Goal: Task Accomplishment & Management: Manage account settings

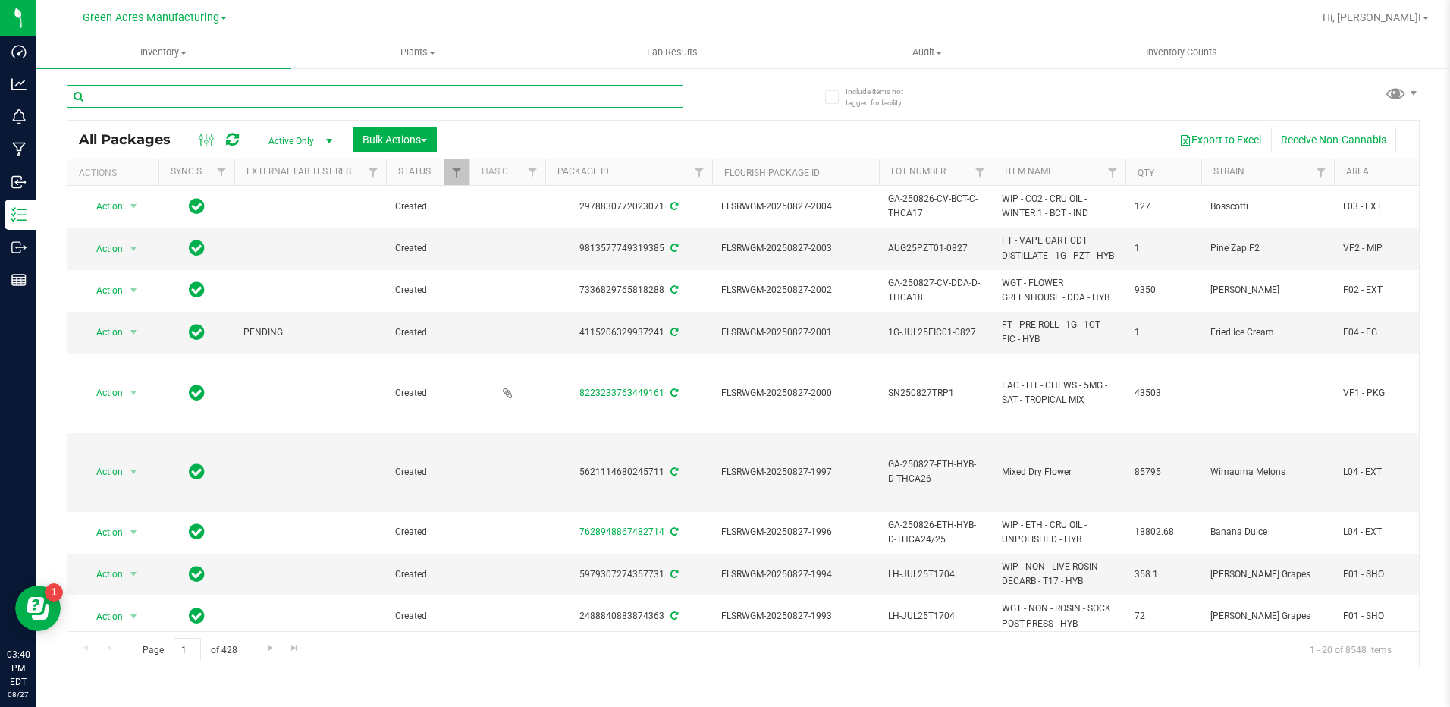
click at [171, 102] on input "text" at bounding box center [375, 96] width 616 height 23
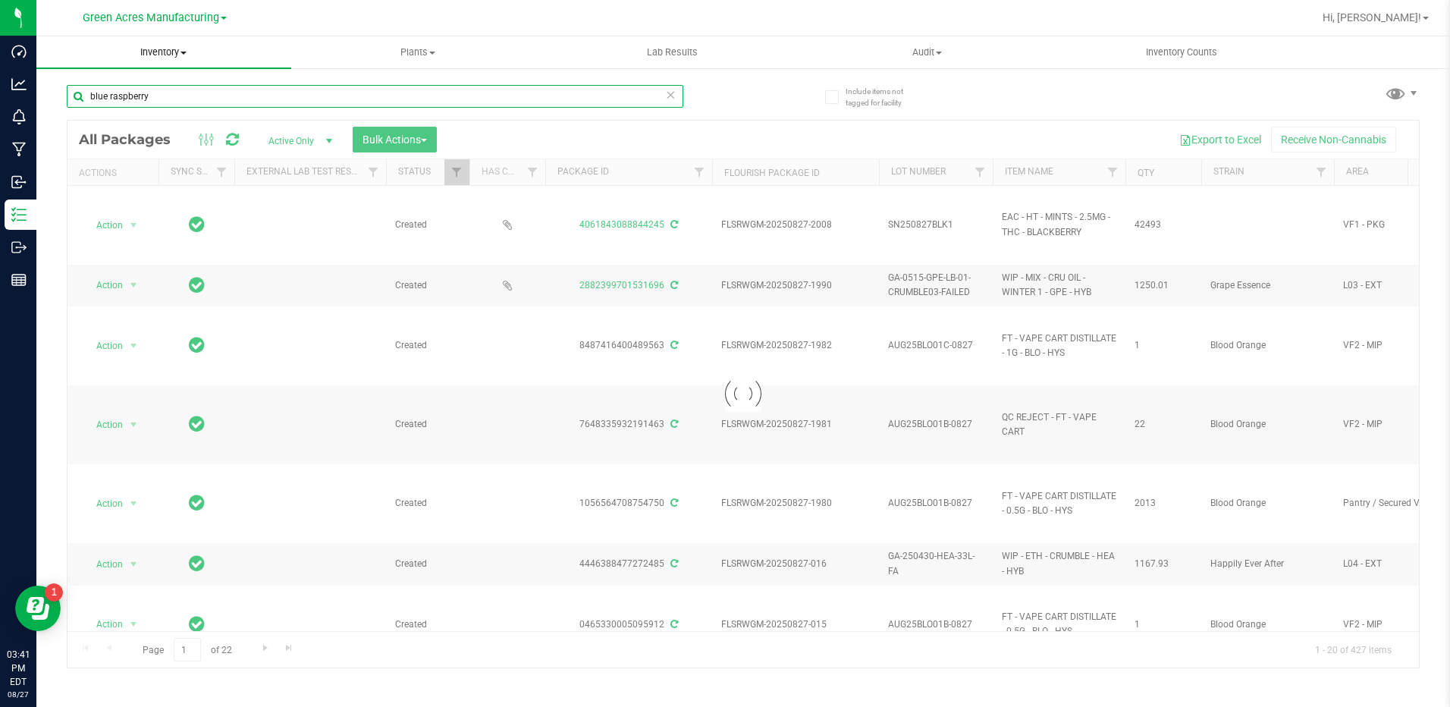
type input "blue raspberry"
click at [170, 45] on span "Inventory" at bounding box center [163, 52] width 255 height 14
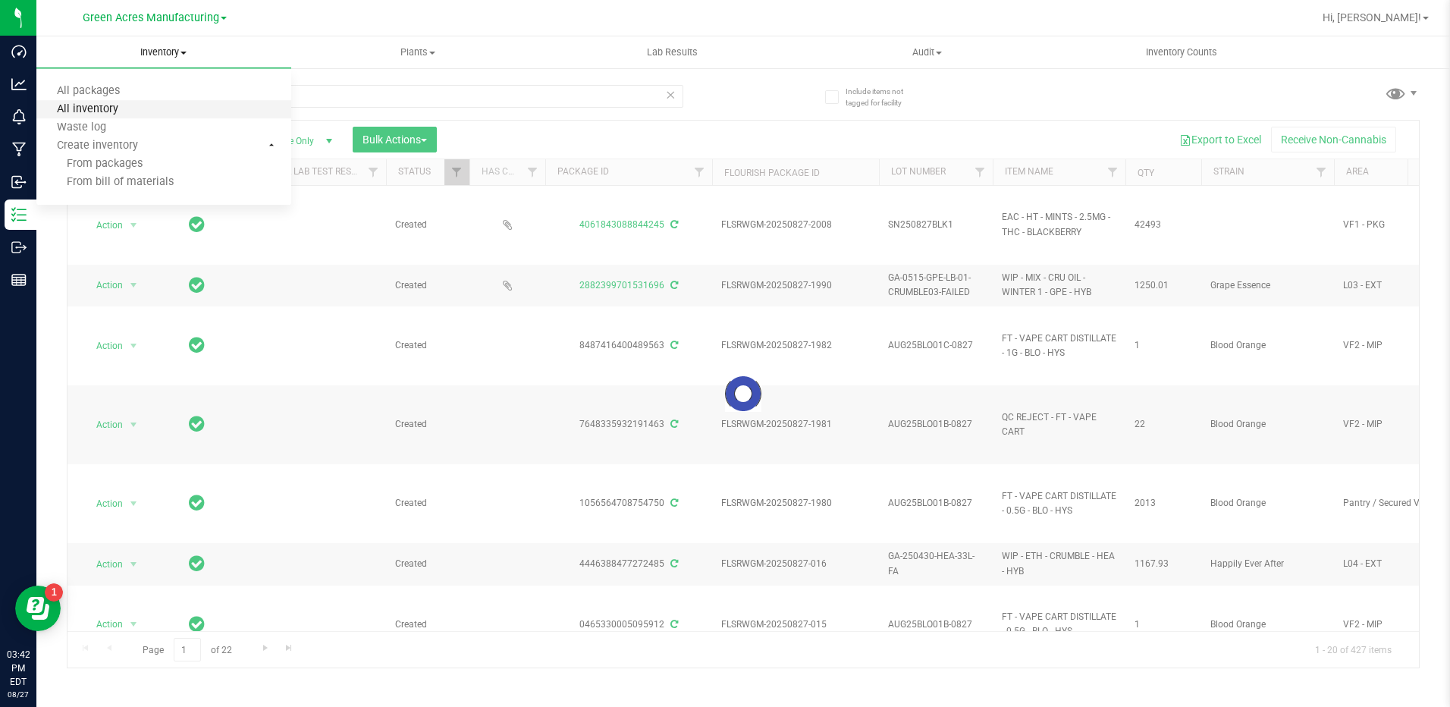
click at [127, 113] on span "All inventory" at bounding box center [87, 109] width 102 height 13
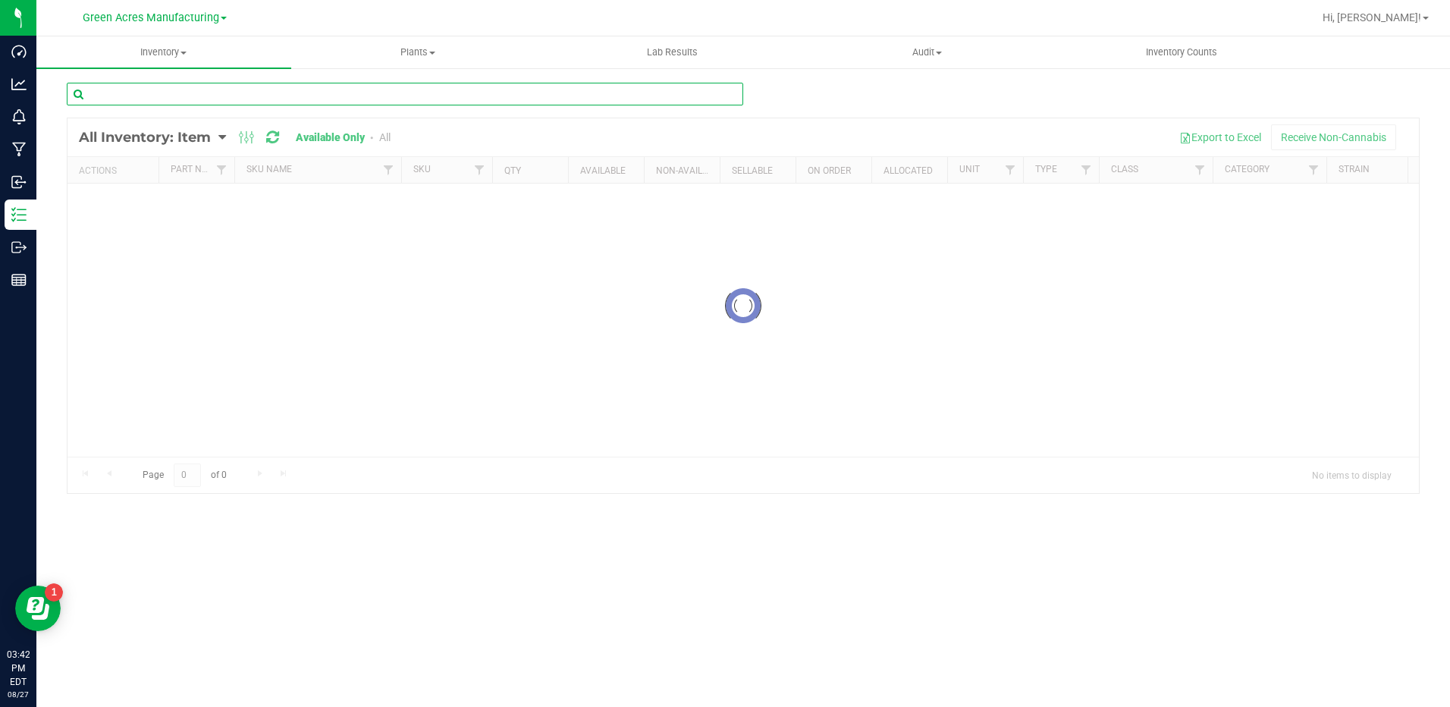
click at [190, 102] on input "text" at bounding box center [405, 94] width 676 height 23
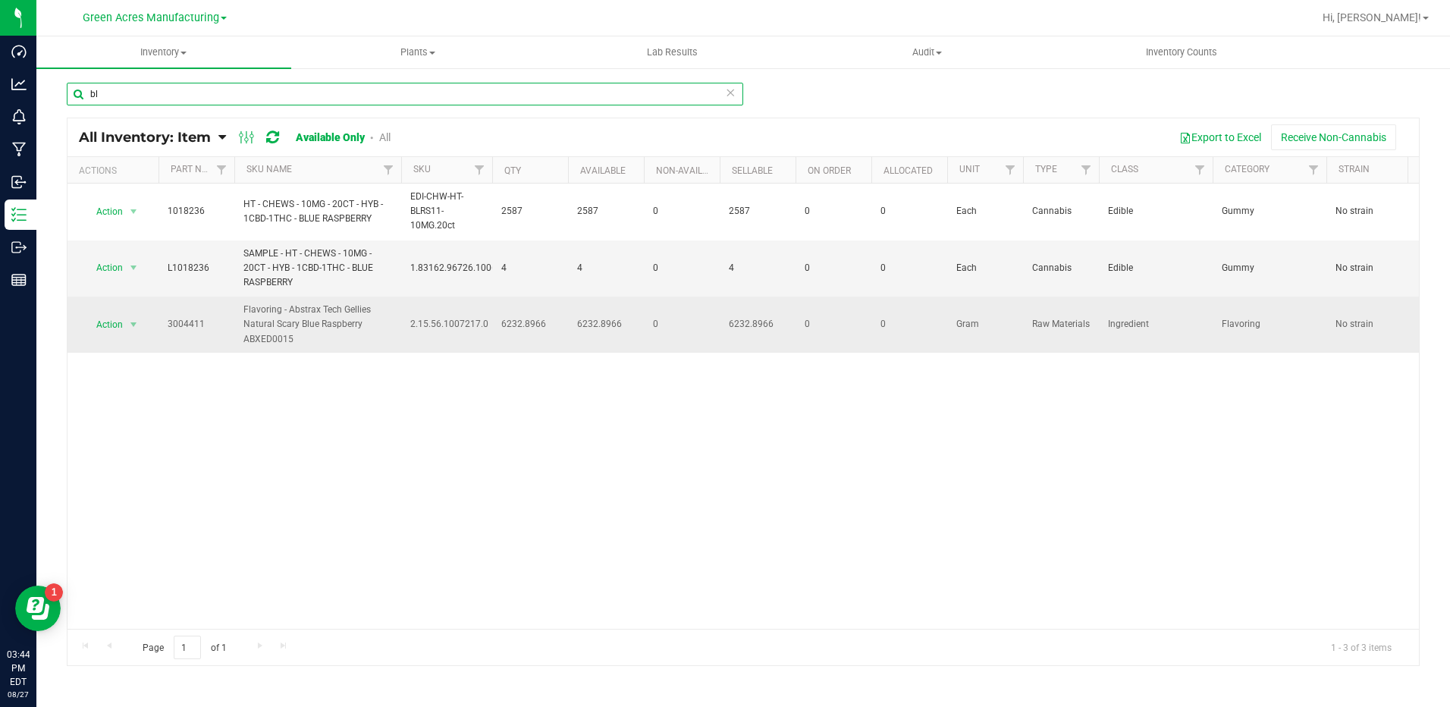
type input "b"
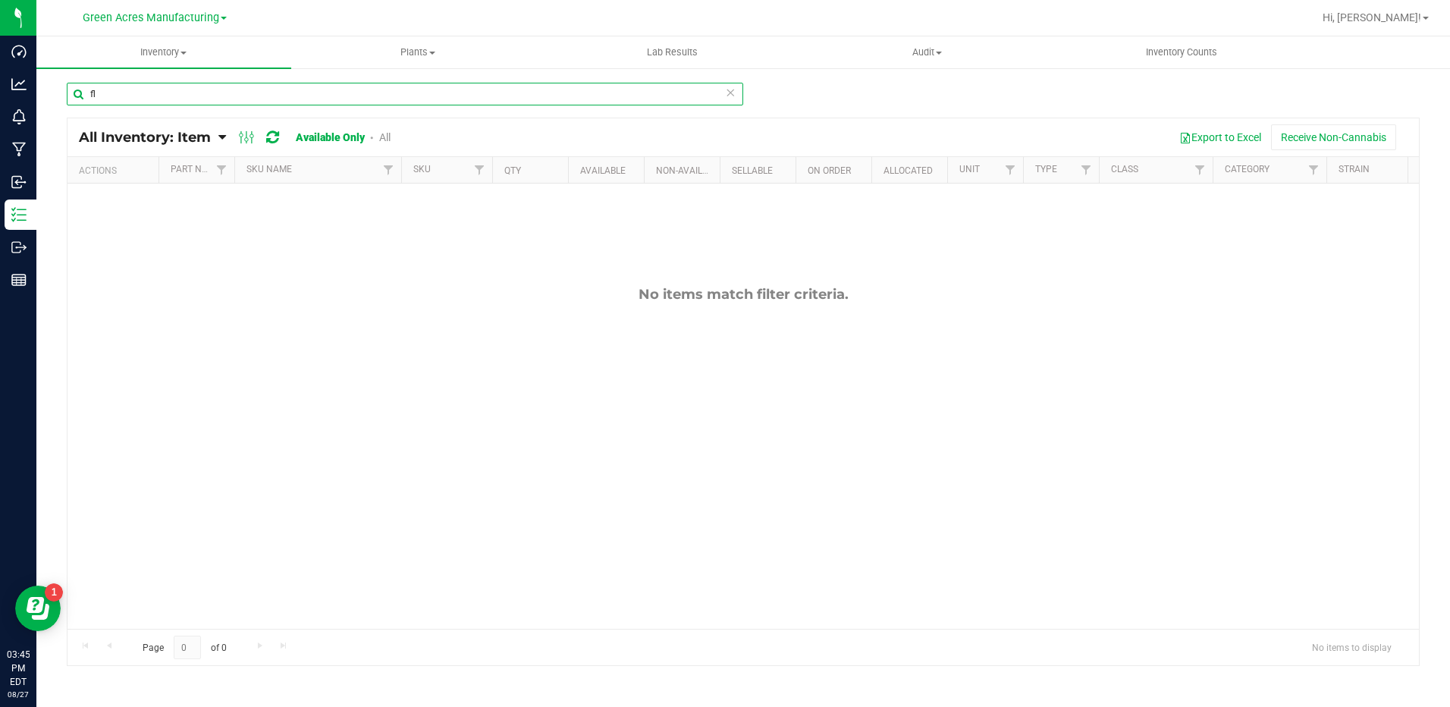
type input "f"
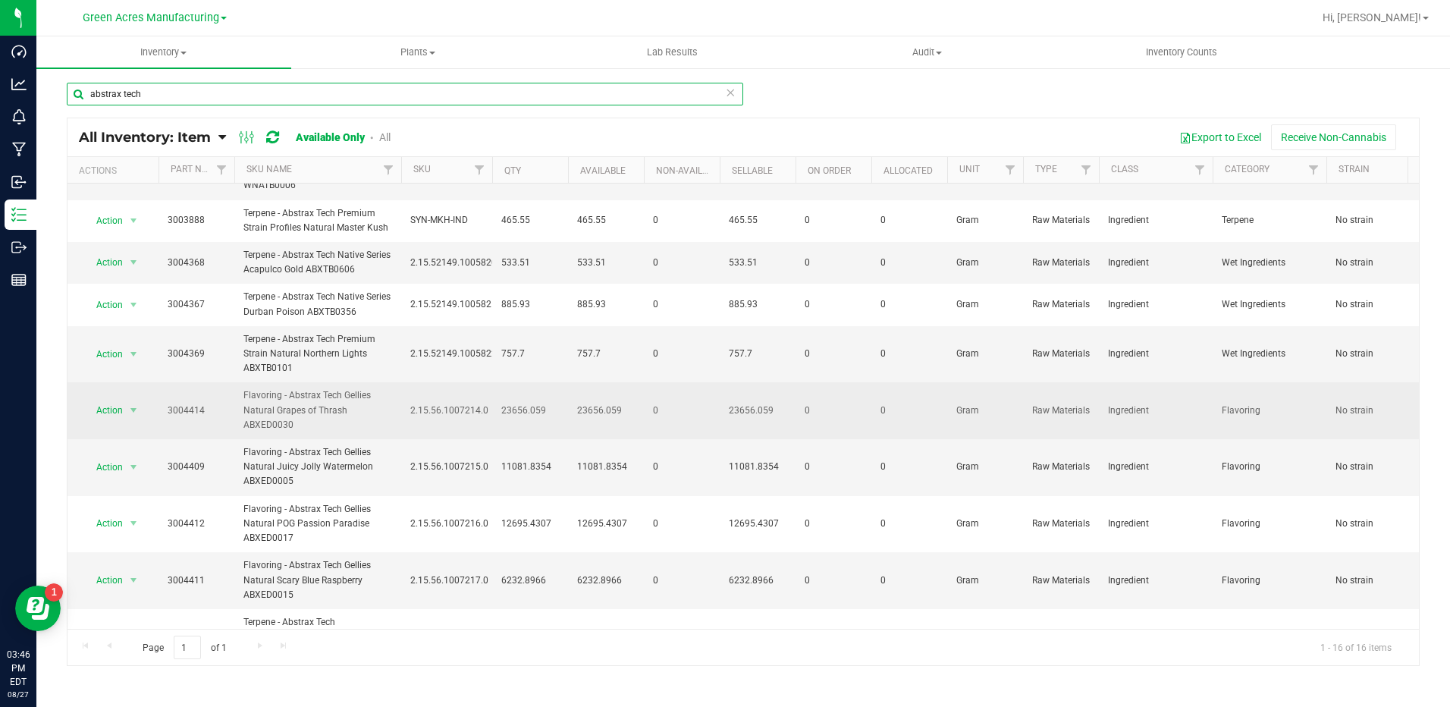
scroll to position [227, 0]
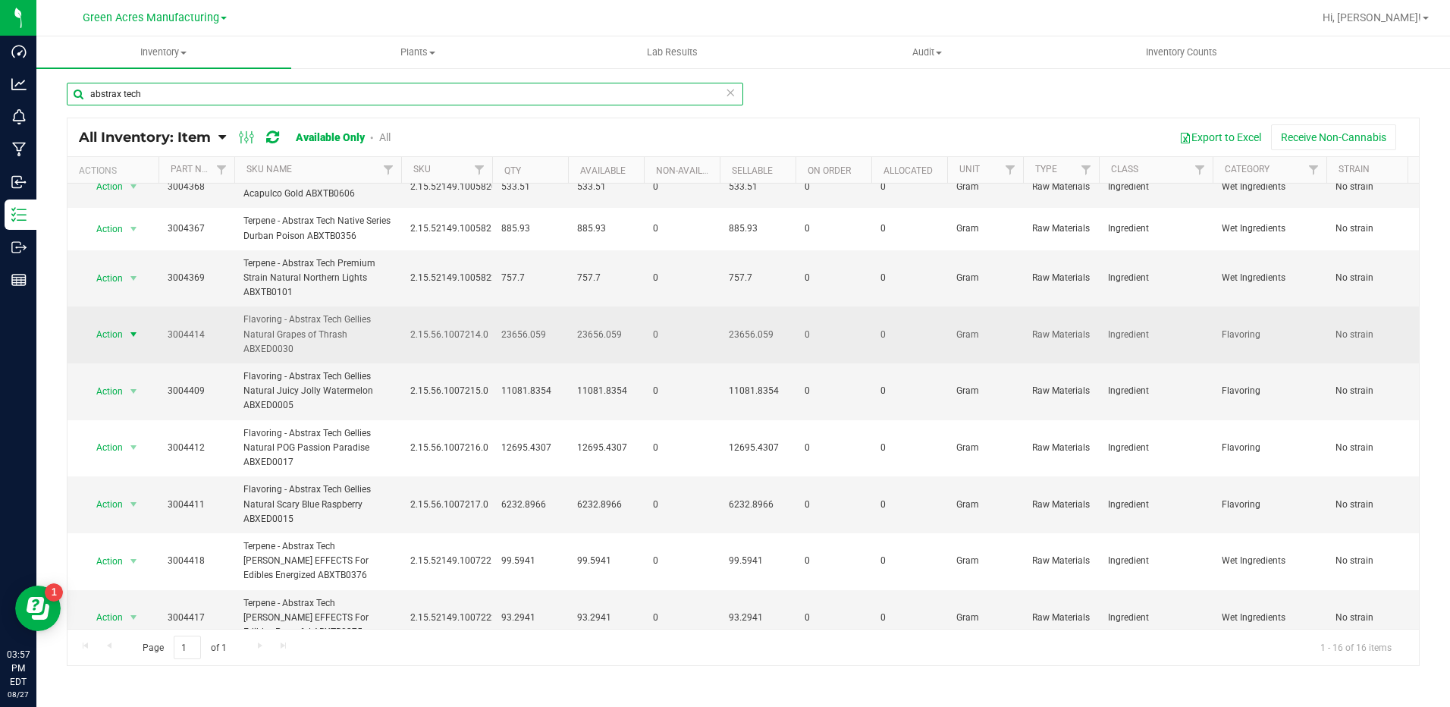
type input "abstrax tech"
click at [132, 329] on span "select" at bounding box center [133, 334] width 12 height 12
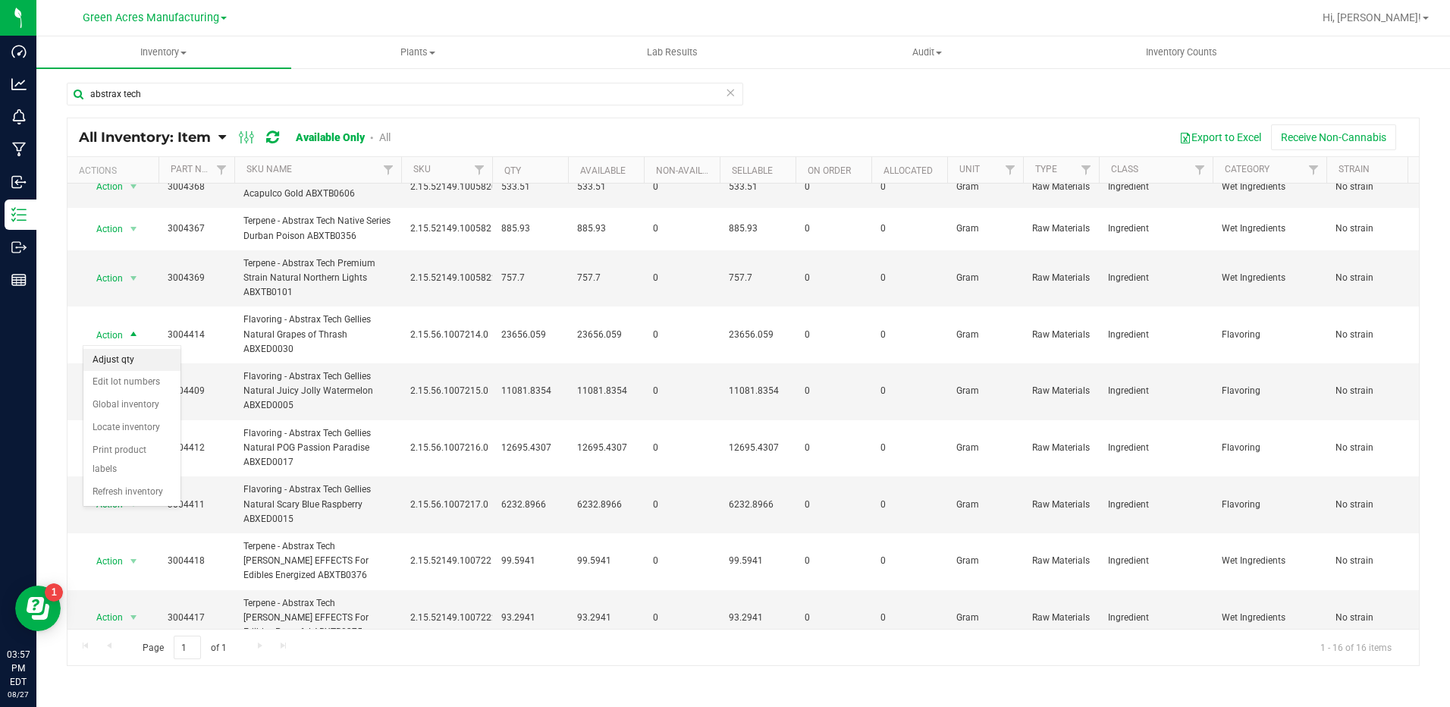
click at [130, 359] on li "Adjust qty" at bounding box center [131, 360] width 97 height 23
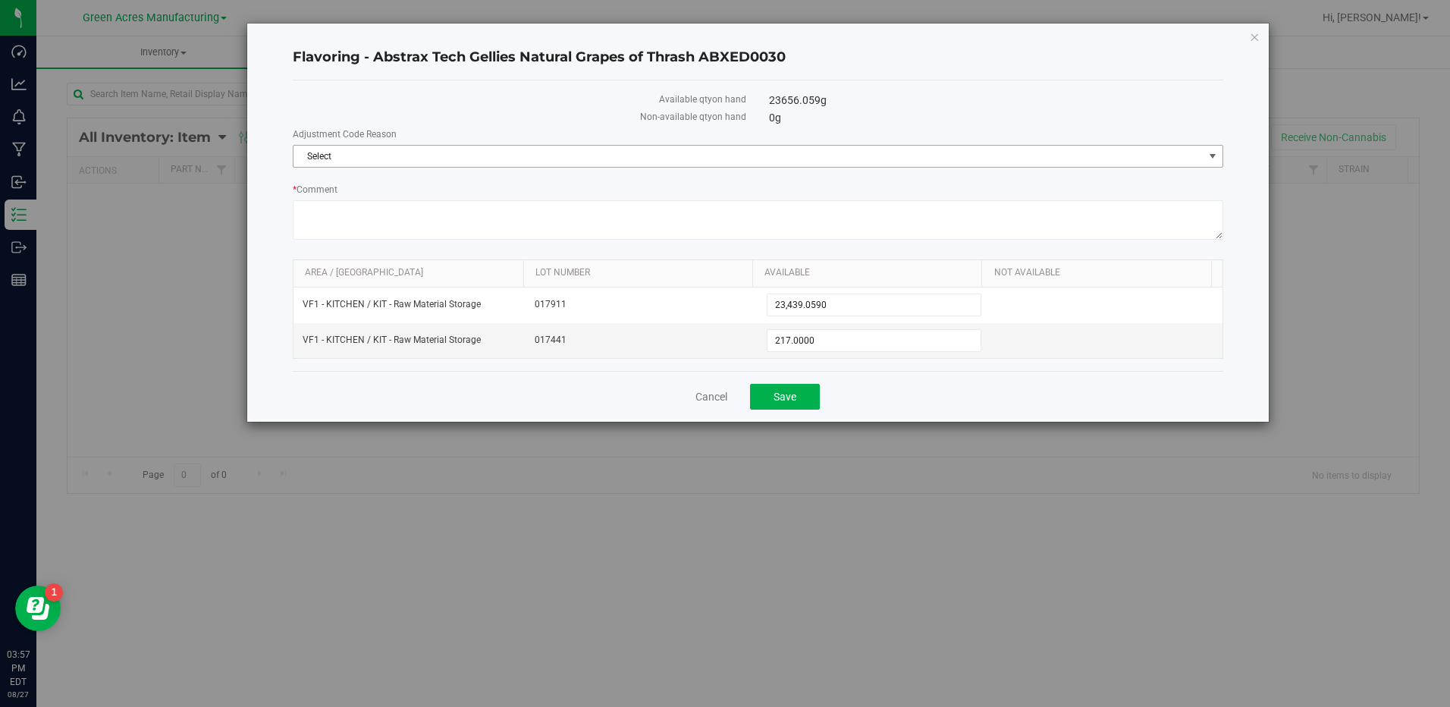
click at [665, 163] on span "Select" at bounding box center [748, 156] width 910 height 21
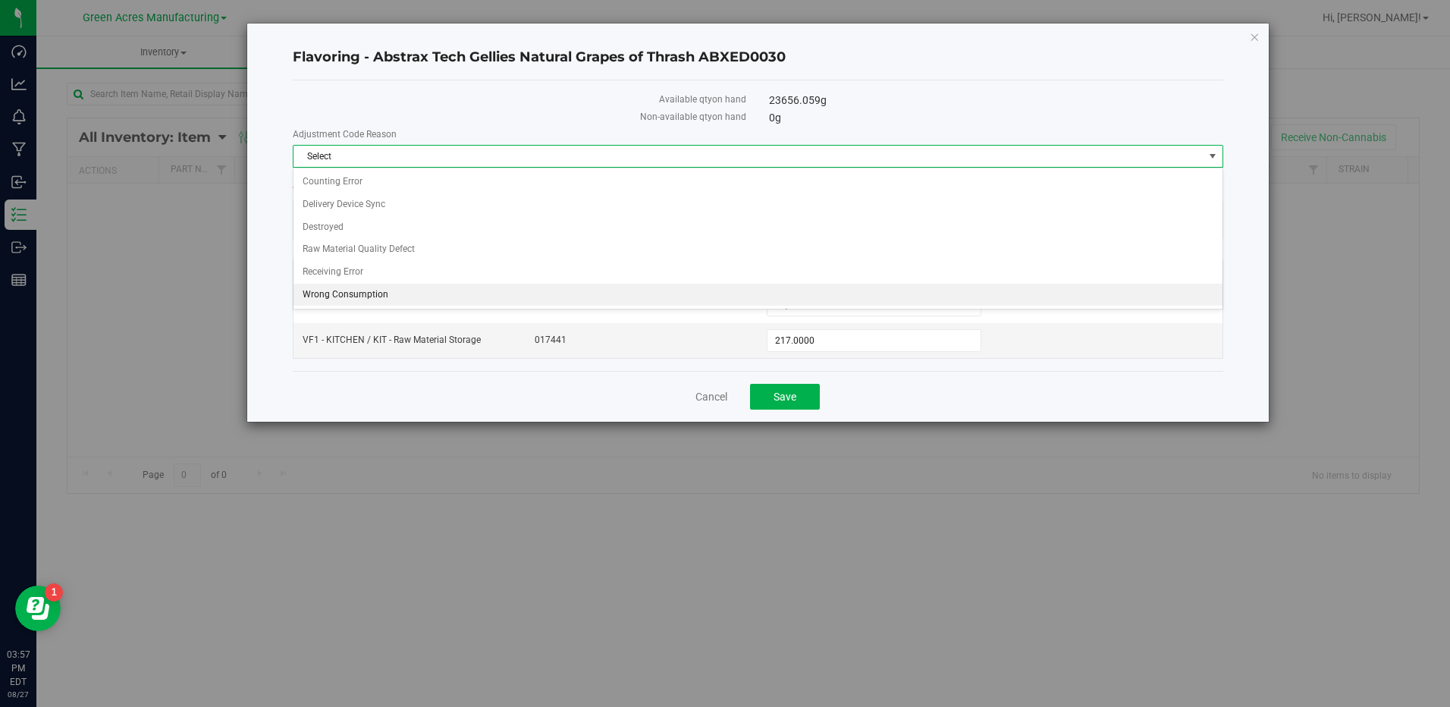
drag, startPoint x: 588, startPoint y: 189, endPoint x: 550, endPoint y: 283, distance: 101.4
click at [550, 283] on ul "Counting Error Delivery Device Sync Destroyed Raw Material Quality Defect Recei…" at bounding box center [757, 238] width 929 height 135
click at [550, 284] on li "Wrong Consumption" at bounding box center [757, 295] width 929 height 23
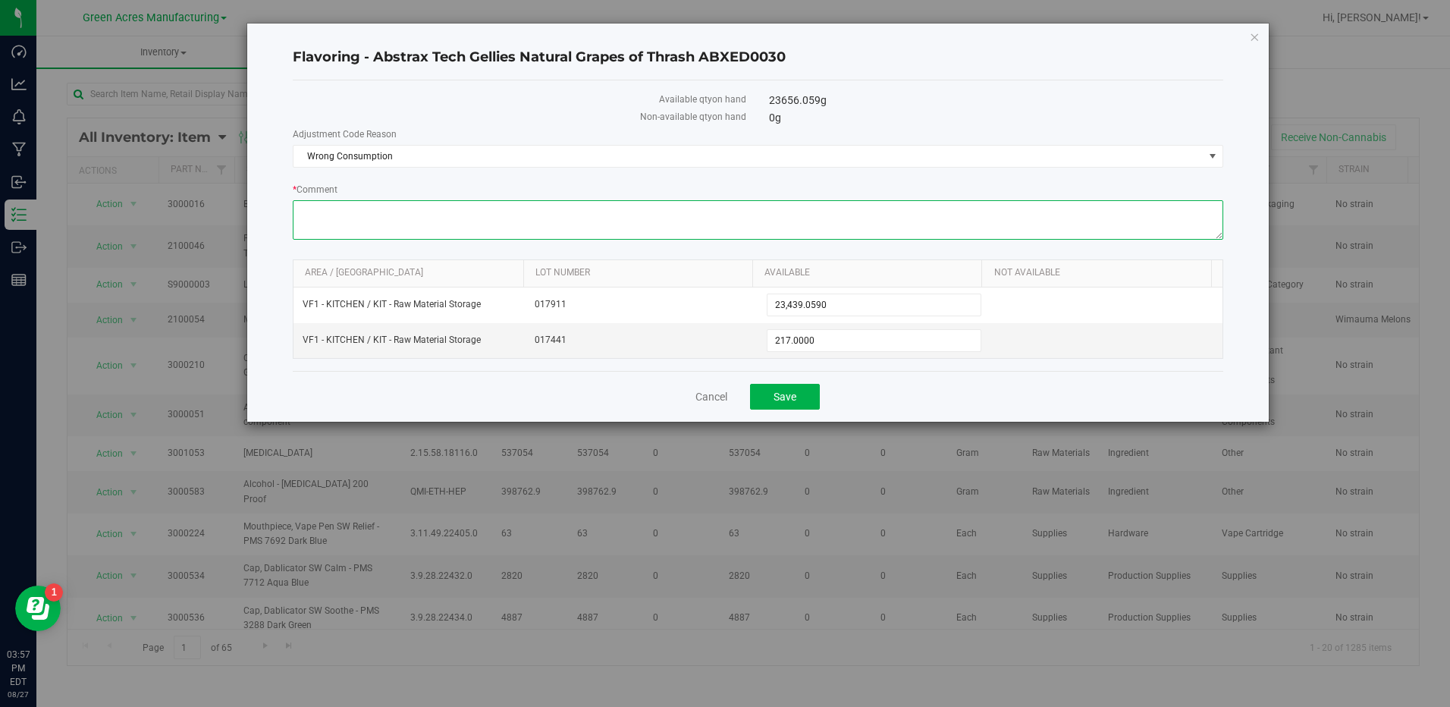
click at [728, 224] on textarea "* Comment" at bounding box center [758, 219] width 930 height 39
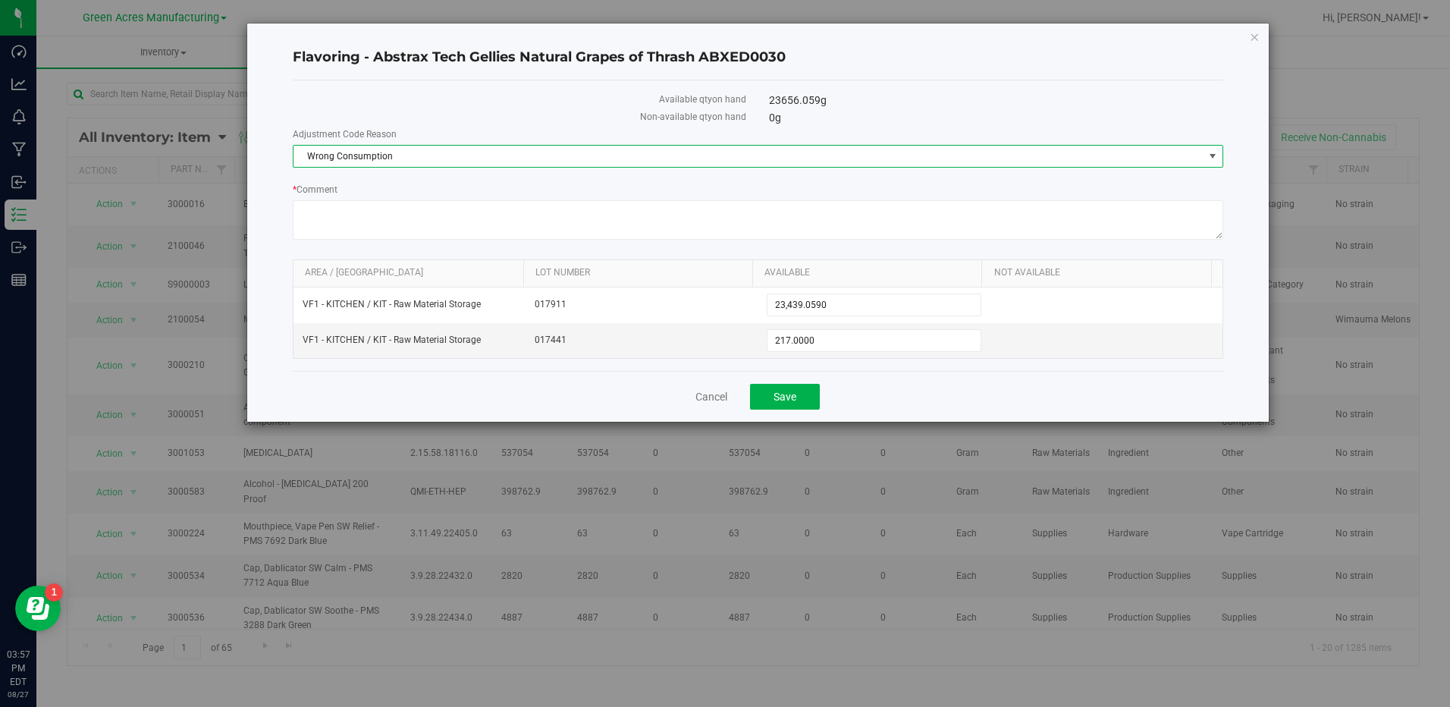
click at [724, 152] on span "Wrong Consumption" at bounding box center [748, 156] width 910 height 21
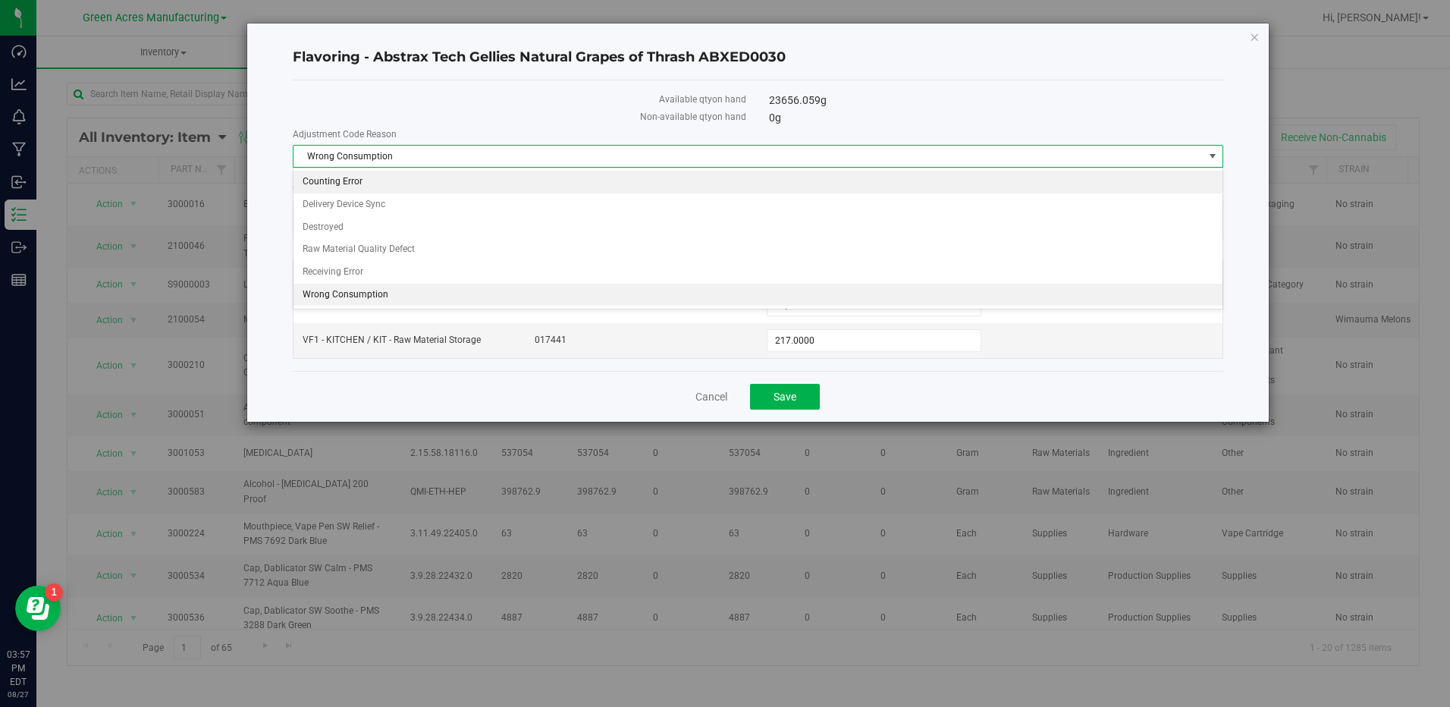
click at [698, 177] on li "Counting Error" at bounding box center [757, 182] width 929 height 23
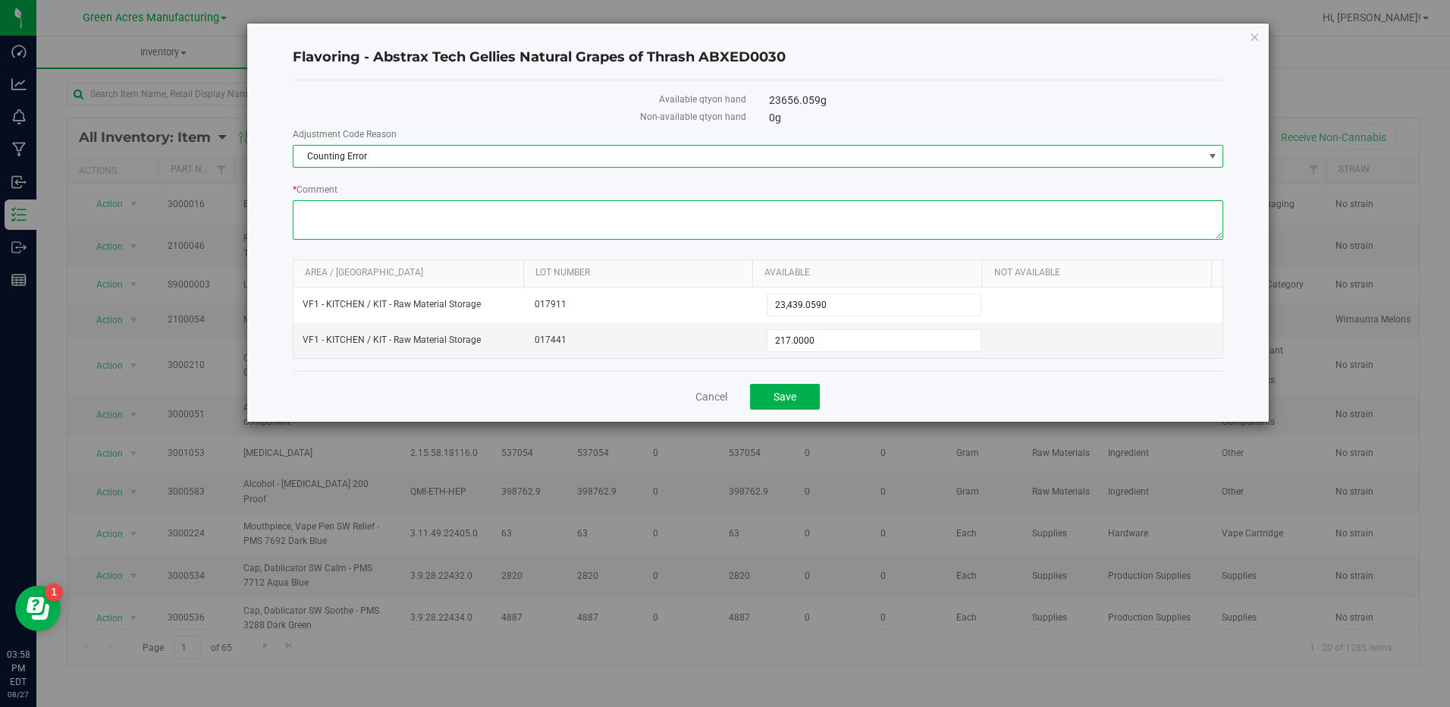
click at [663, 221] on textarea "* Comment" at bounding box center [758, 219] width 930 height 39
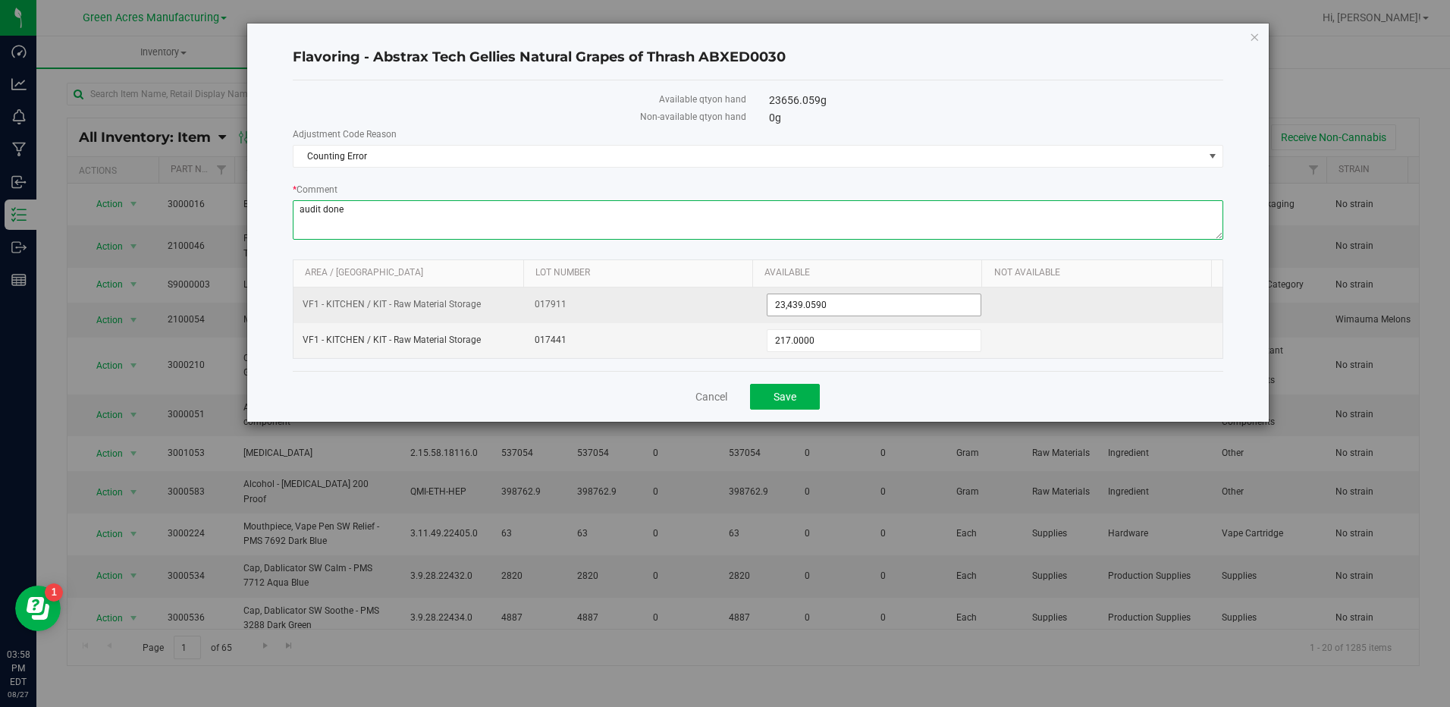
type textarea "audit done"
click at [858, 311] on span "23,439.0590 23439.059" at bounding box center [874, 304] width 214 height 23
type input "2"
type input "19042"
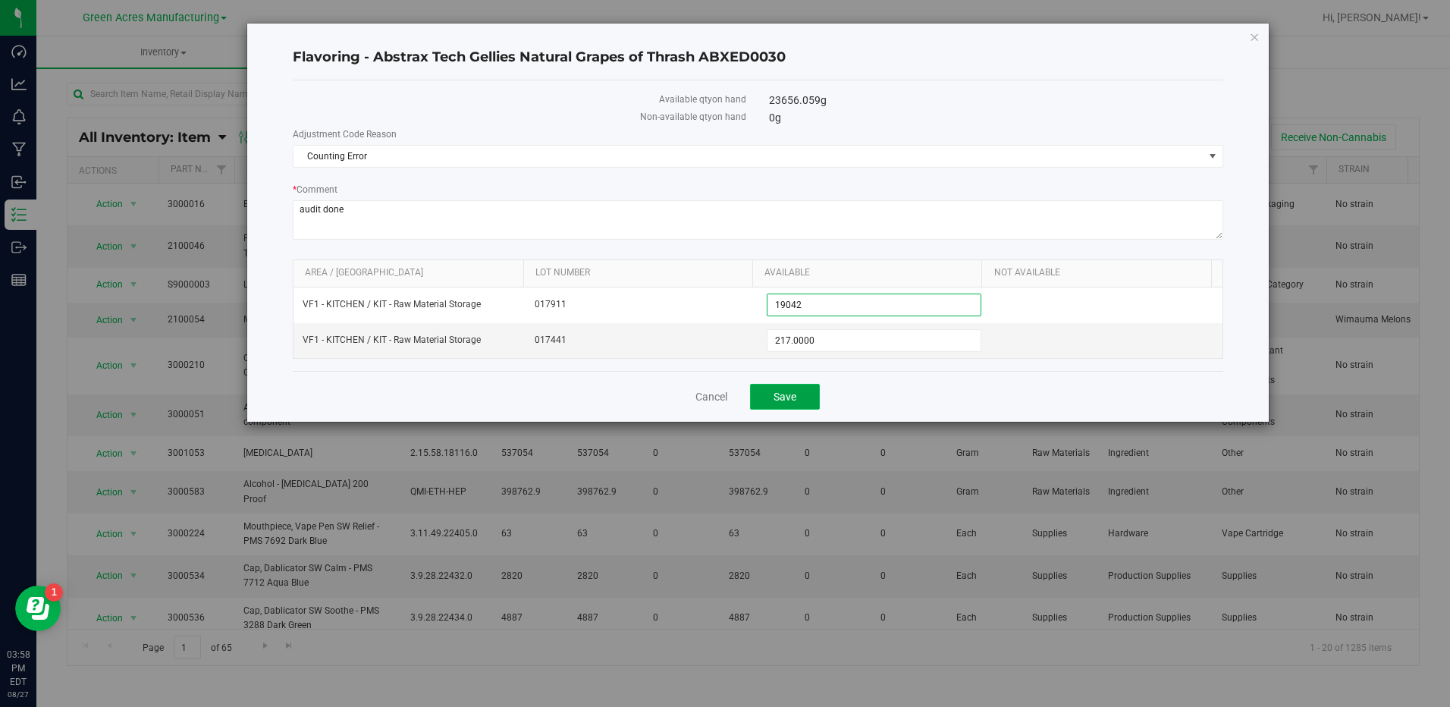
type input "19,042.0000"
click at [798, 397] on button "Save" at bounding box center [785, 397] width 70 height 26
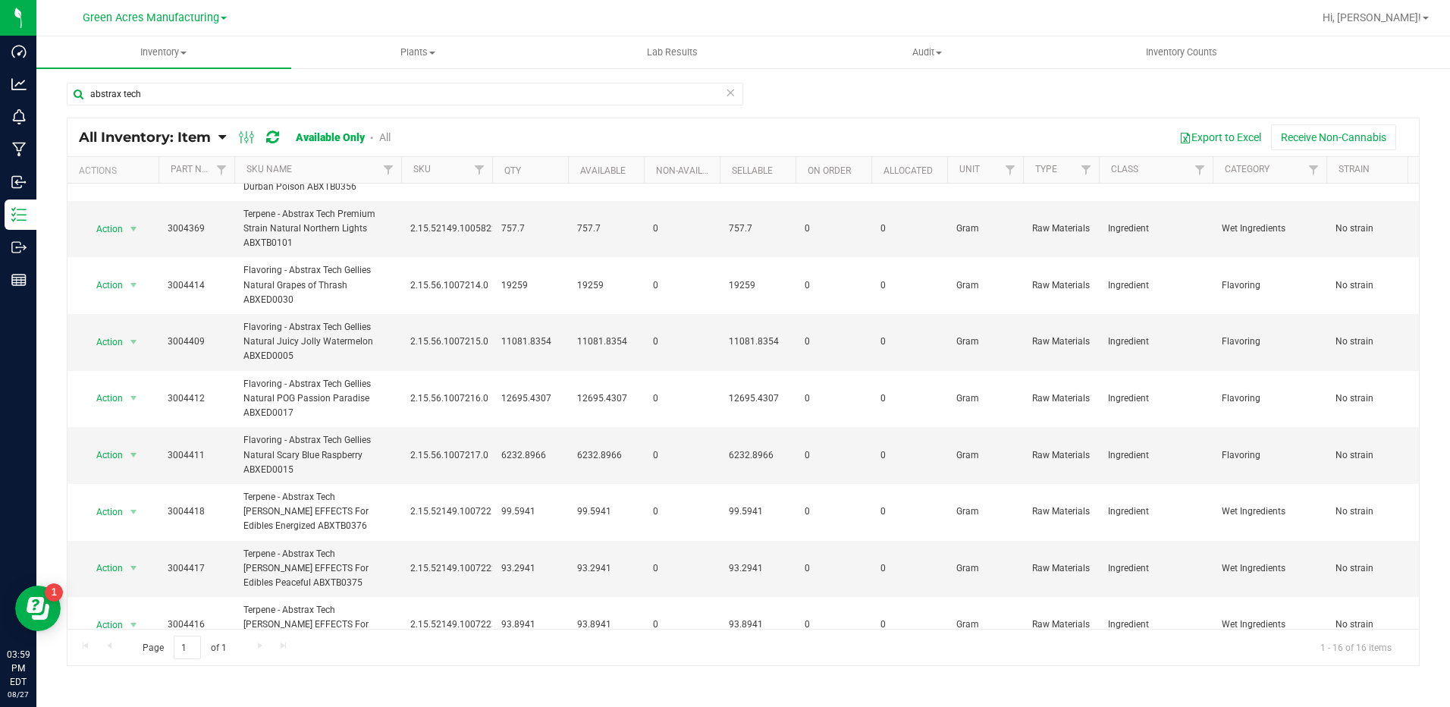
scroll to position [303, 0]
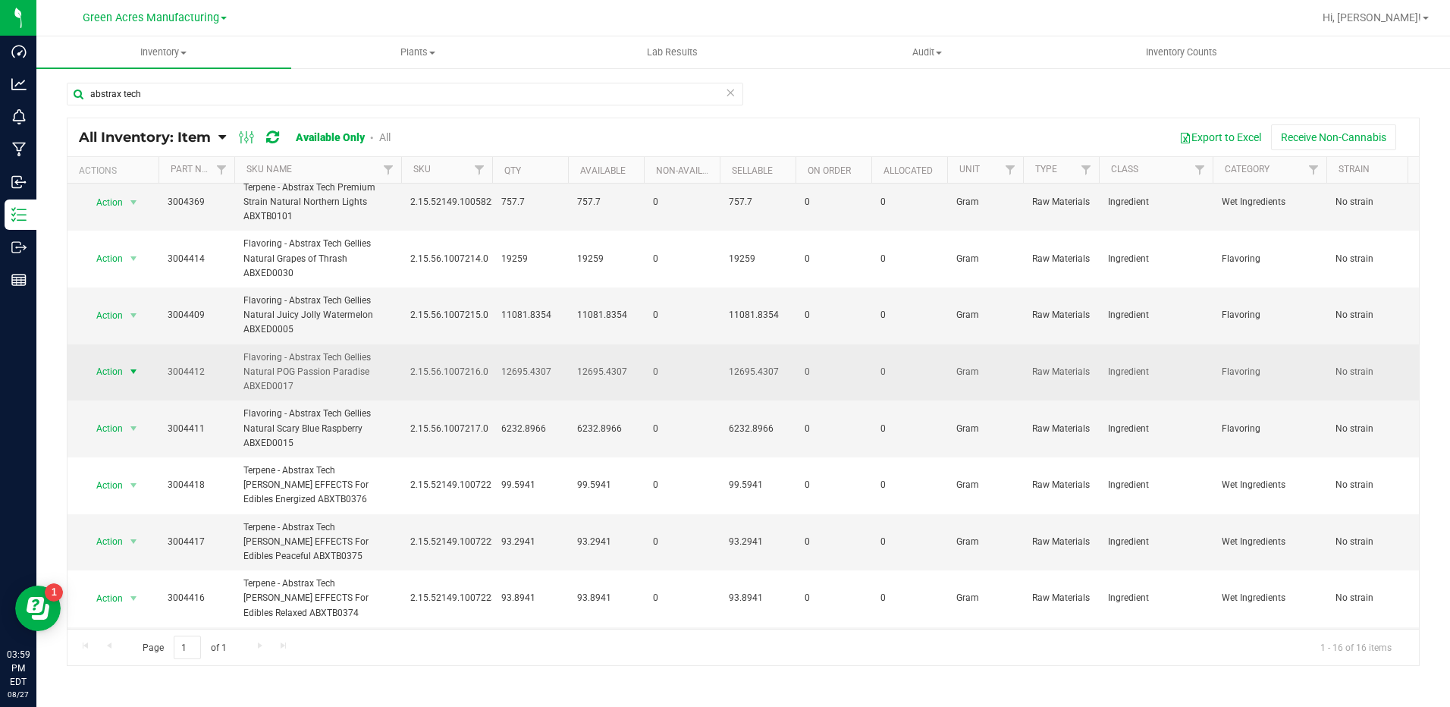
click at [135, 368] on span "select" at bounding box center [133, 371] width 12 height 12
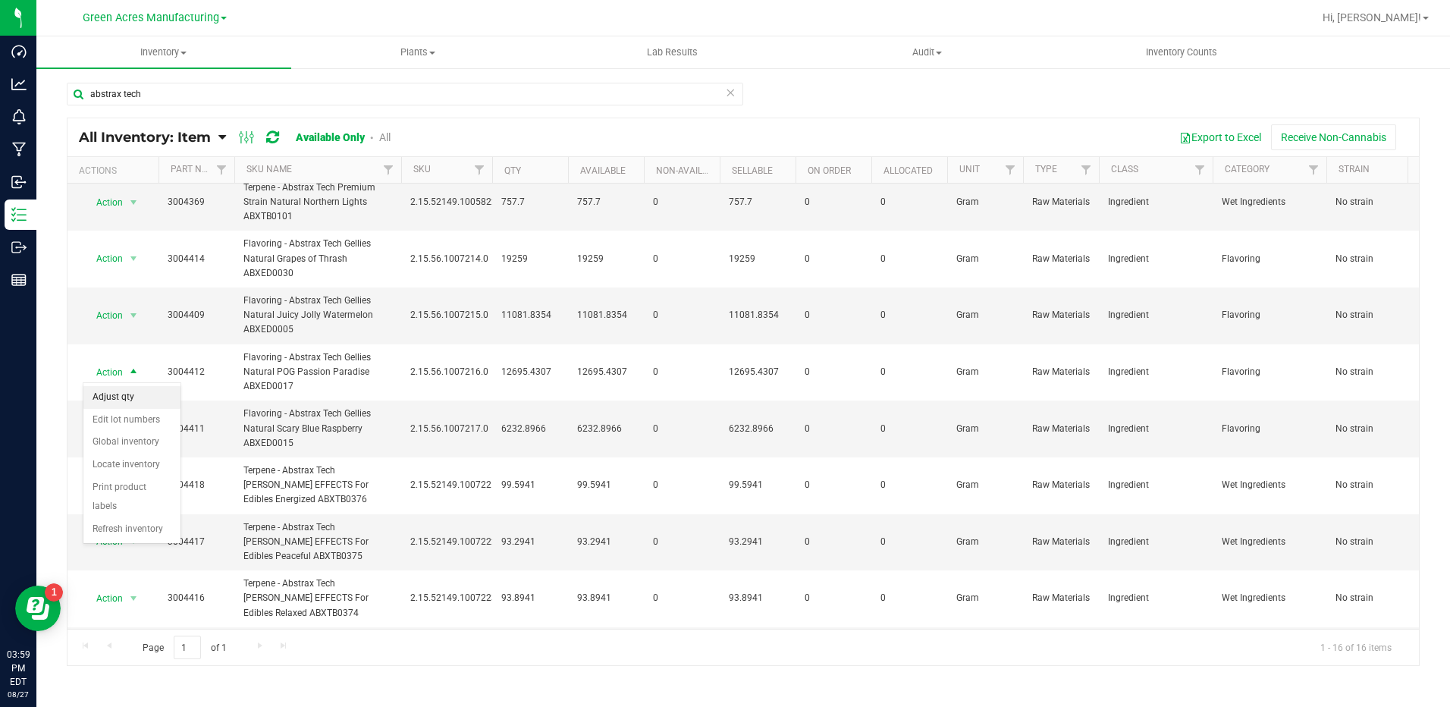
click at [128, 400] on li "Adjust qty" at bounding box center [131, 397] width 97 height 23
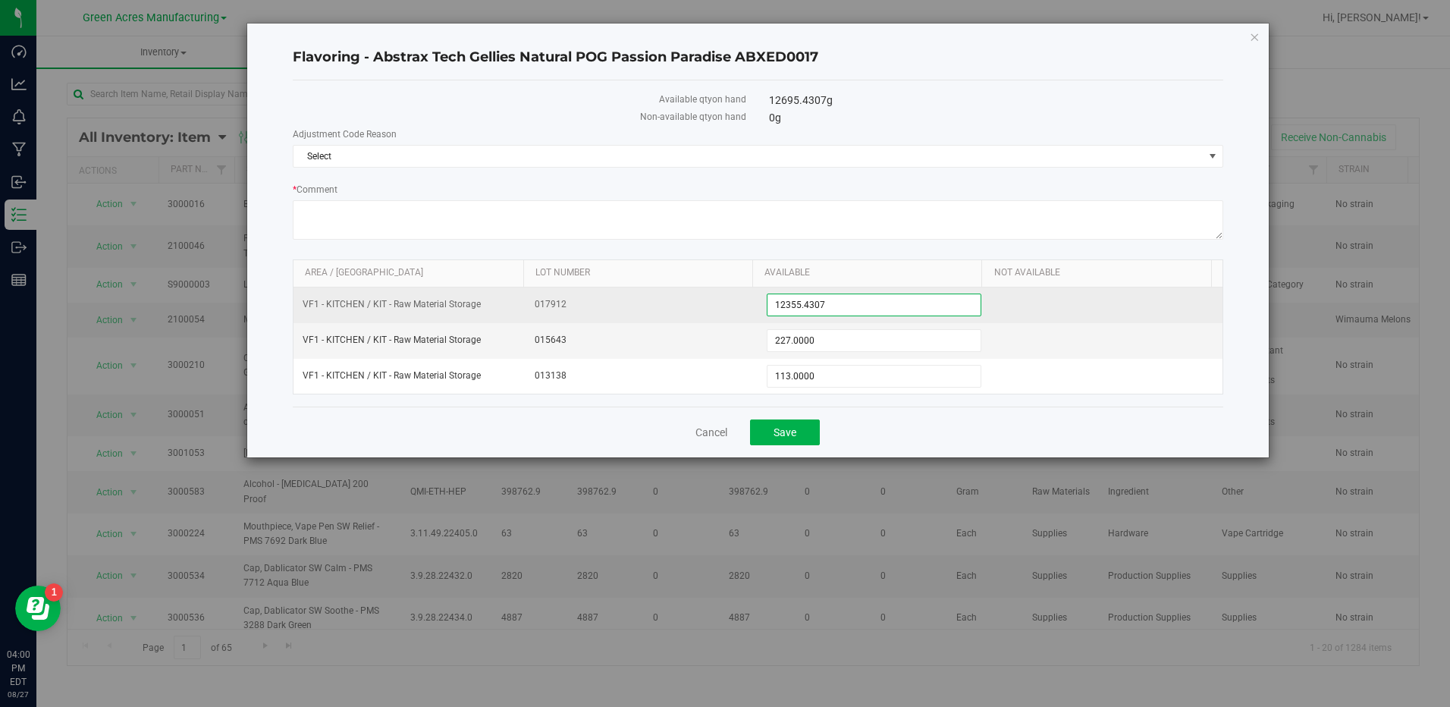
click at [839, 306] on span "12,355.4307 12355.4307" at bounding box center [874, 304] width 214 height 23
click at [826, 308] on input "12355.4307" at bounding box center [873, 304] width 212 height 21
type input "1"
type input "8569"
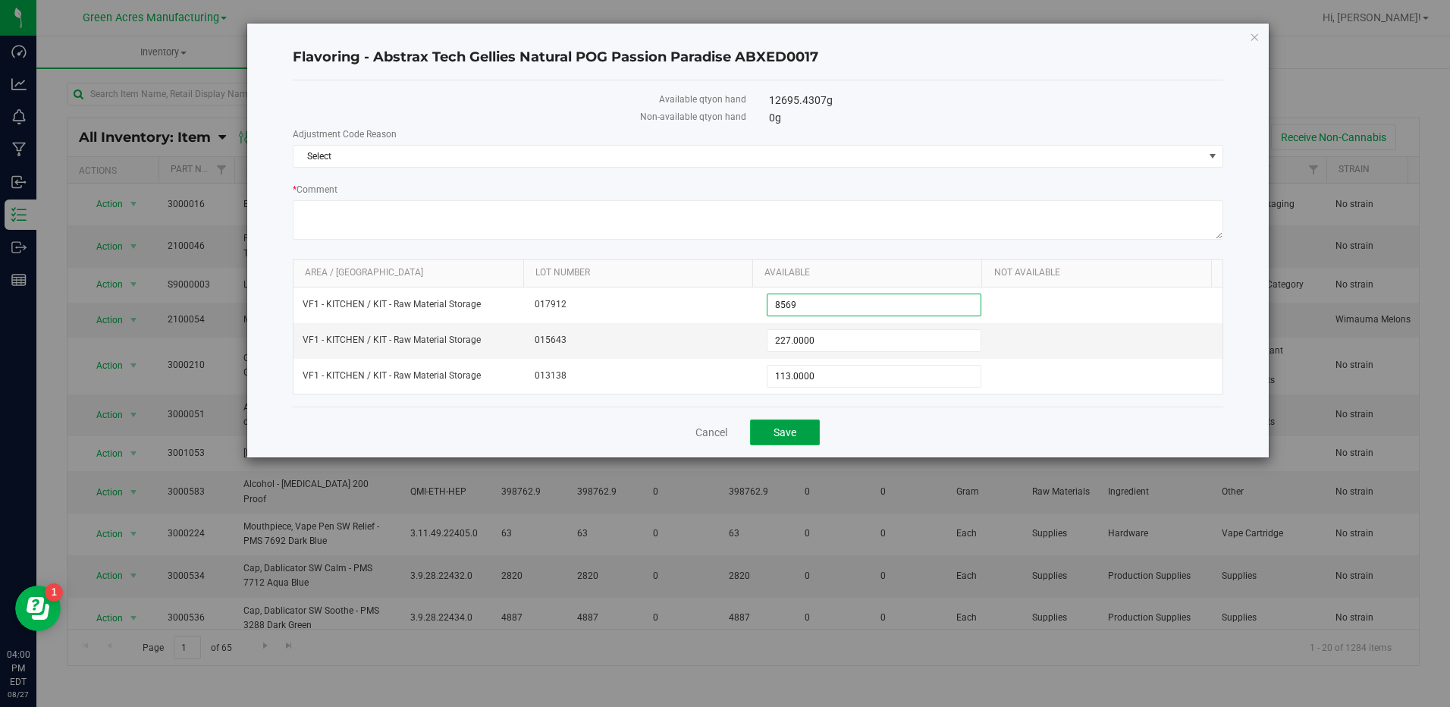
type input "8,569.0000"
click at [799, 428] on button "Save" at bounding box center [785, 432] width 70 height 26
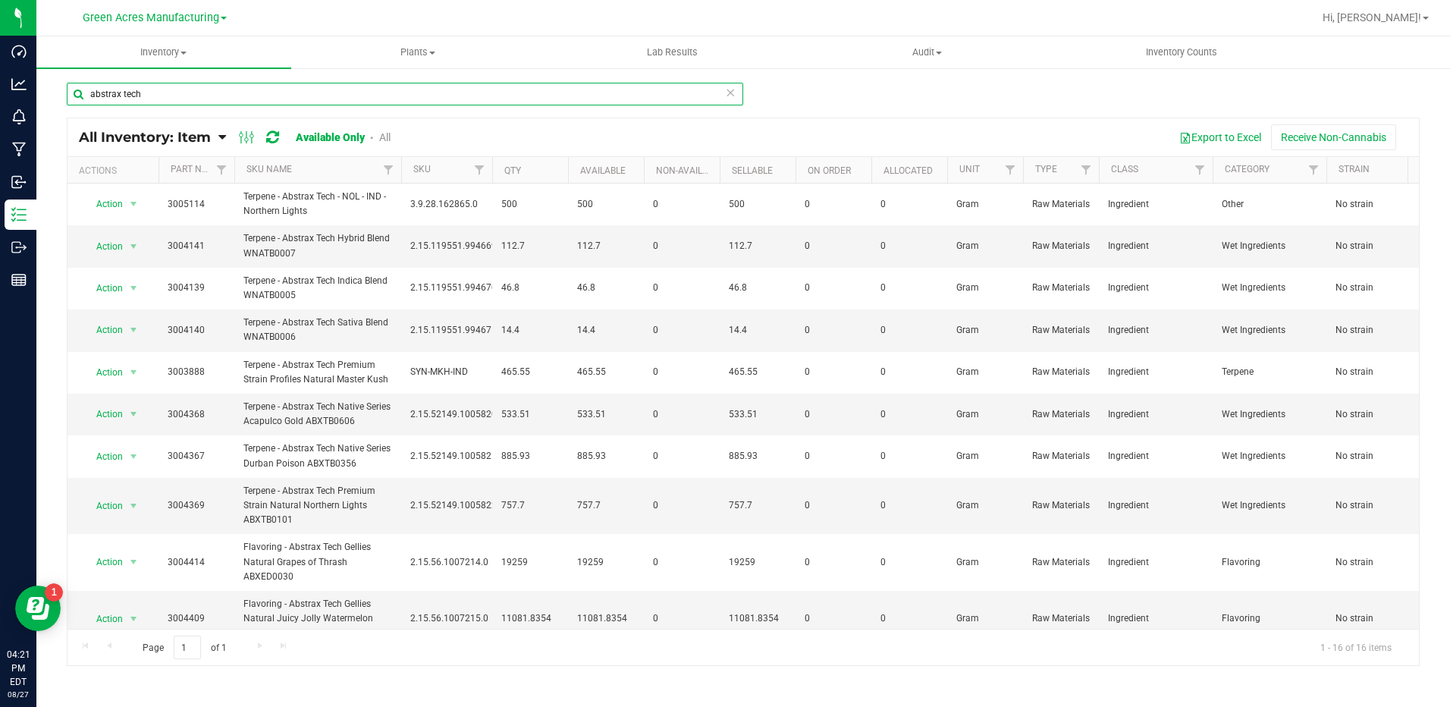
click at [415, 103] on input "abstrax tech" at bounding box center [405, 94] width 676 height 23
drag, startPoint x: 297, startPoint y: 83, endPoint x: 86, endPoint y: 93, distance: 211.1
click at [86, 93] on input "abstrax tech" at bounding box center [405, 94] width 676 height 23
click at [171, 58] on span "Inventory" at bounding box center [163, 52] width 255 height 14
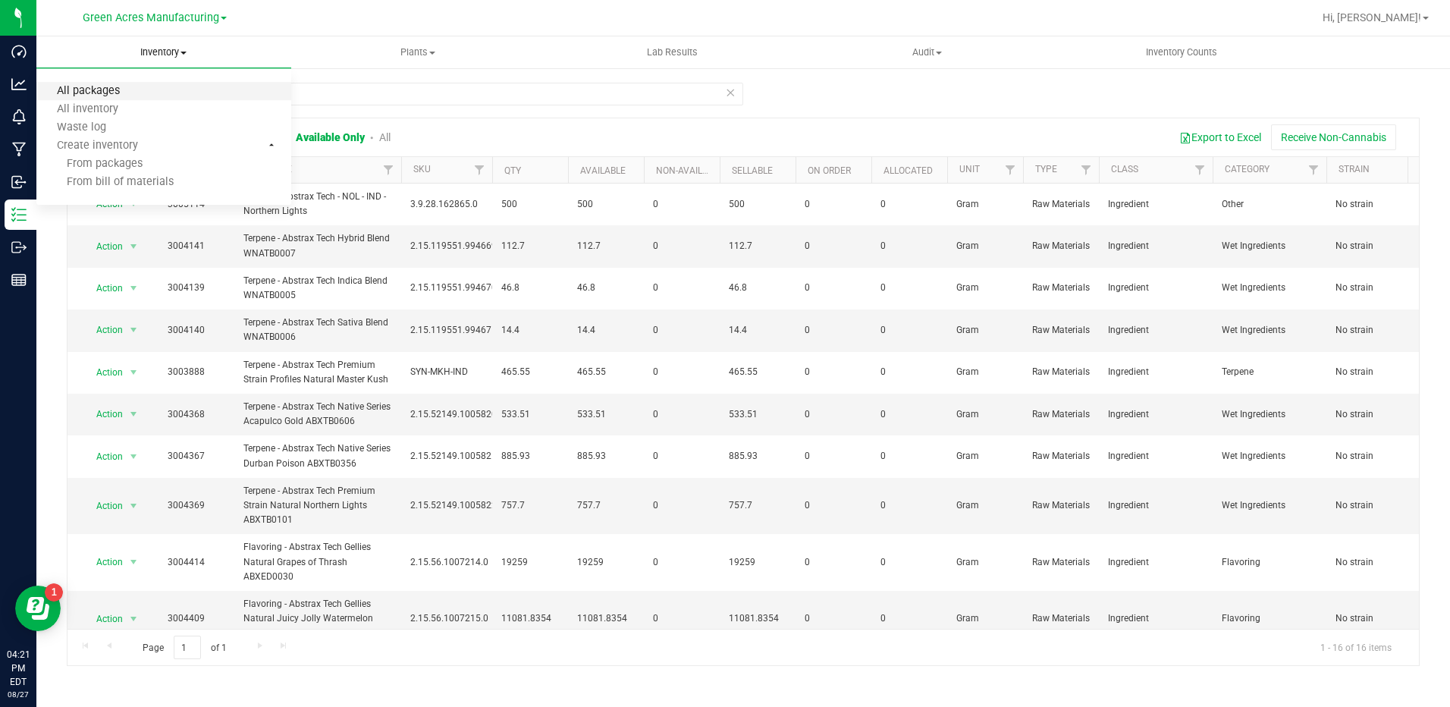
click at [118, 93] on span "All packages" at bounding box center [88, 91] width 104 height 13
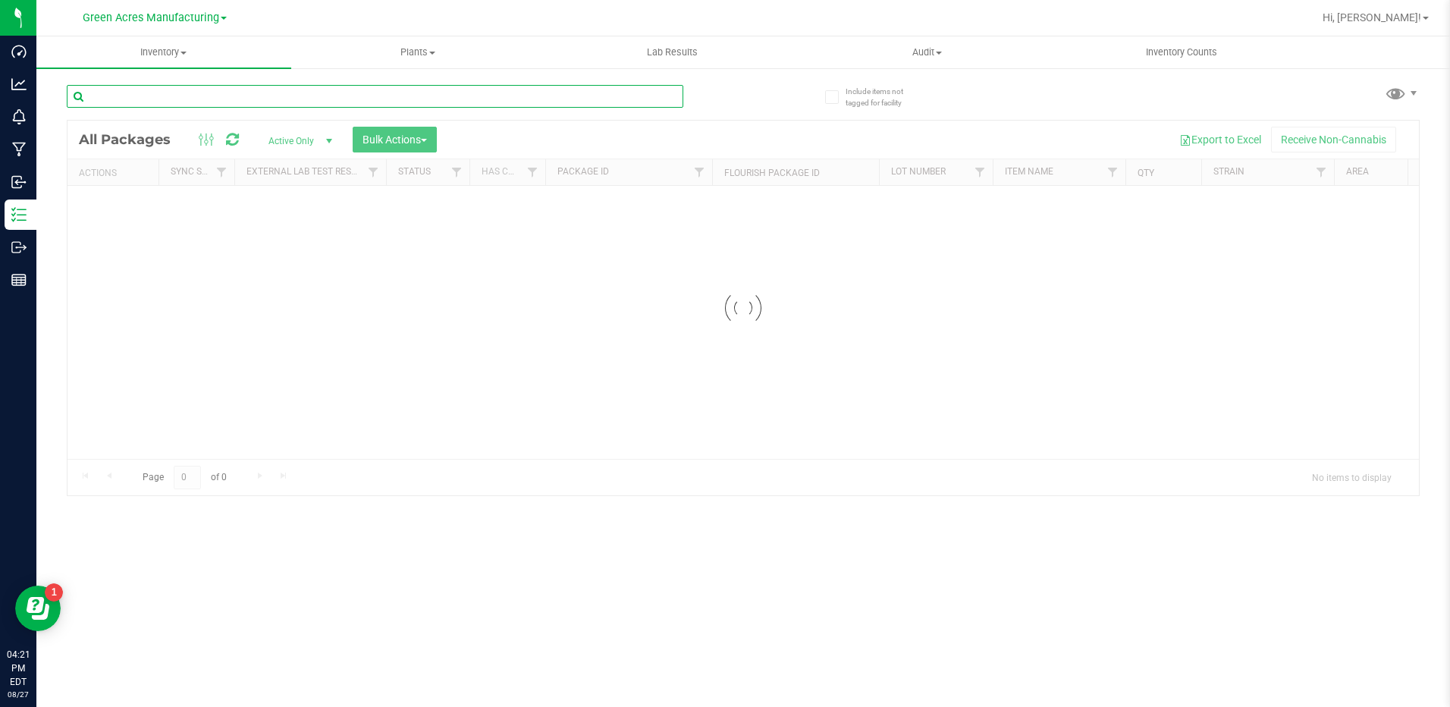
click at [254, 93] on input "text" at bounding box center [375, 96] width 616 height 23
paste input "9743831835484217"
type input "9743831835484217"
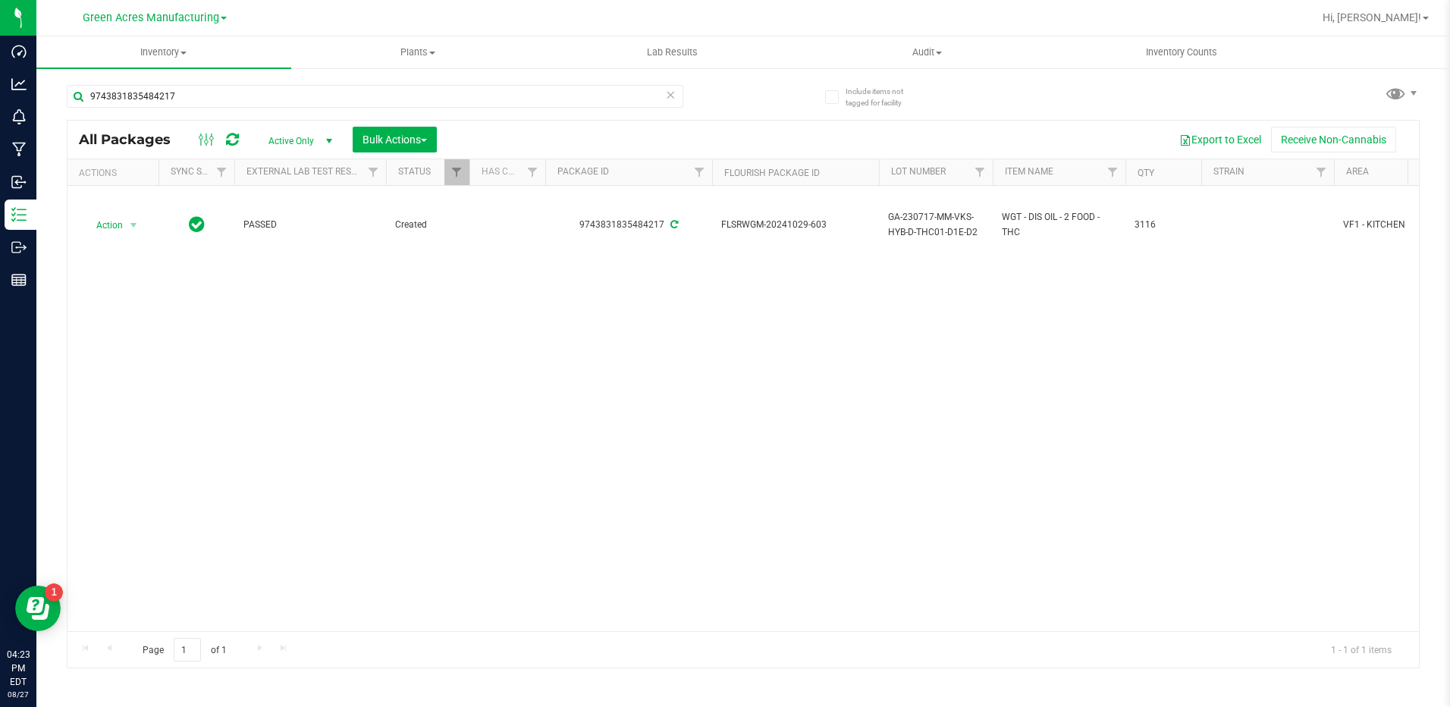
click at [645, 309] on div "Action Action Adjust qty Create package Edit attributes Global inventory Locate…" at bounding box center [742, 408] width 1351 height 445
click at [182, 45] on uib-tab-heading "Inventory All packages All inventory Waste log Create inventory" at bounding box center [163, 52] width 255 height 32
click at [143, 188] on span "From bill of materials" at bounding box center [104, 182] width 137 height 13
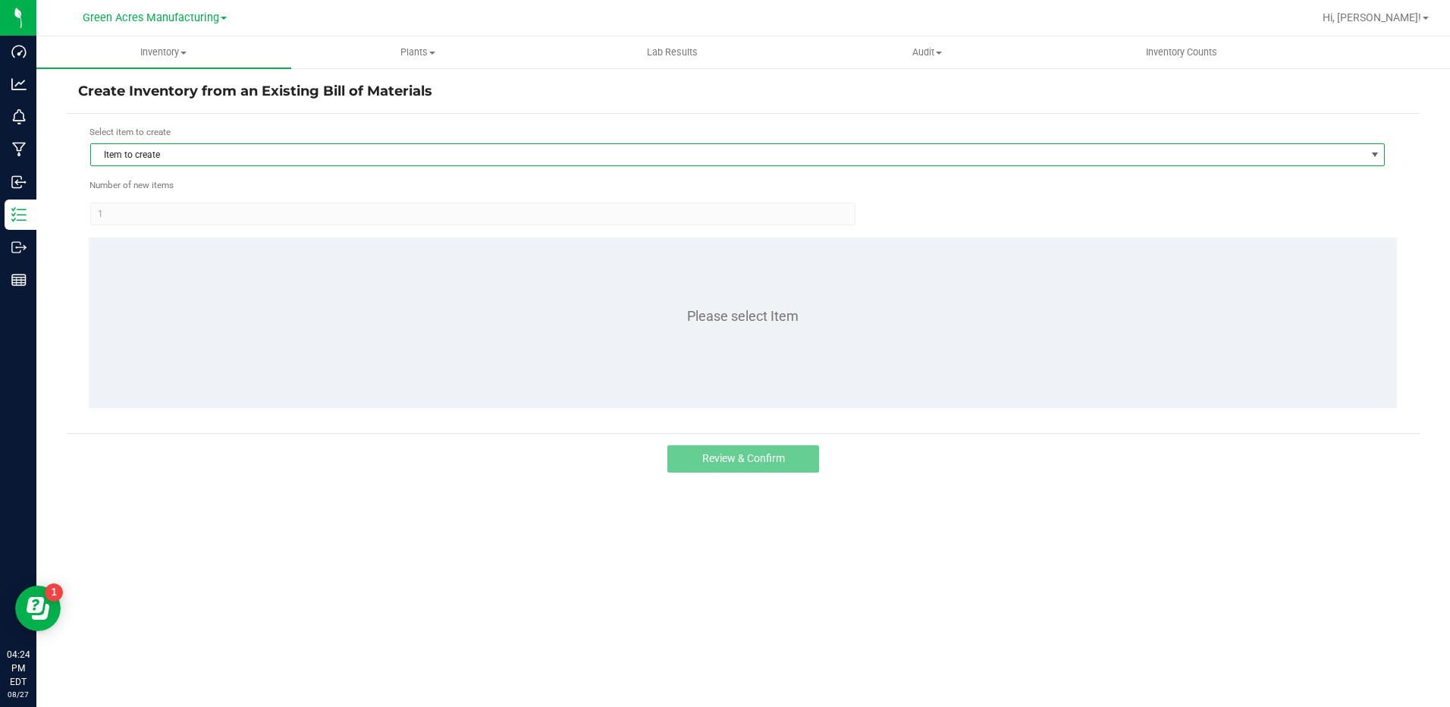
click at [272, 154] on span "Item to create" at bounding box center [728, 154] width 1274 height 21
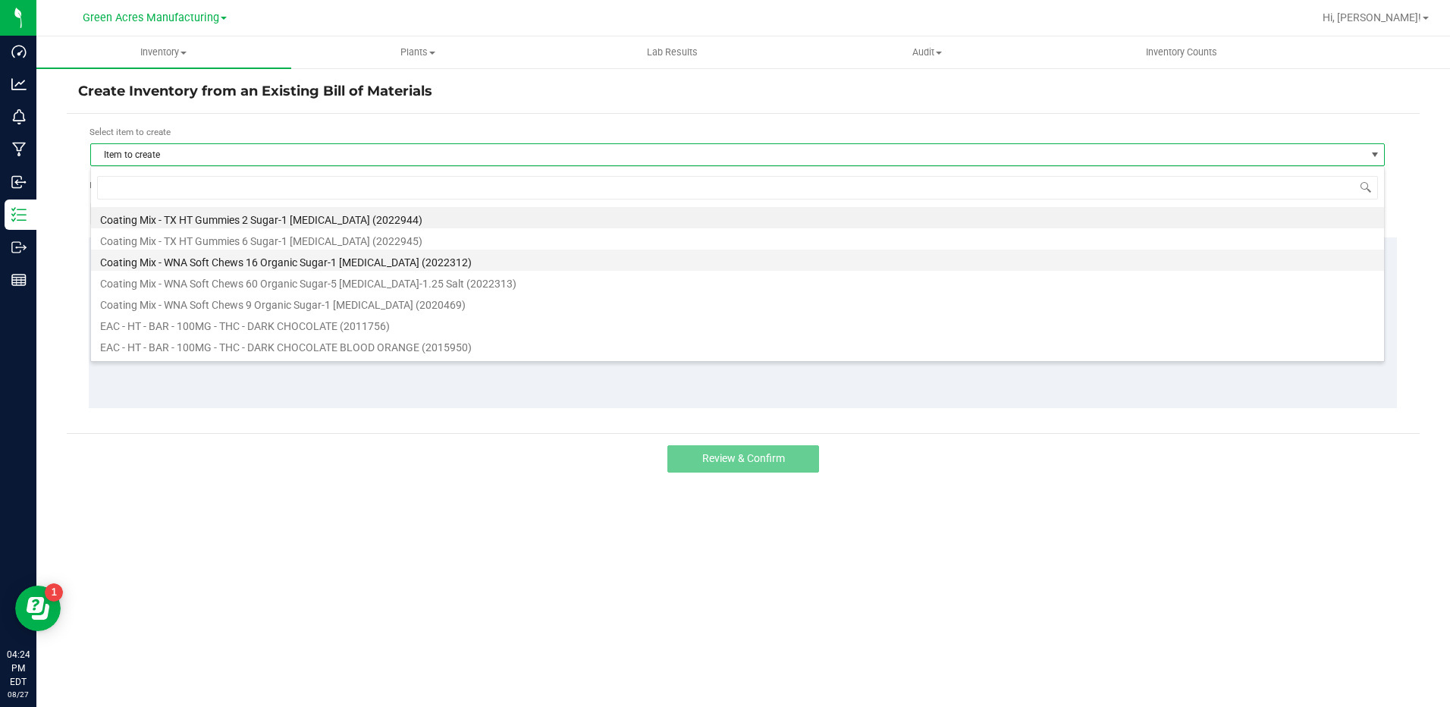
scroll to position [23, 1294]
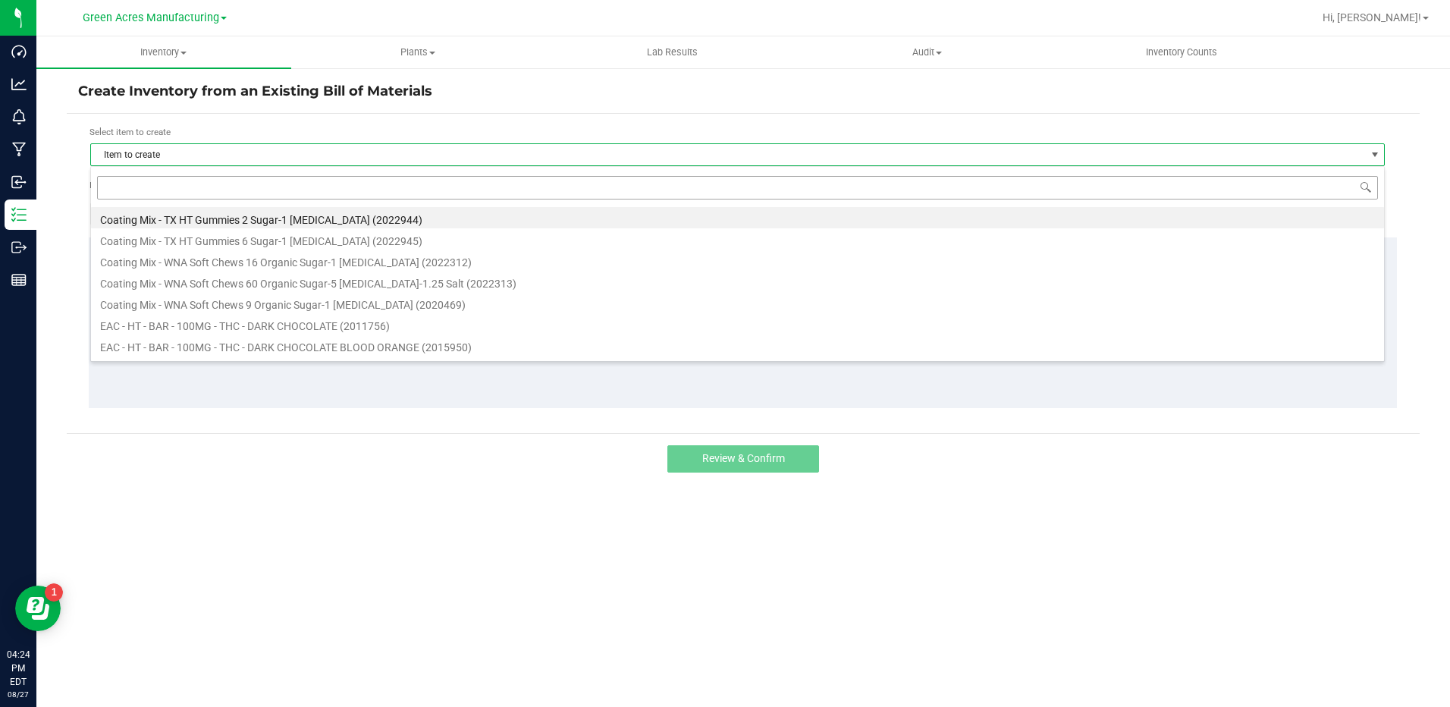
click at [238, 187] on input at bounding box center [737, 188] width 1281 height 24
click at [217, 183] on input at bounding box center [737, 188] width 1281 height 24
type input "choc"
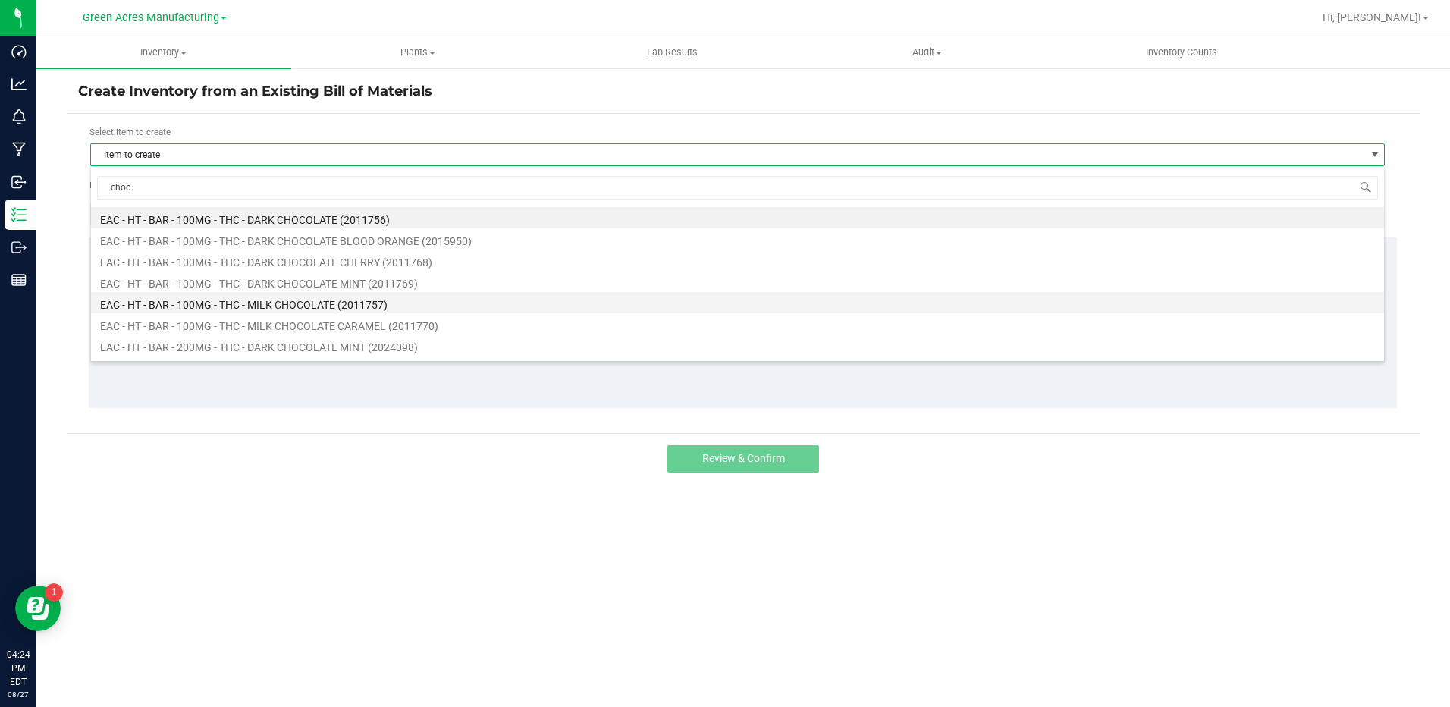
click at [268, 308] on li "EAC - HT - BAR - 100MG - THC - MILK CHOCOLATE (2011757)" at bounding box center [737, 302] width 1293 height 21
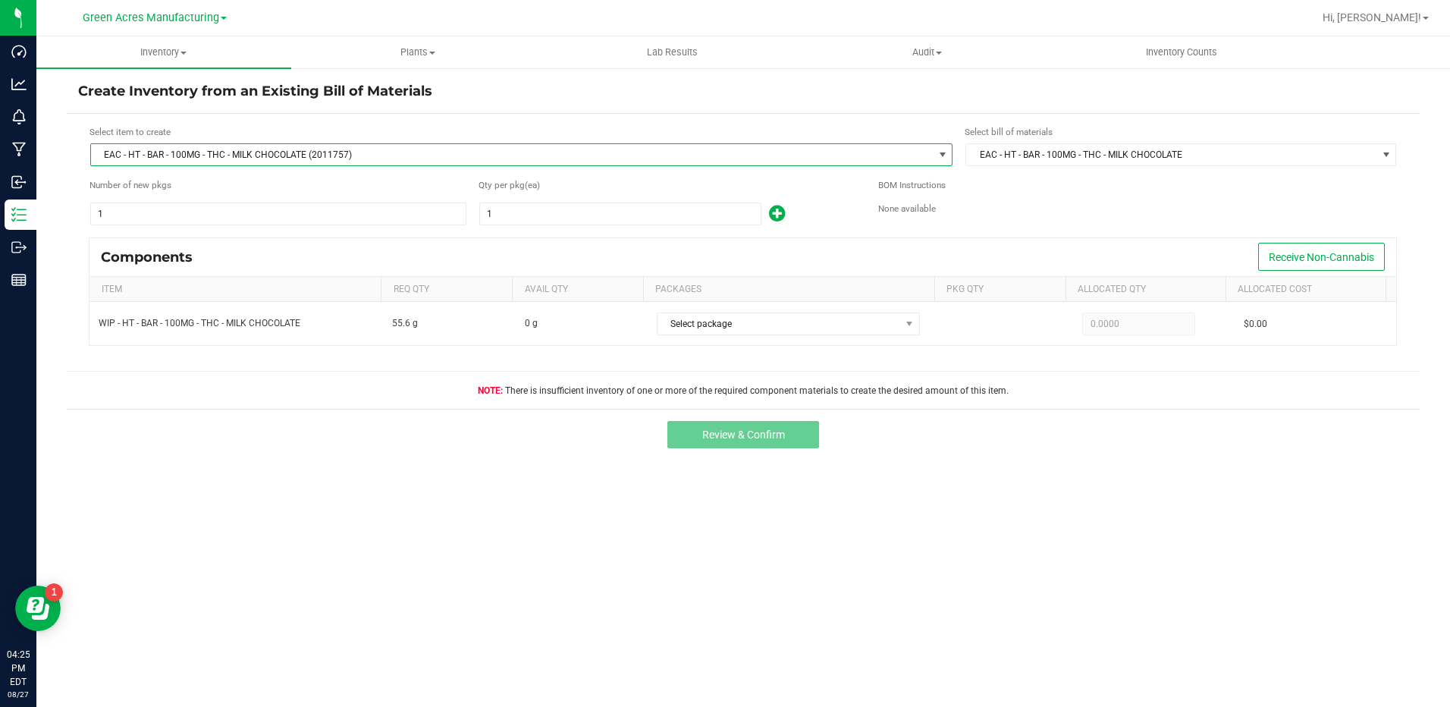
click at [366, 151] on span "EAC - HT - BAR - 100MG - THC - MILK CHOCOLATE (2011757)" at bounding box center [512, 154] width 842 height 21
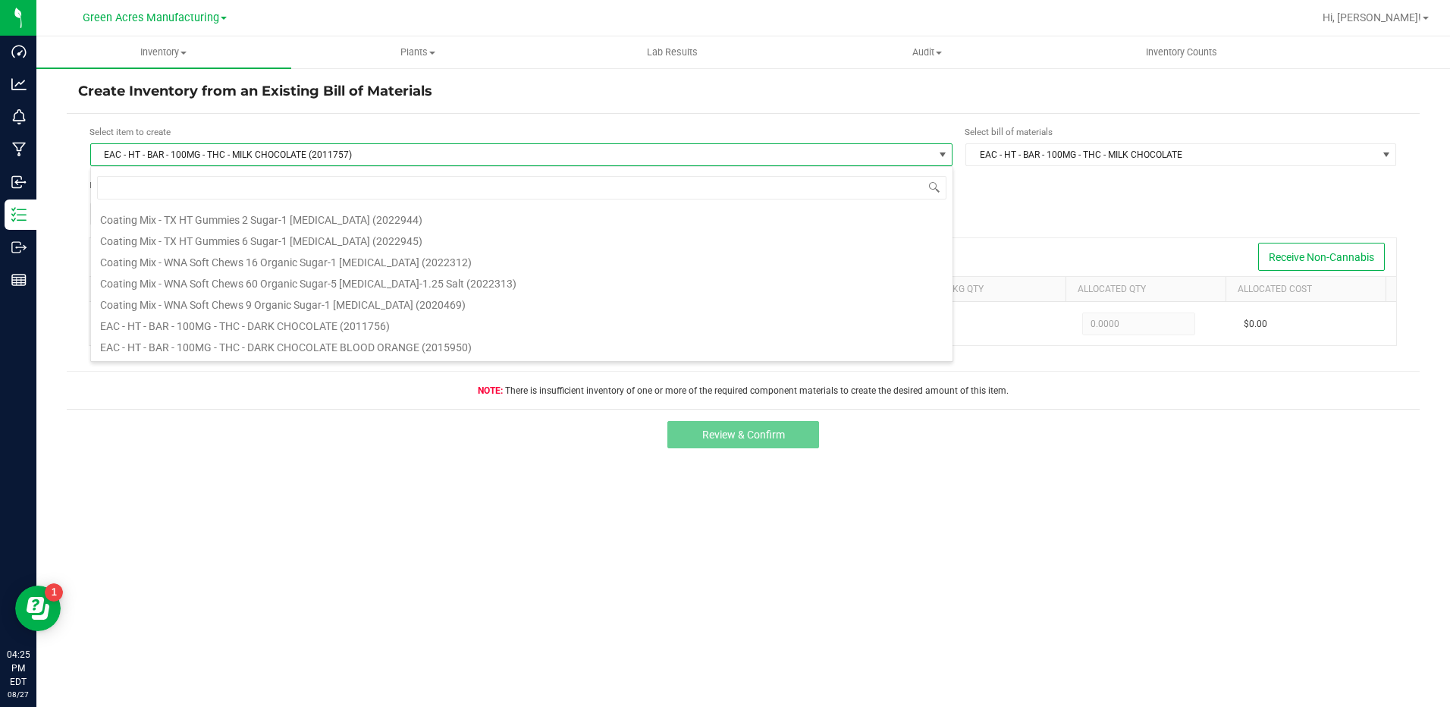
scroll to position [23, 862]
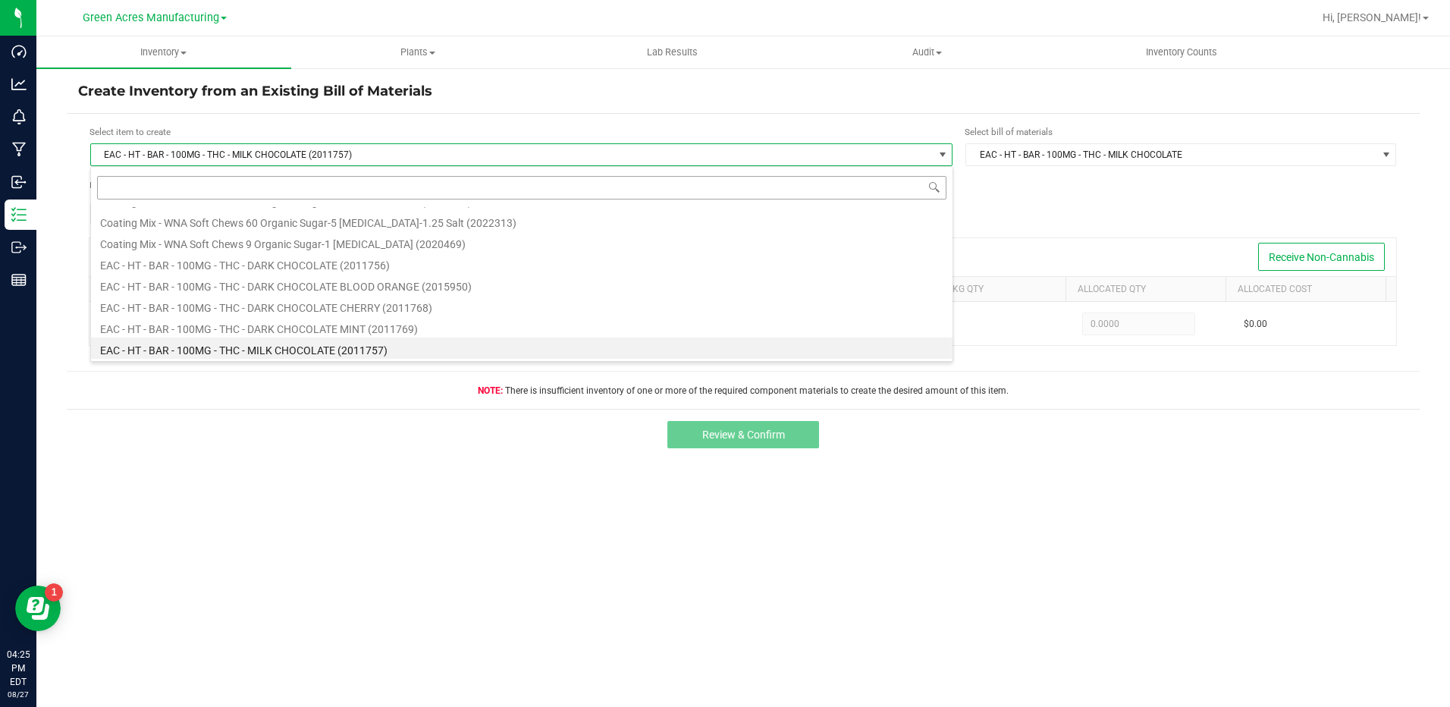
click at [331, 196] on input at bounding box center [521, 188] width 849 height 24
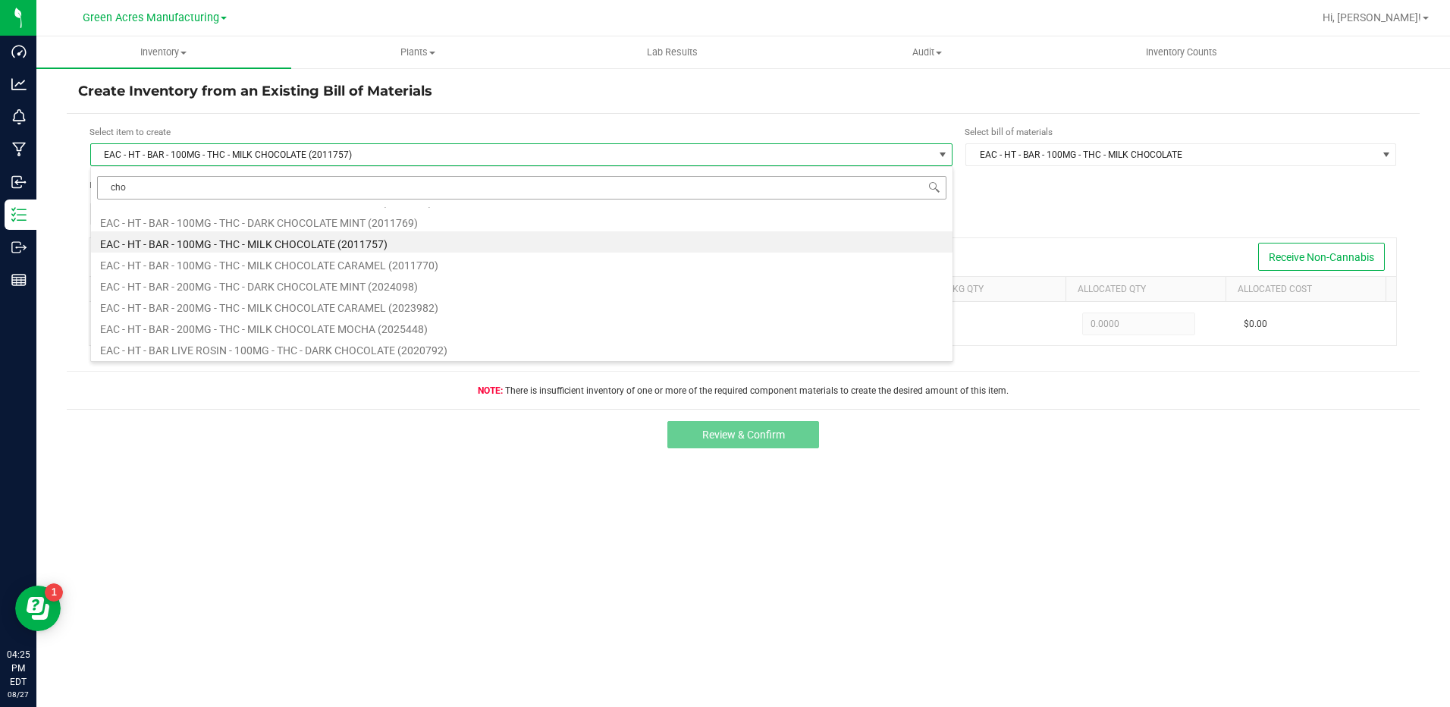
type input "choc"
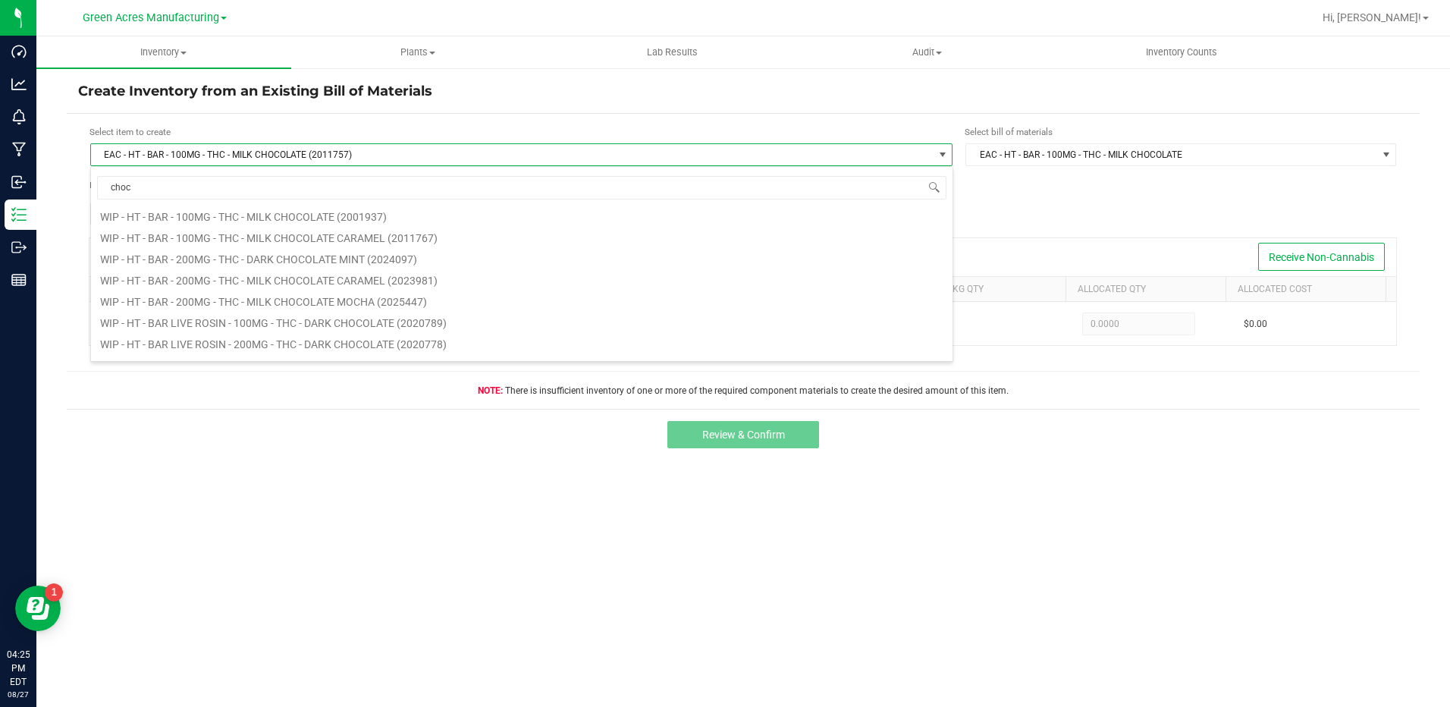
scroll to position [1653, 0]
click at [323, 245] on li "WIP - HT - BAR - 100MG - THC - MILK CHOCOLATE (2001937)" at bounding box center [521, 241] width 861 height 21
type input "1.0000"
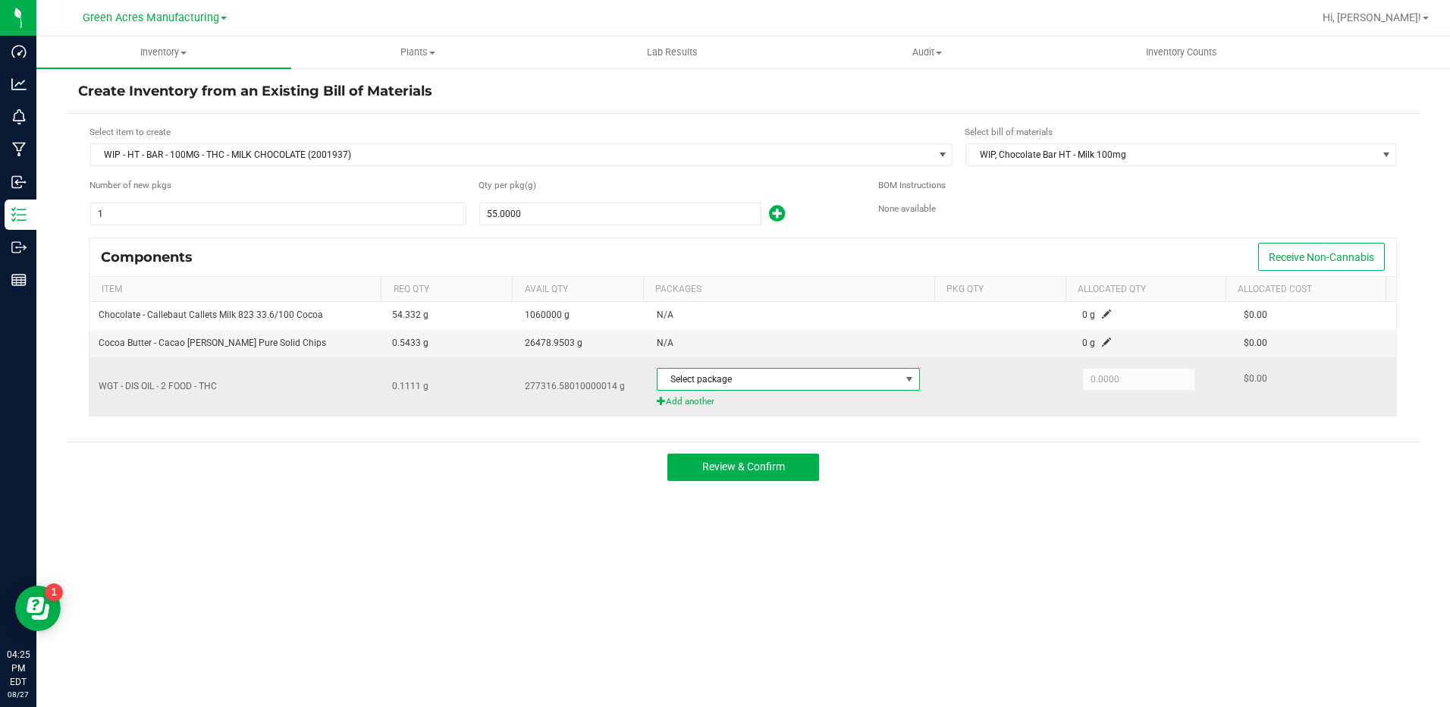
click at [726, 383] on span "Select package" at bounding box center [778, 378] width 243 height 21
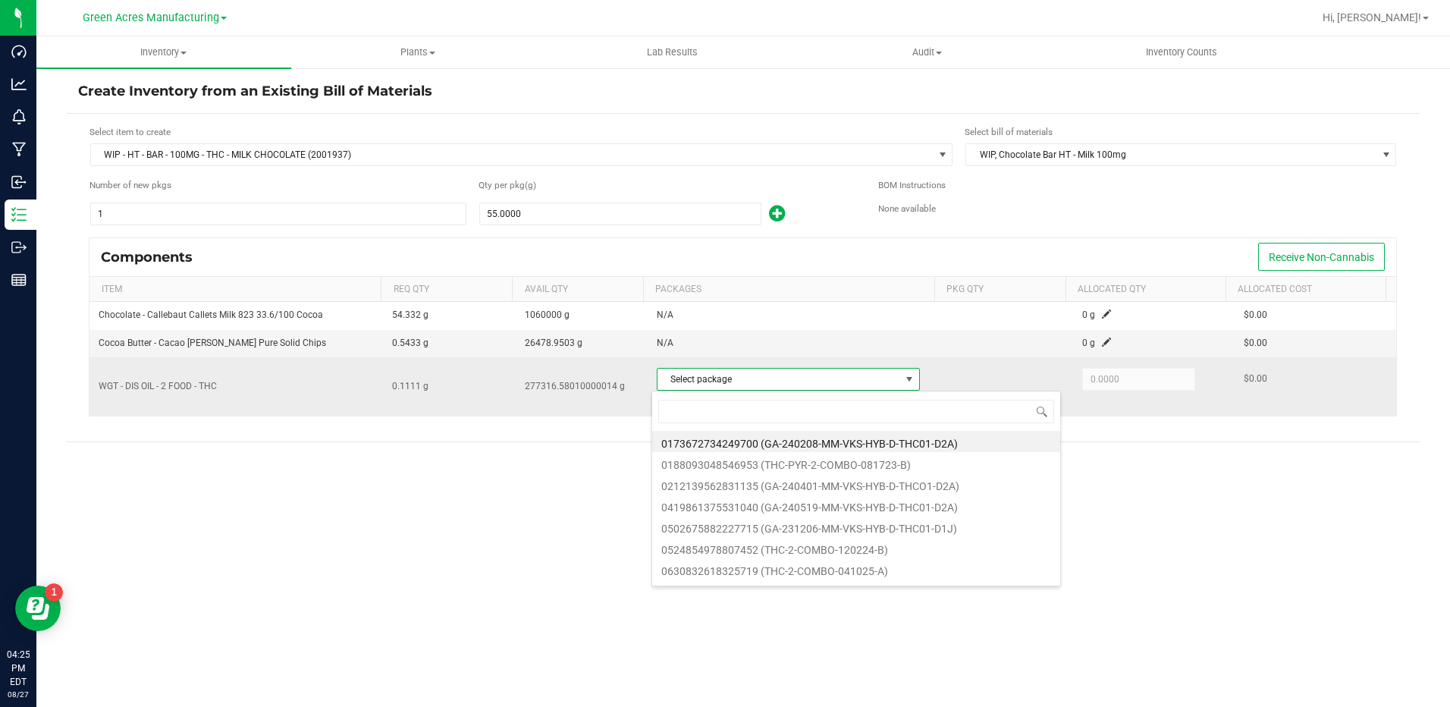
scroll to position [23, 260]
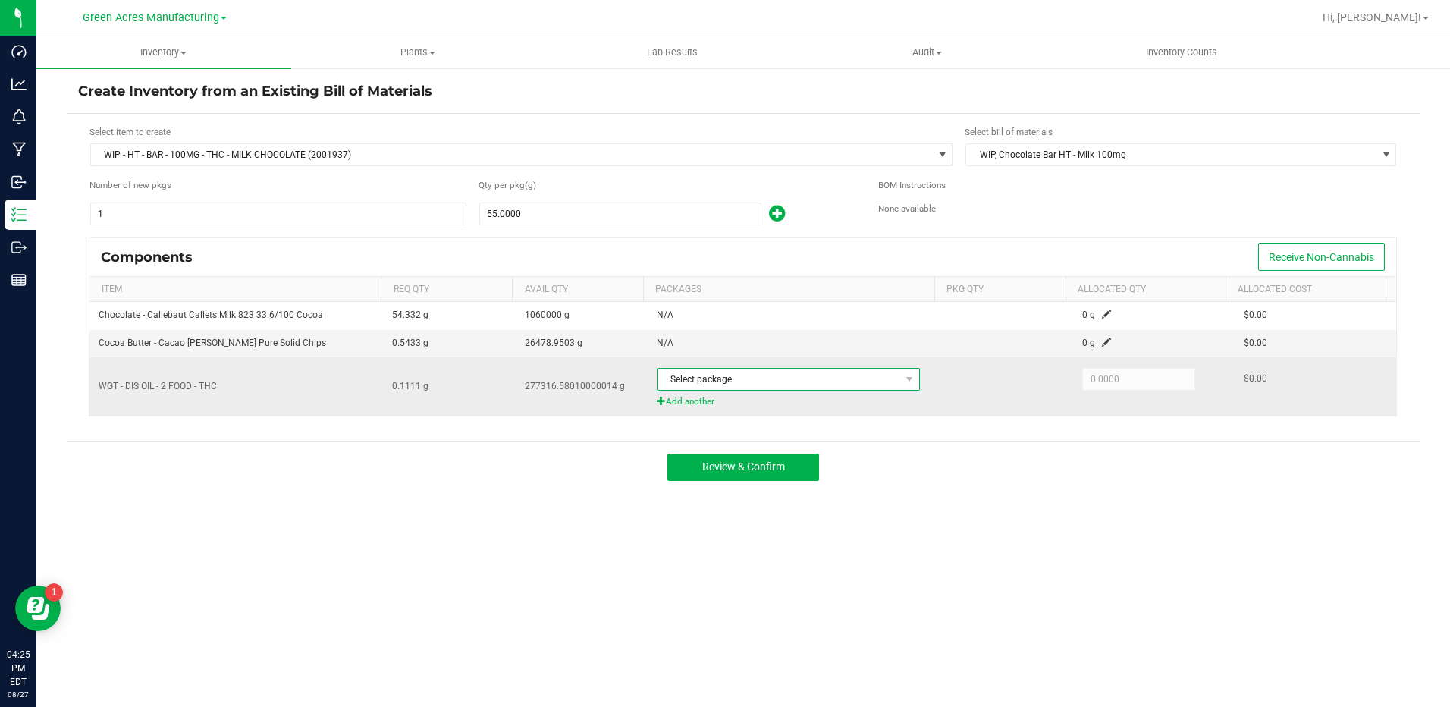
click at [842, 387] on span "Select package" at bounding box center [778, 378] width 243 height 21
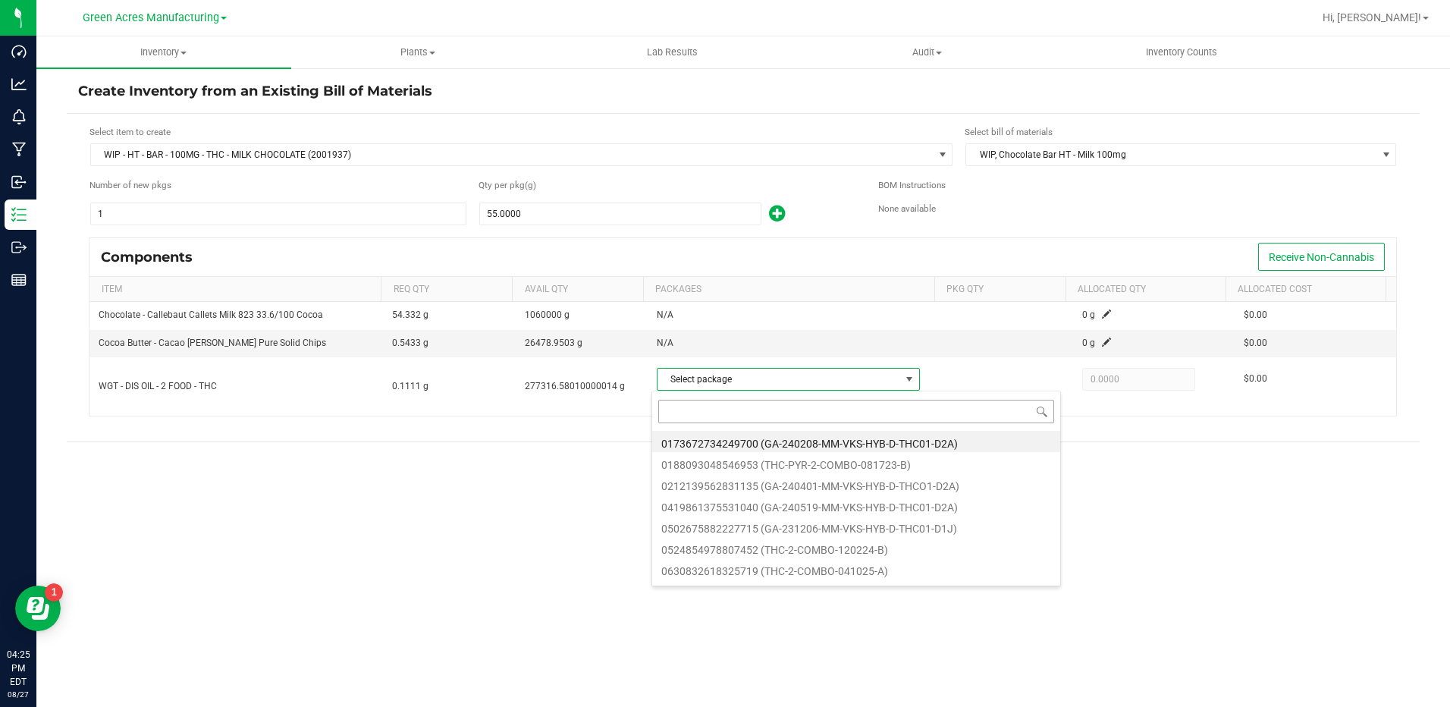
click at [832, 407] on input at bounding box center [856, 412] width 396 height 24
type input "9743831835484217"
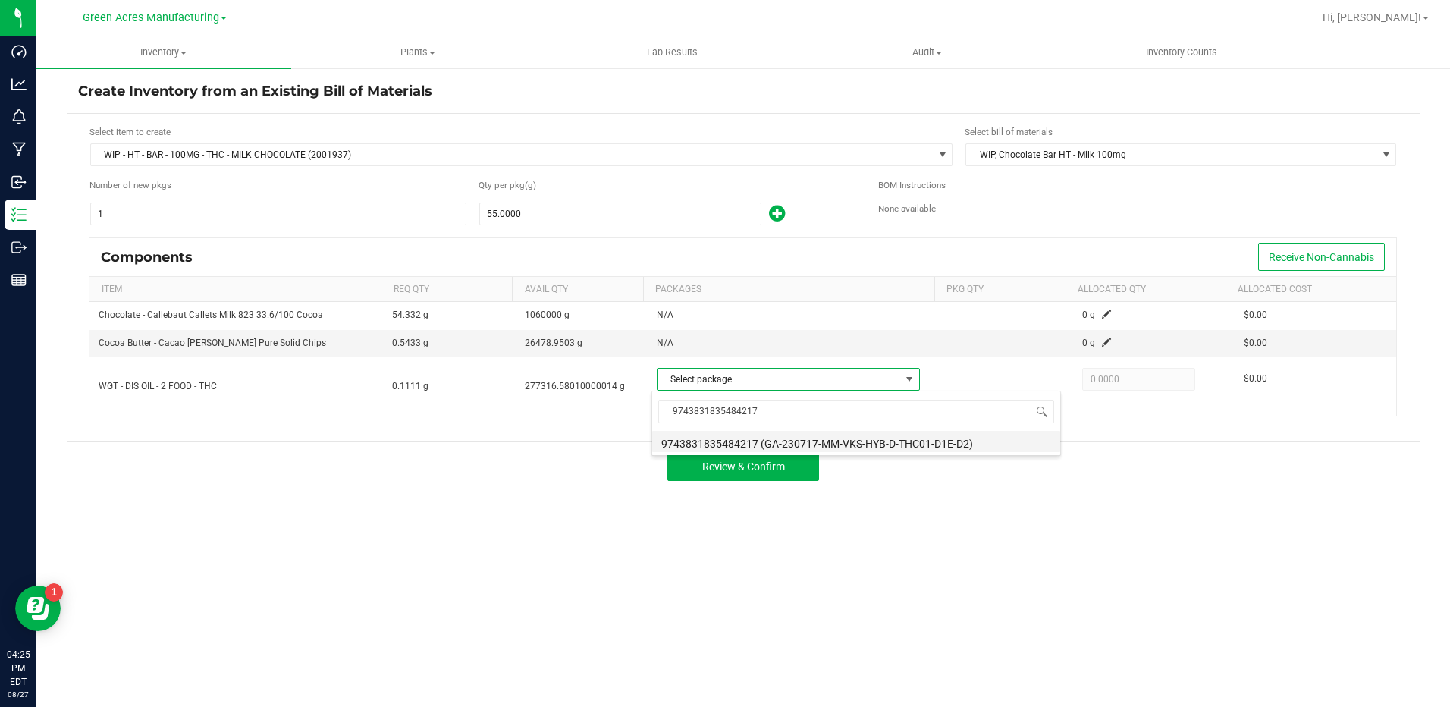
click at [883, 439] on li "9743831835484217 (GA-230717-MM-VKS-HYB-D-THC01-D1E-D2)" at bounding box center [856, 441] width 408 height 21
type input "0.1111"
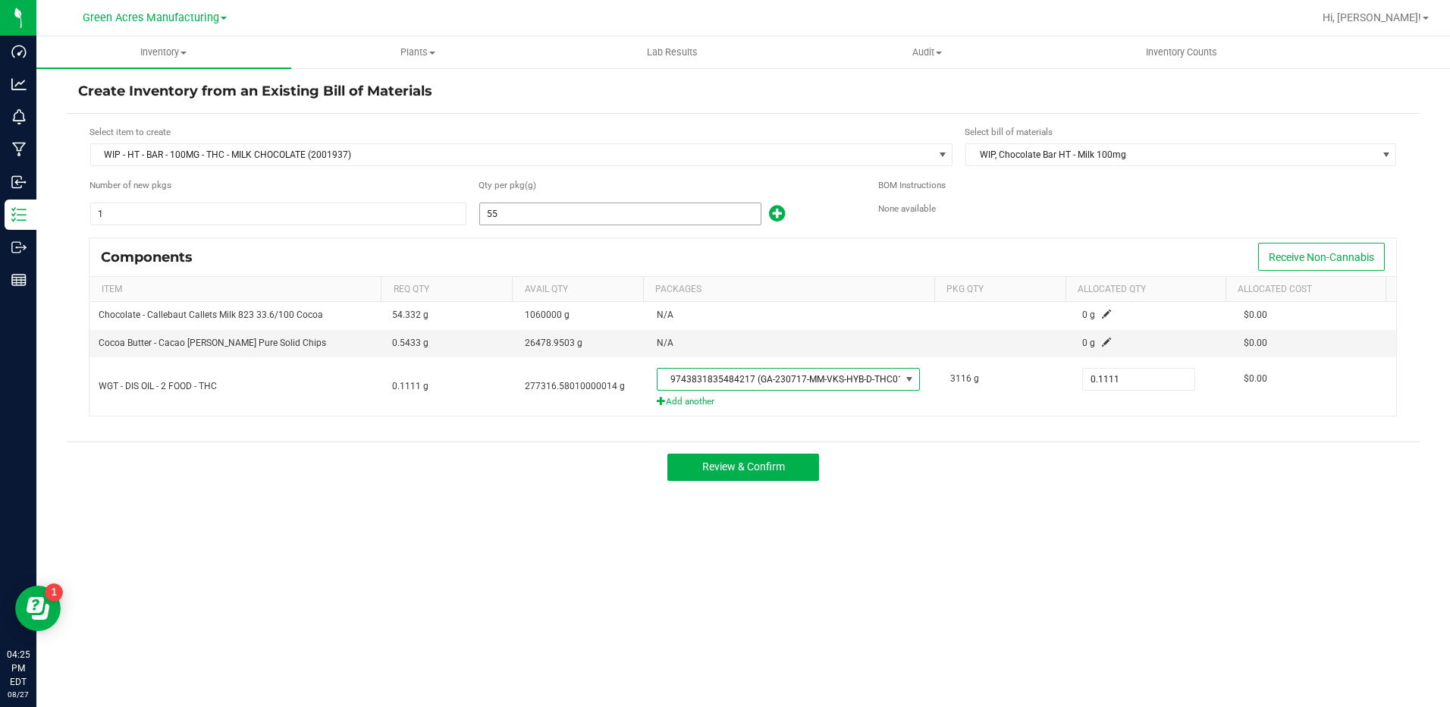
click at [589, 209] on input "55" at bounding box center [620, 213] width 281 height 21
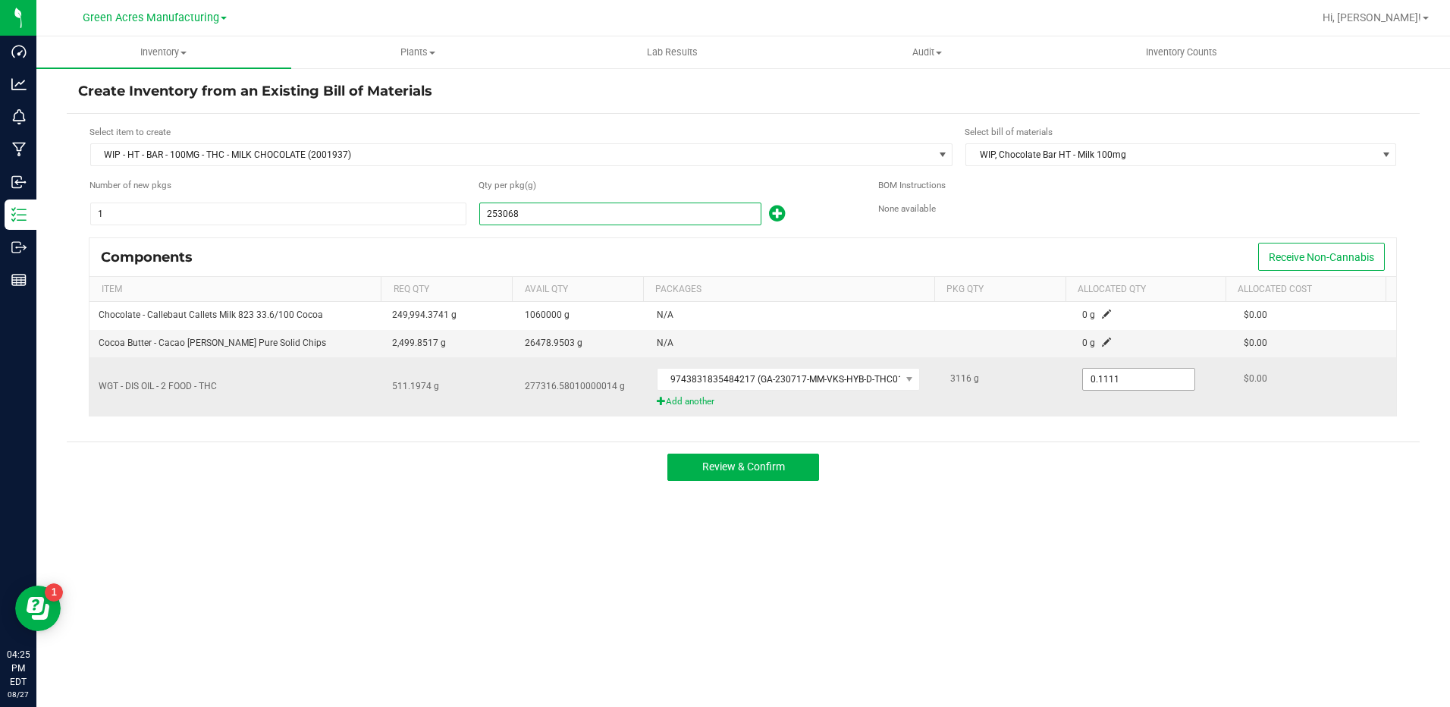
type input "253,068.0000"
click at [1122, 386] on input "0.1111" at bounding box center [1138, 378] width 111 height 21
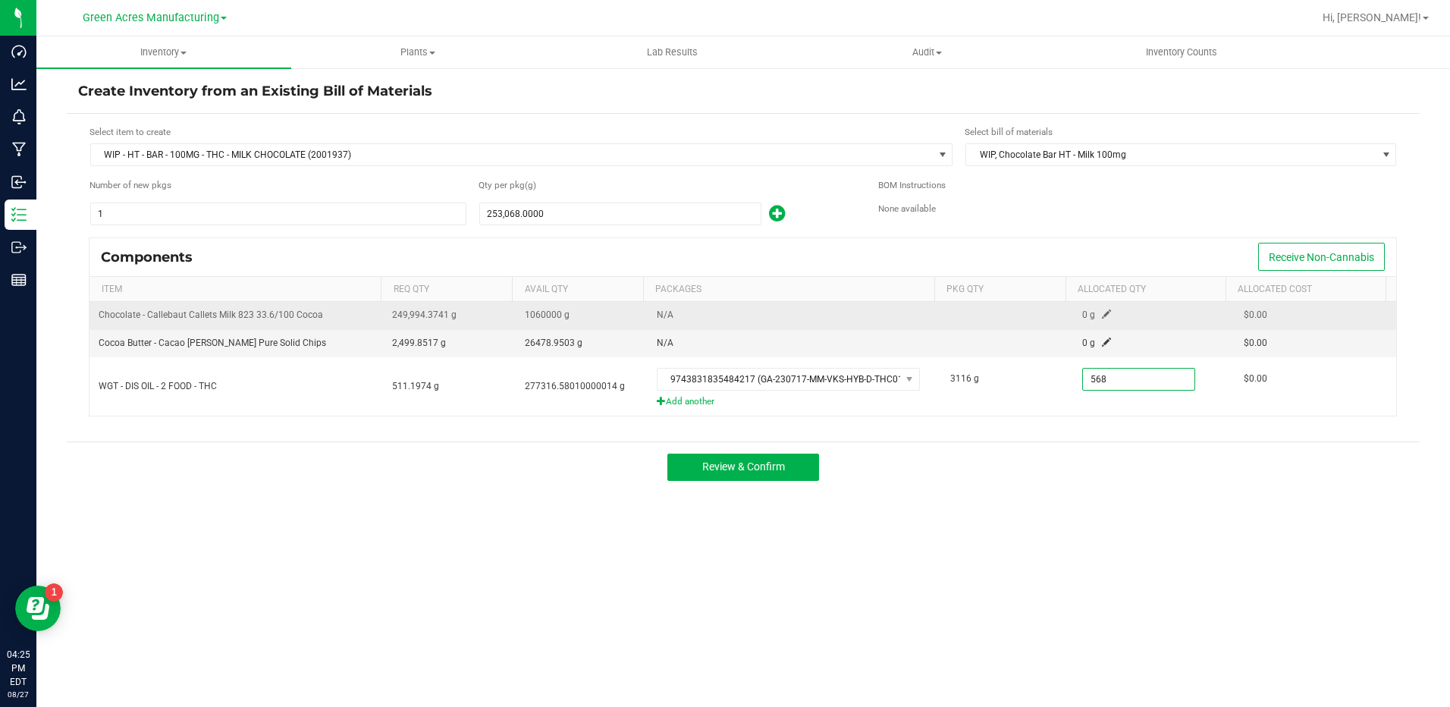
type input "568.0000"
click at [1102, 313] on span at bounding box center [1106, 313] width 9 height 9
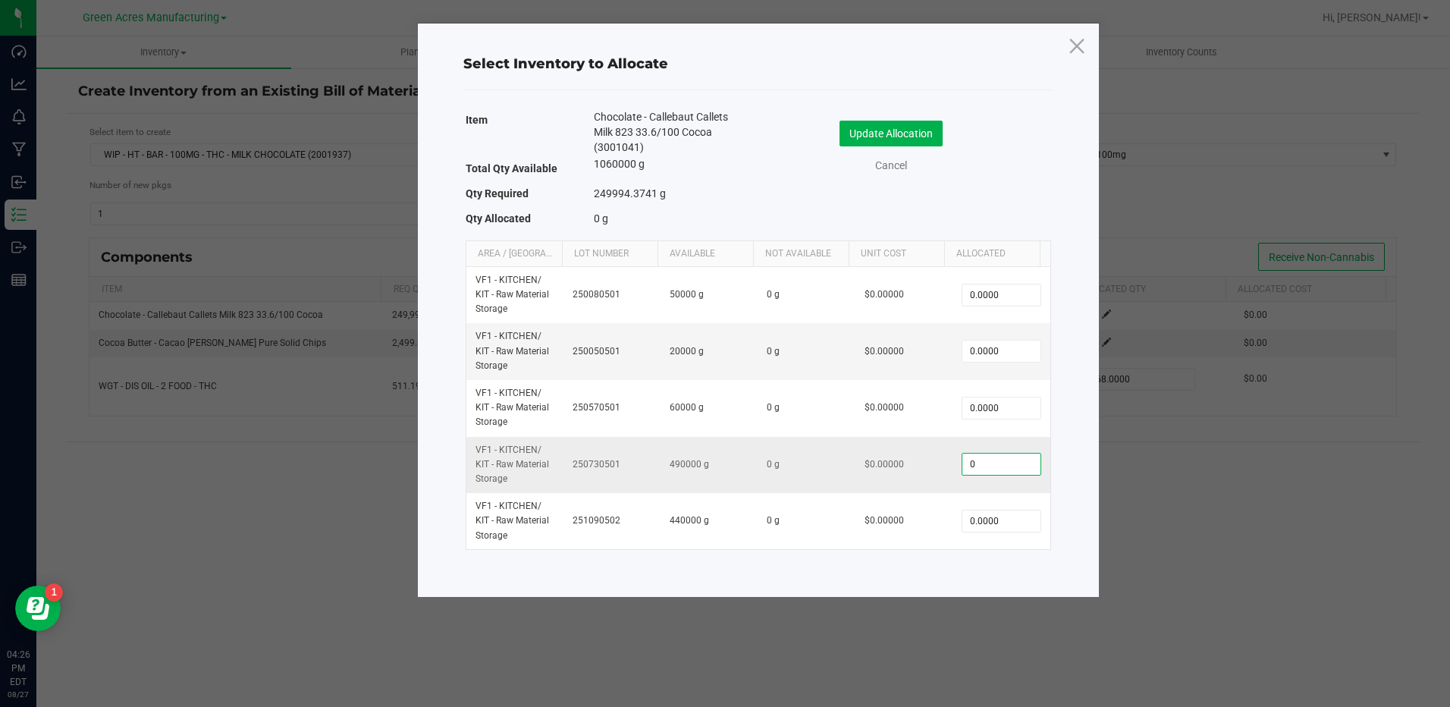
click at [1024, 473] on input "0" at bounding box center [1000, 463] width 77 height 21
type input "250,000.0000"
click at [912, 136] on button "Update Allocation" at bounding box center [890, 134] width 103 height 26
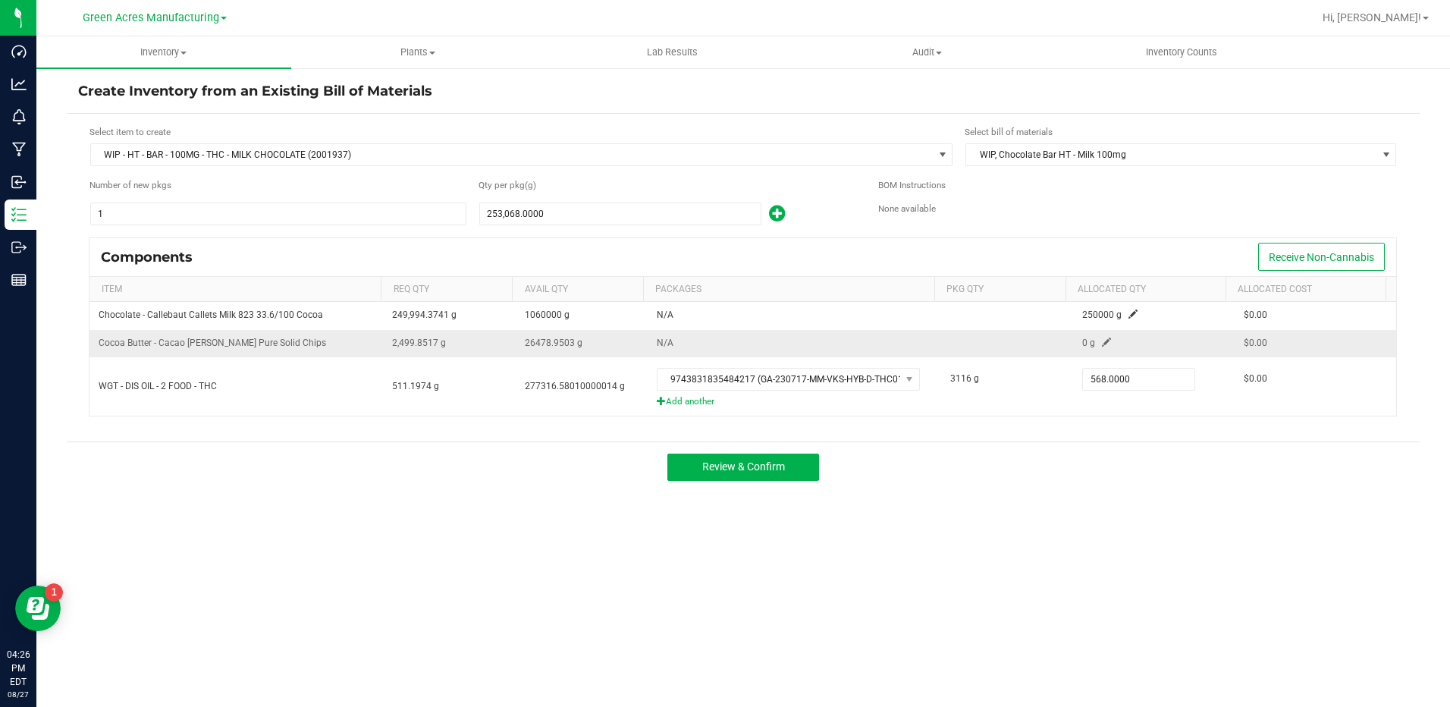
click at [1102, 339] on span at bounding box center [1106, 341] width 9 height 9
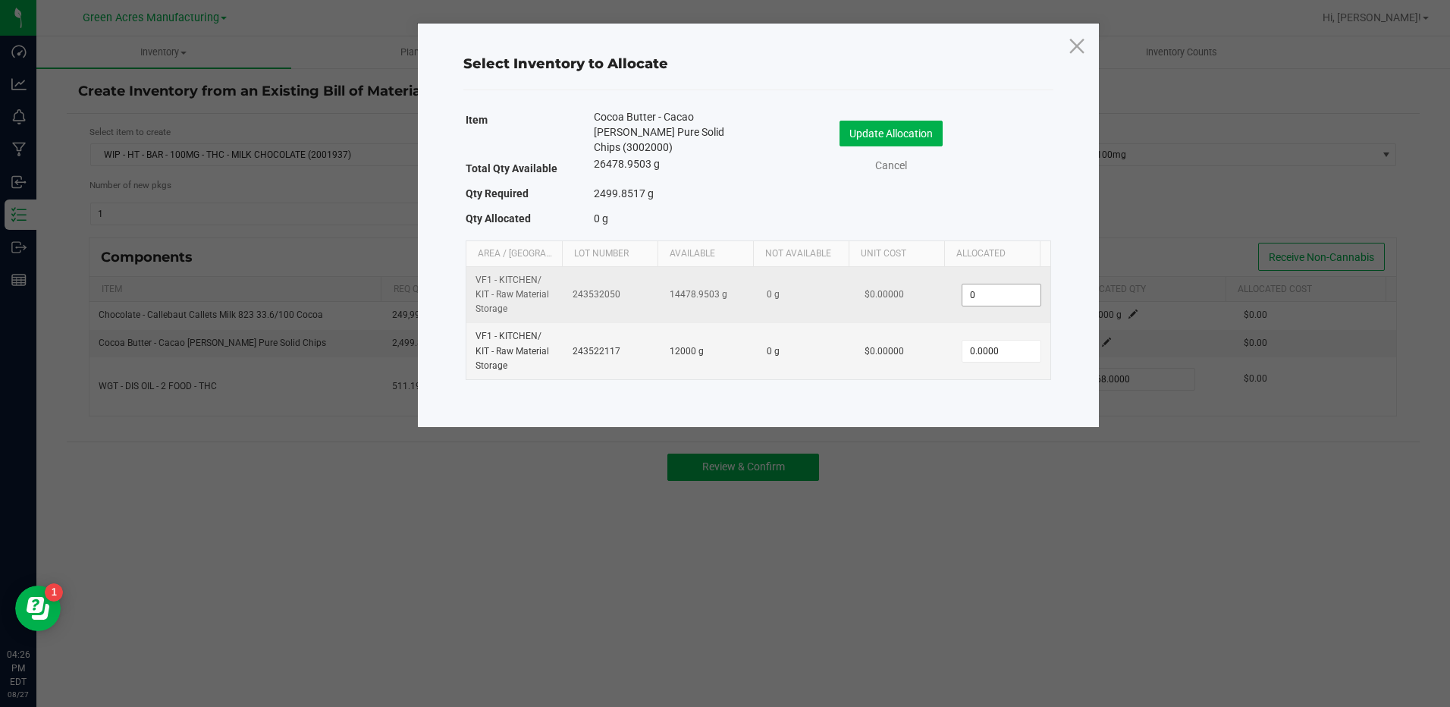
click at [996, 284] on input "0" at bounding box center [1000, 294] width 77 height 21
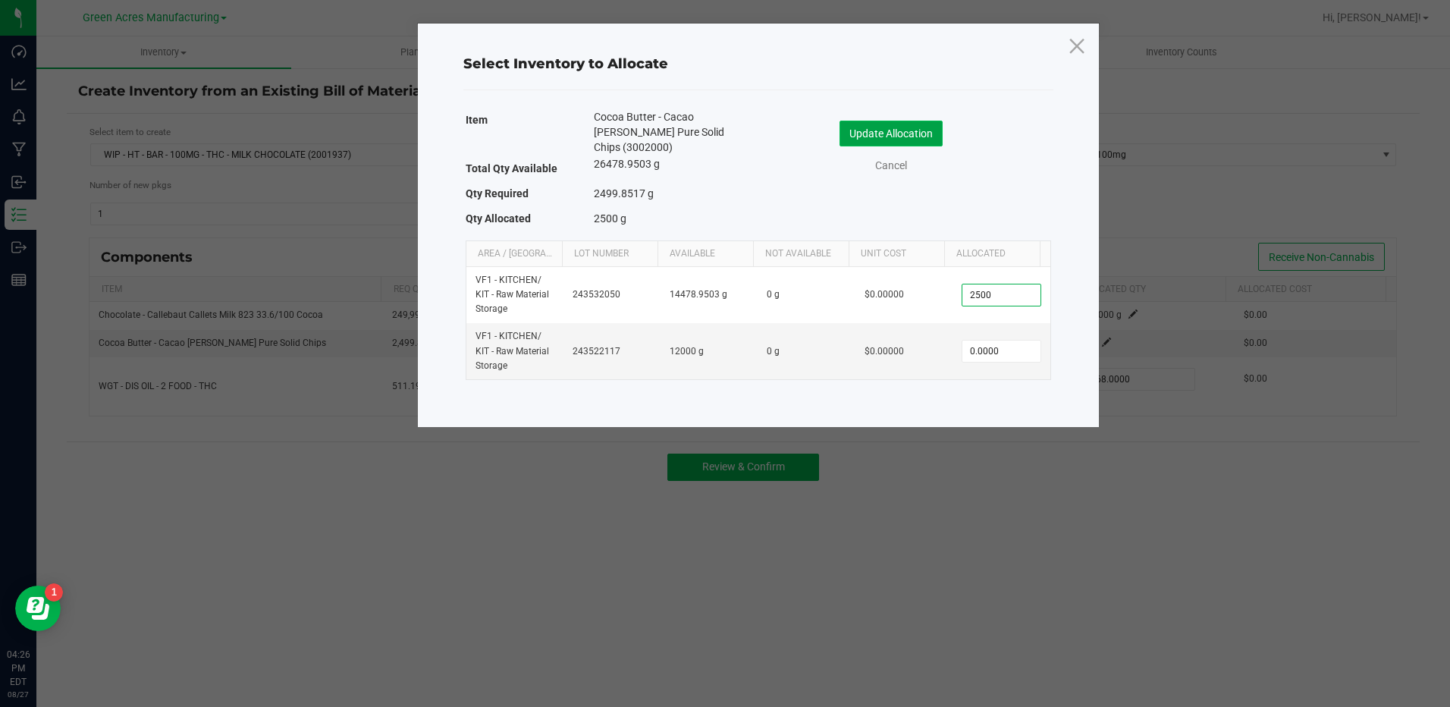
type input "2,500.0000"
click at [908, 133] on button "Update Allocation" at bounding box center [890, 134] width 103 height 26
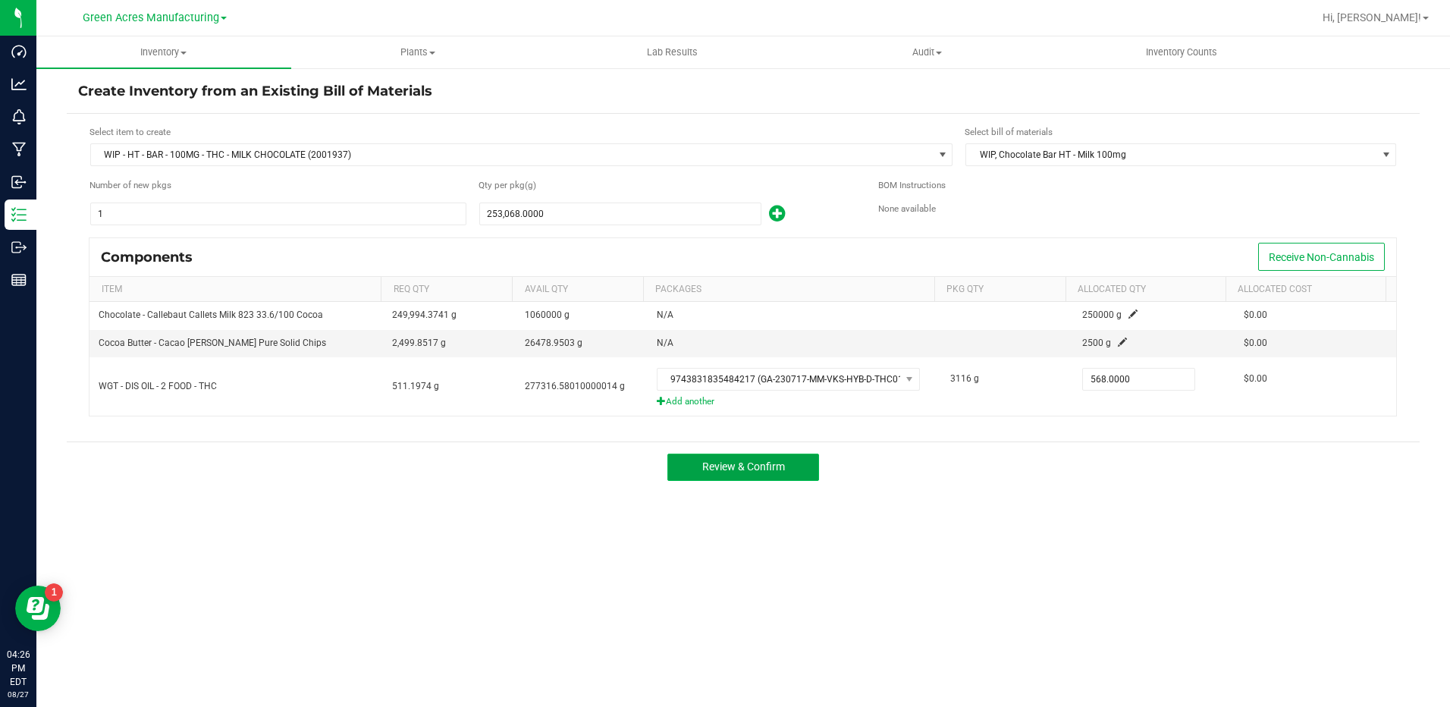
click at [776, 471] on span "Review & Confirm" at bounding box center [743, 466] width 83 height 12
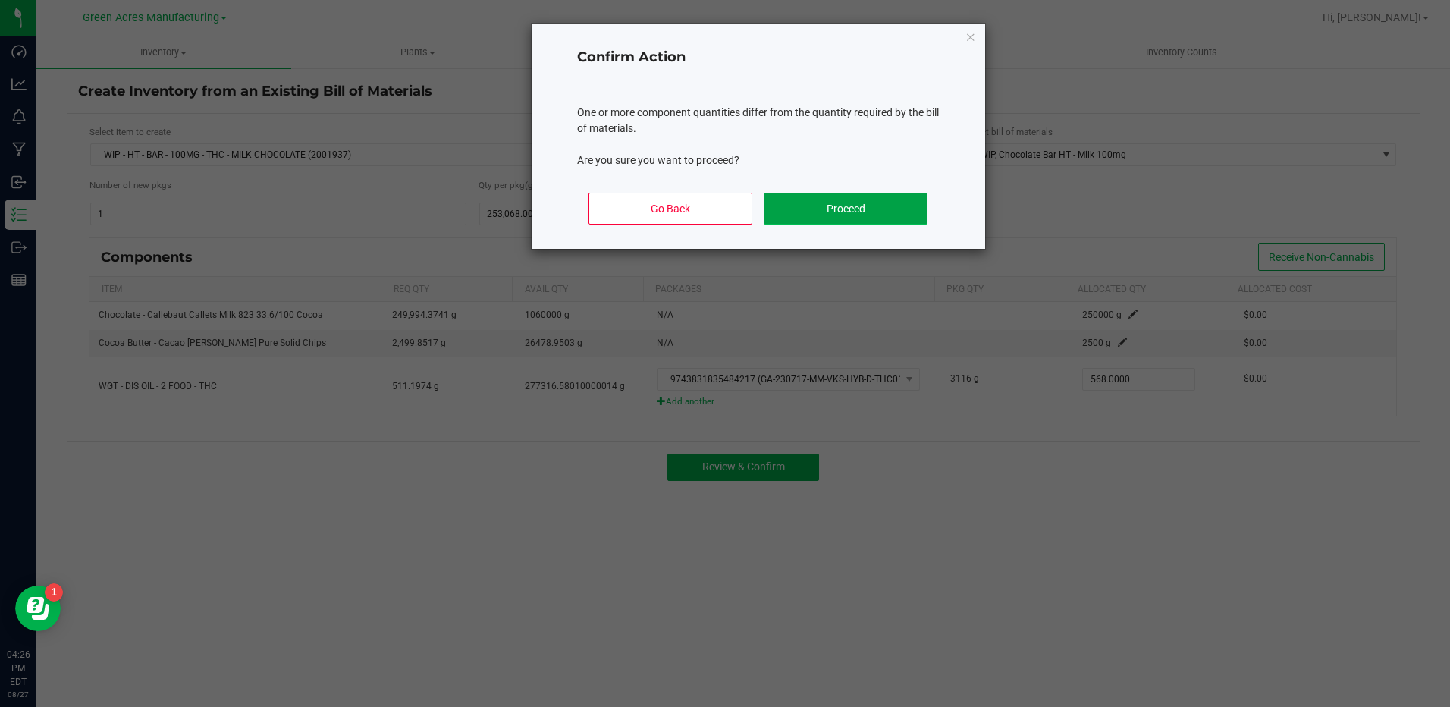
click at [842, 212] on button "Proceed" at bounding box center [845, 209] width 163 height 32
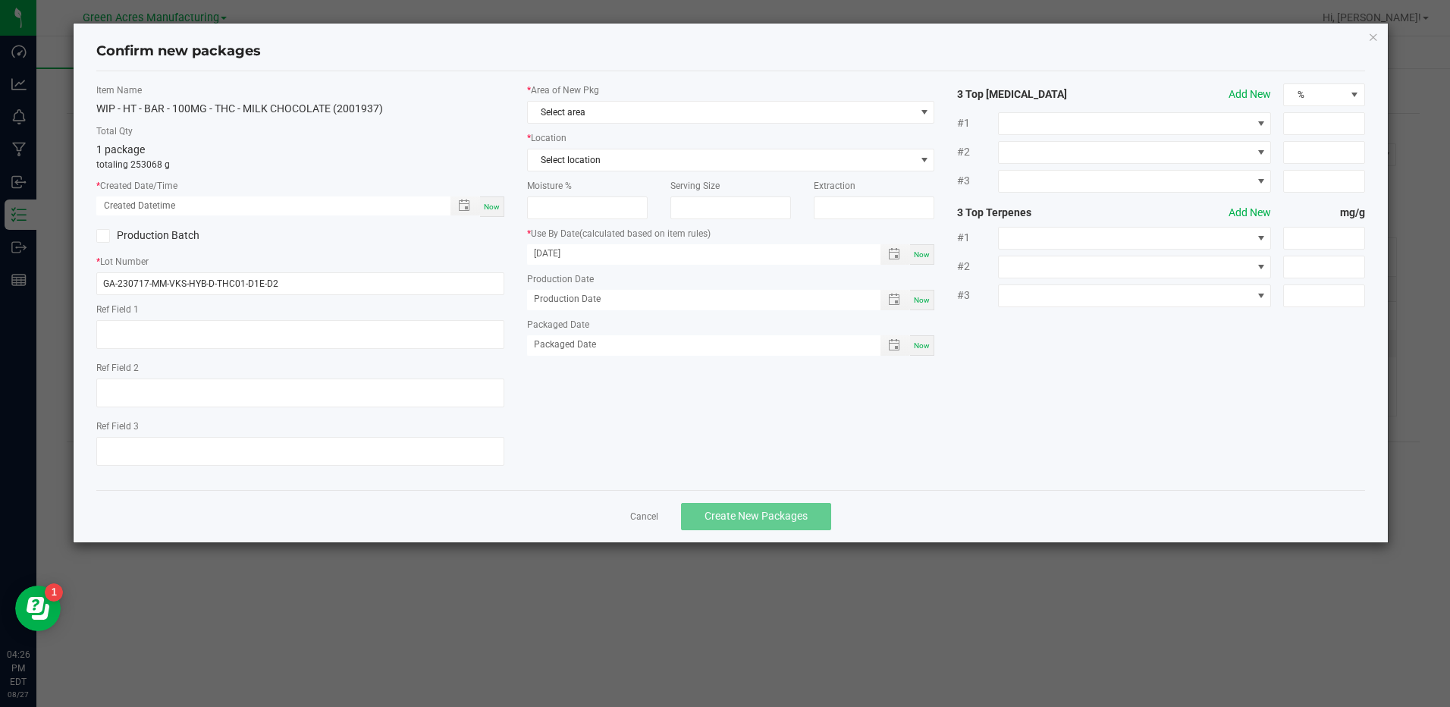
click at [494, 205] on span "Now" at bounding box center [492, 206] width 16 height 8
type input "[DATE] 04:26 PM"
drag, startPoint x: 315, startPoint y: 294, endPoint x: 78, endPoint y: 262, distance: 238.8
click at [78, 262] on div "Confirm new packages Item Name WIP - HT - BAR - 100MG - THC - MILK CHOCOLATE (2…" at bounding box center [730, 283] width 1313 height 519
type input "s"
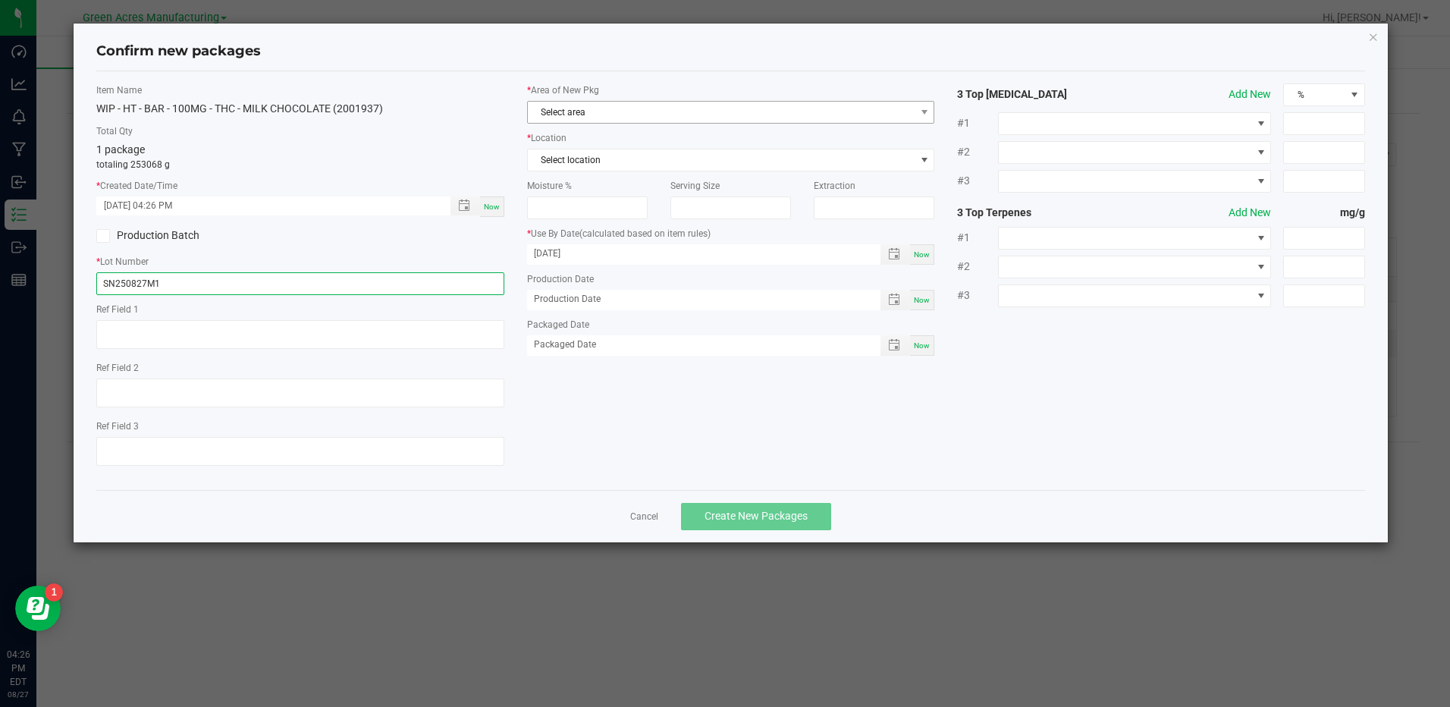
type input "SN250827M1"
click at [723, 119] on span "Select area" at bounding box center [721, 112] width 387 height 21
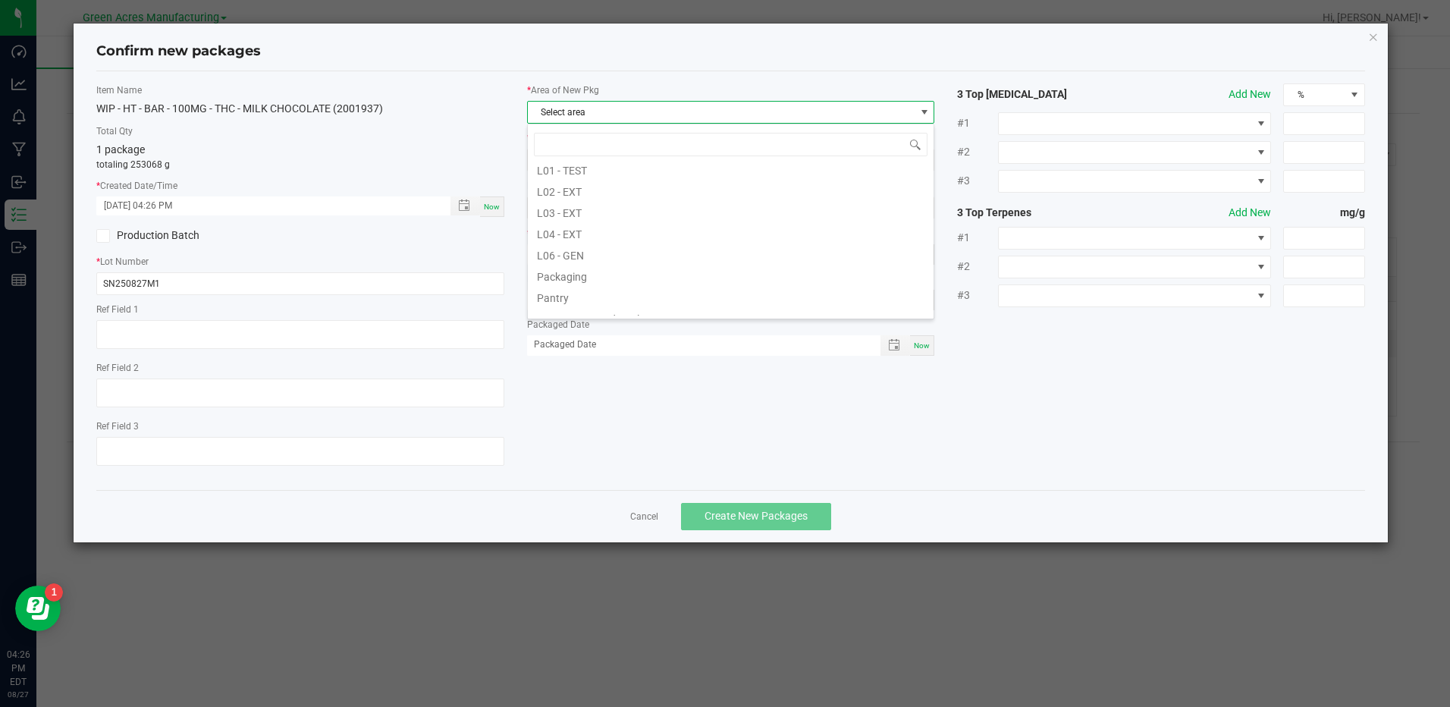
scroll to position [531, 0]
click at [698, 294] on li "VF1 - KITCHEN" at bounding box center [731, 301] width 406 height 21
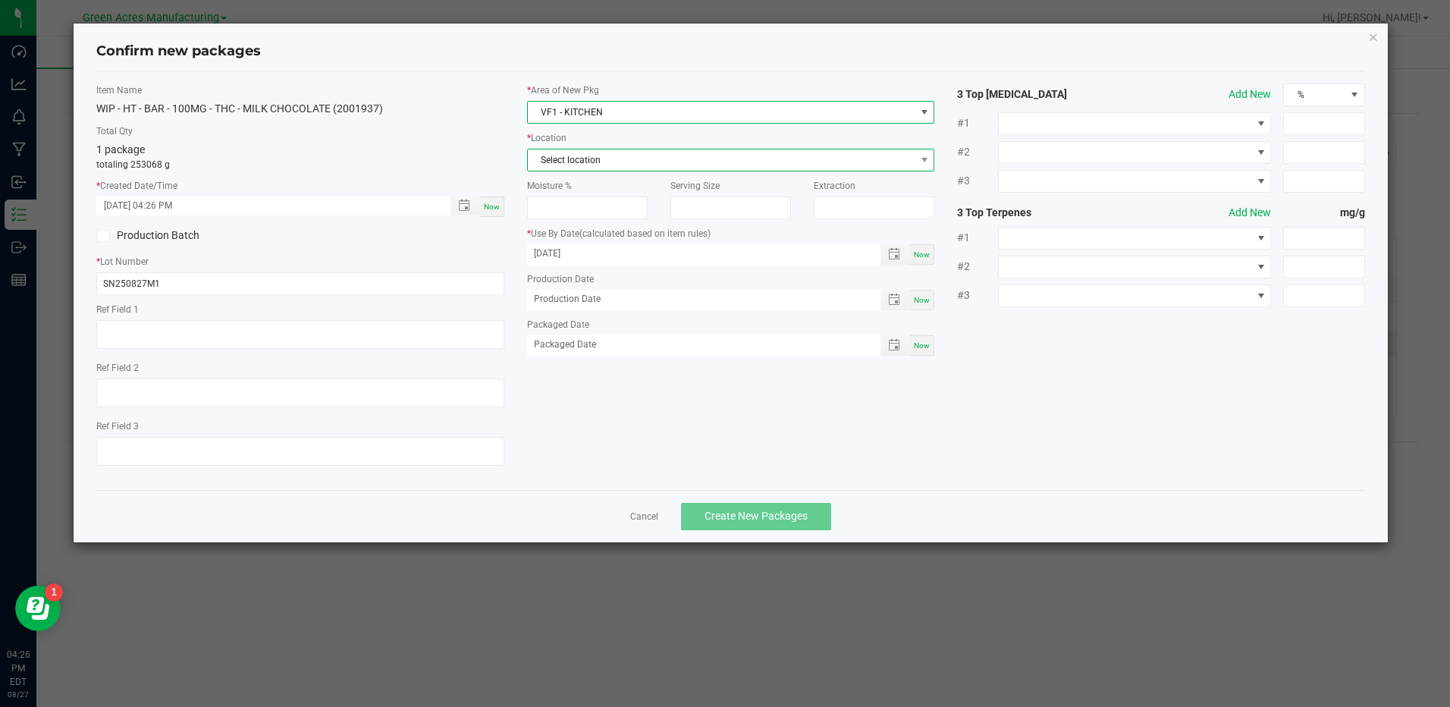
click at [761, 166] on span "Select location" at bounding box center [721, 159] width 387 height 21
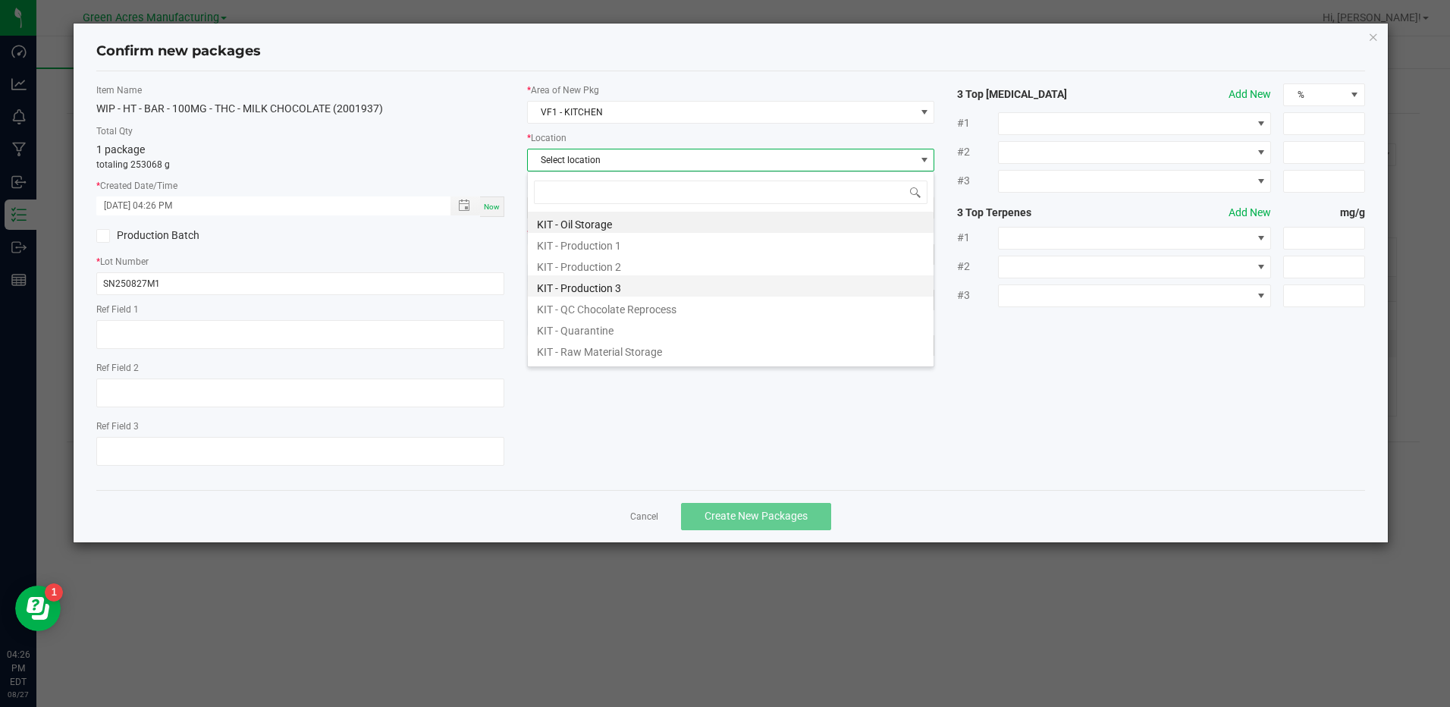
scroll to position [23, 408]
click at [735, 238] on li "KIT - Production 1" at bounding box center [731, 243] width 406 height 21
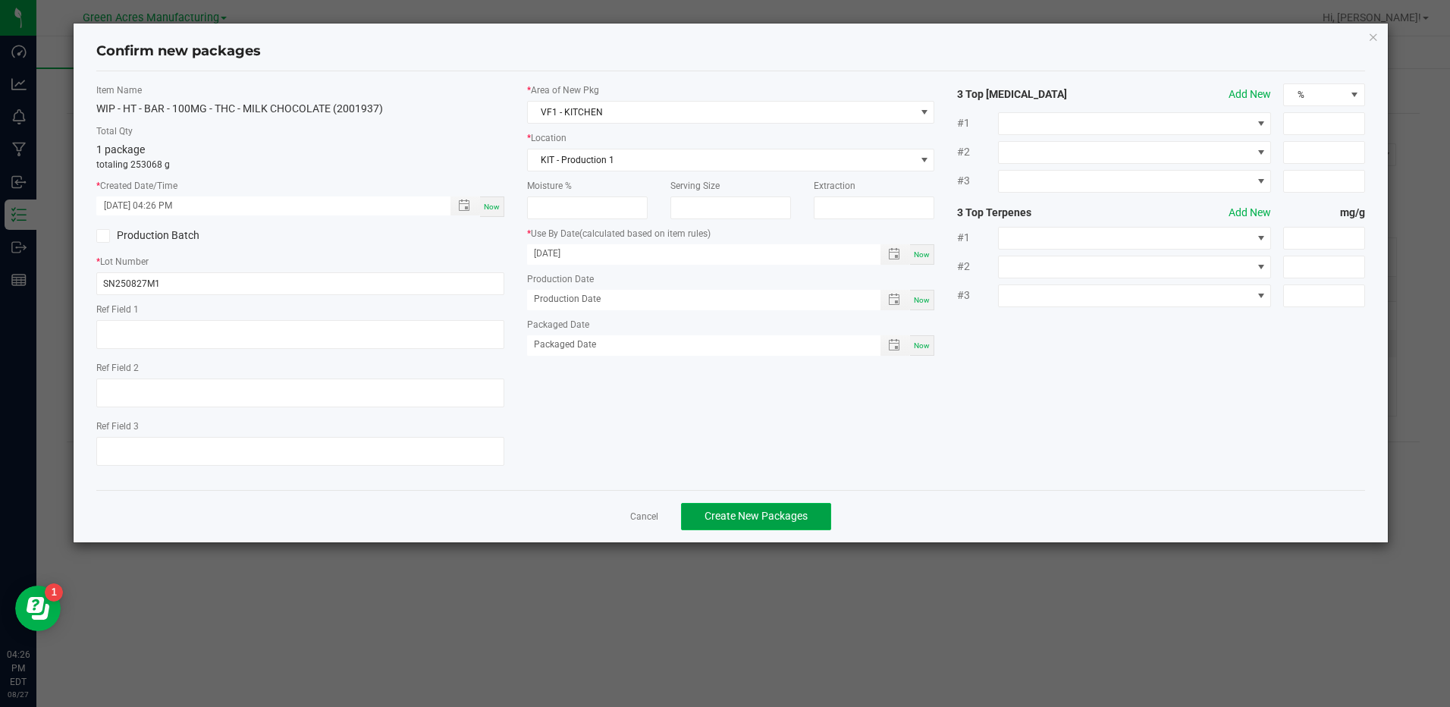
click at [779, 515] on span "Create New Packages" at bounding box center [755, 516] width 103 height 12
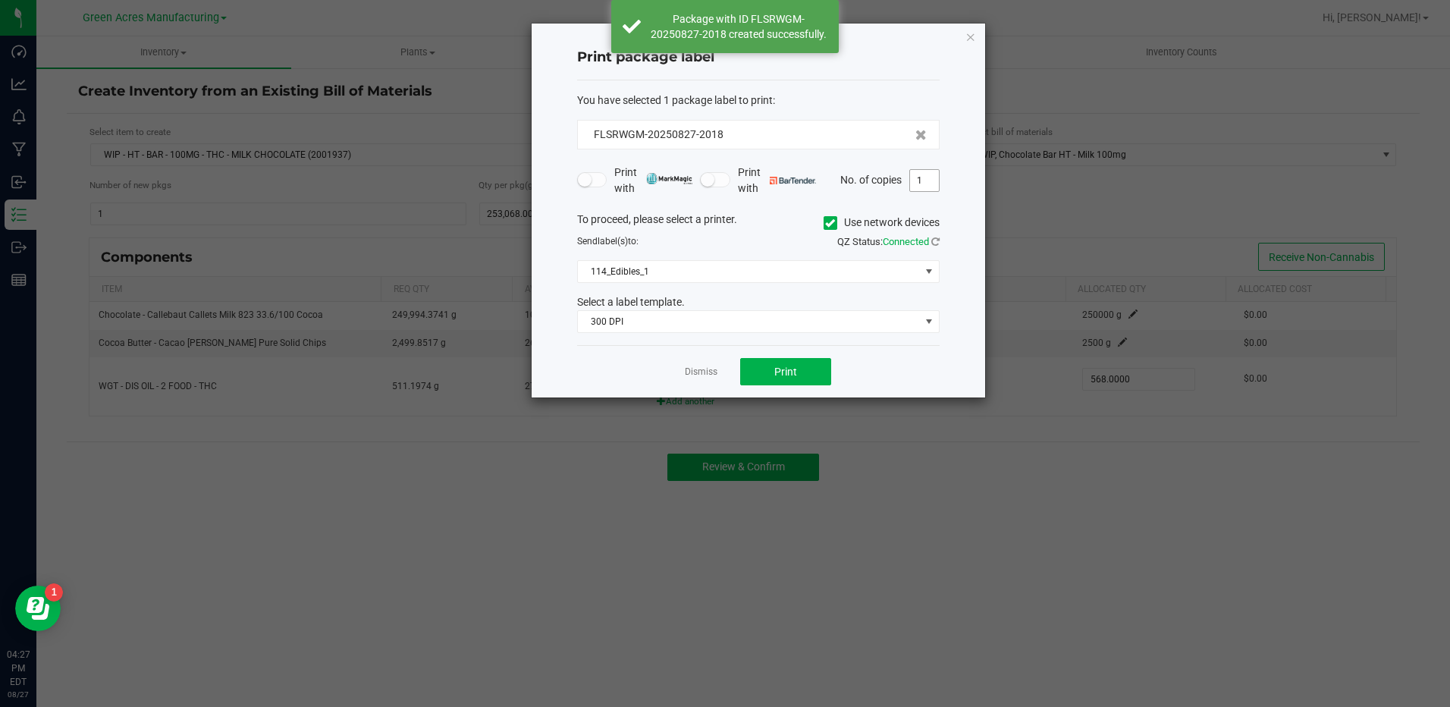
click at [933, 179] on input "1" at bounding box center [924, 180] width 29 height 21
type input "3"
type input "2"
click at [933, 240] on icon at bounding box center [935, 242] width 8 height 10
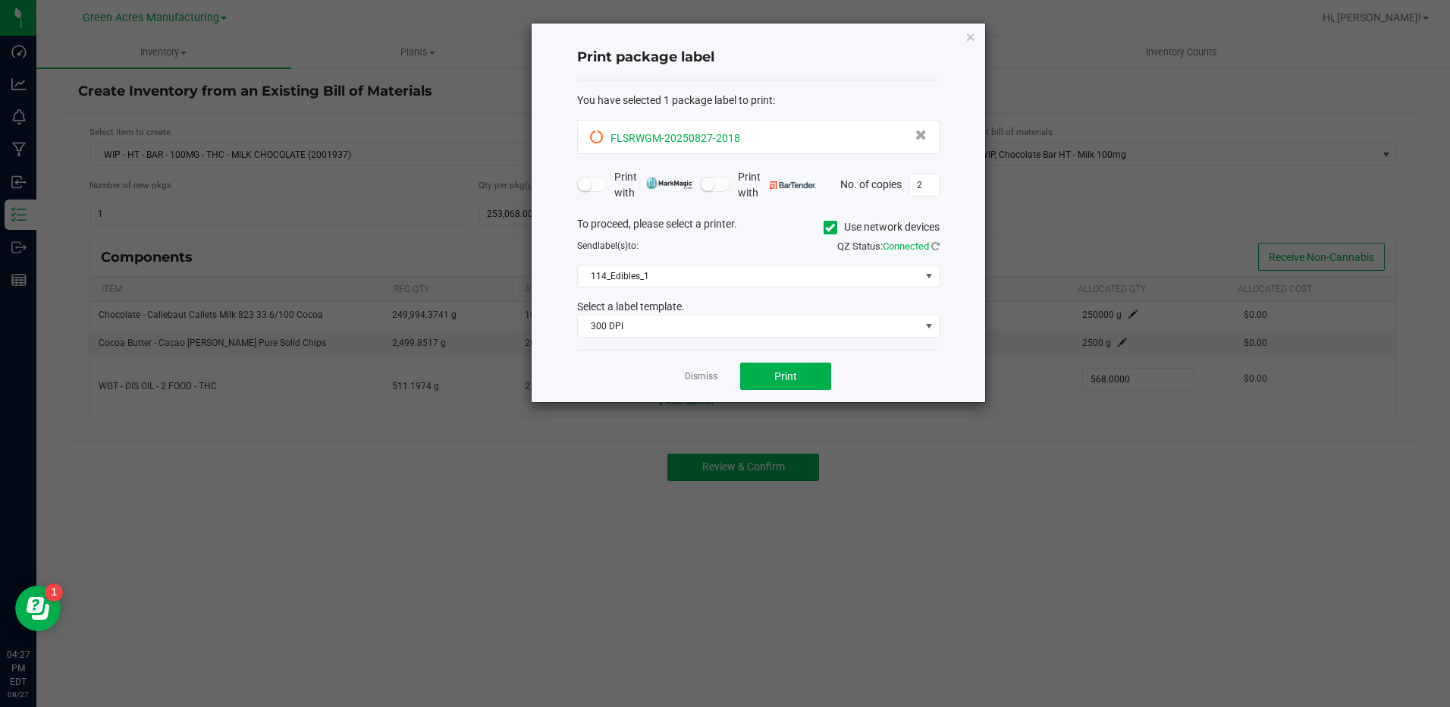
click at [593, 136] on icon at bounding box center [597, 137] width 14 height 14
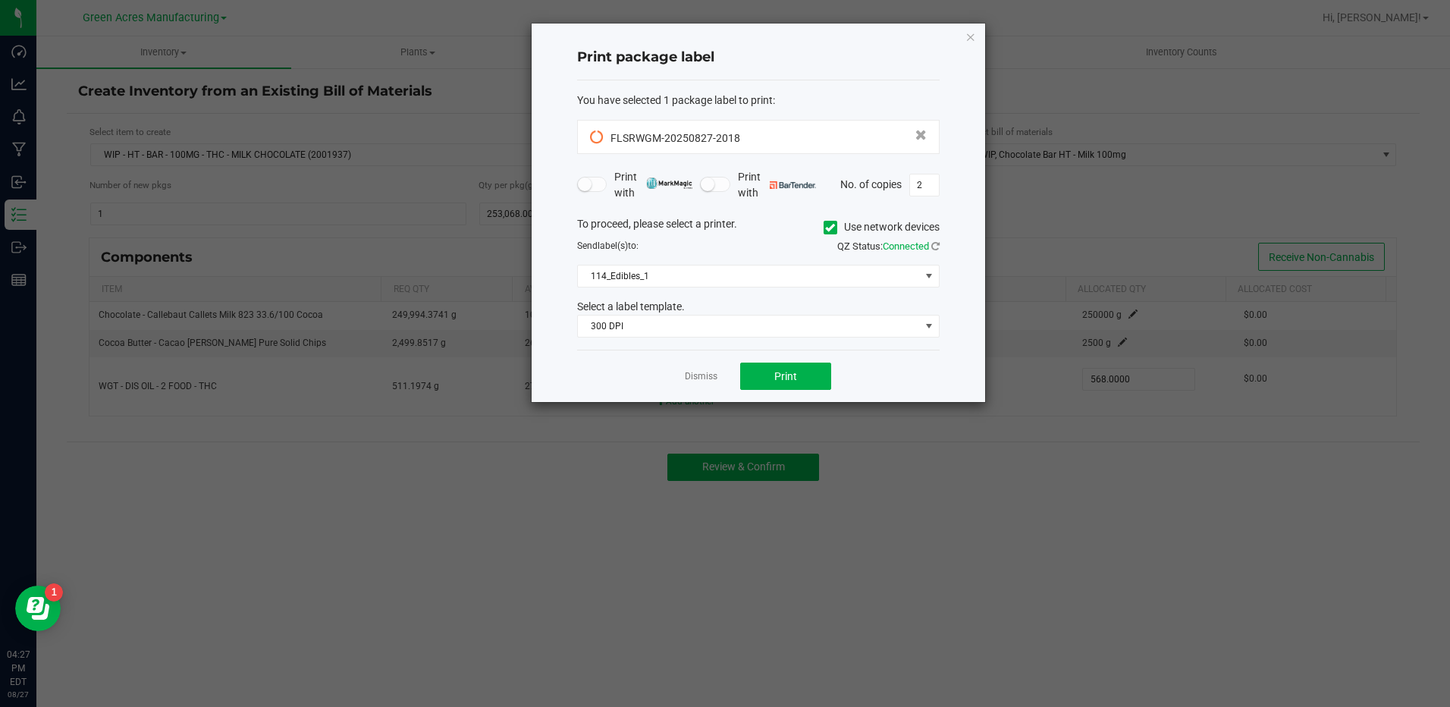
click at [930, 359] on div "Dismiss Print" at bounding box center [758, 376] width 362 height 52
click at [767, 366] on button "Print" at bounding box center [785, 375] width 91 height 27
click at [714, 383] on link "Dismiss" at bounding box center [701, 376] width 33 height 13
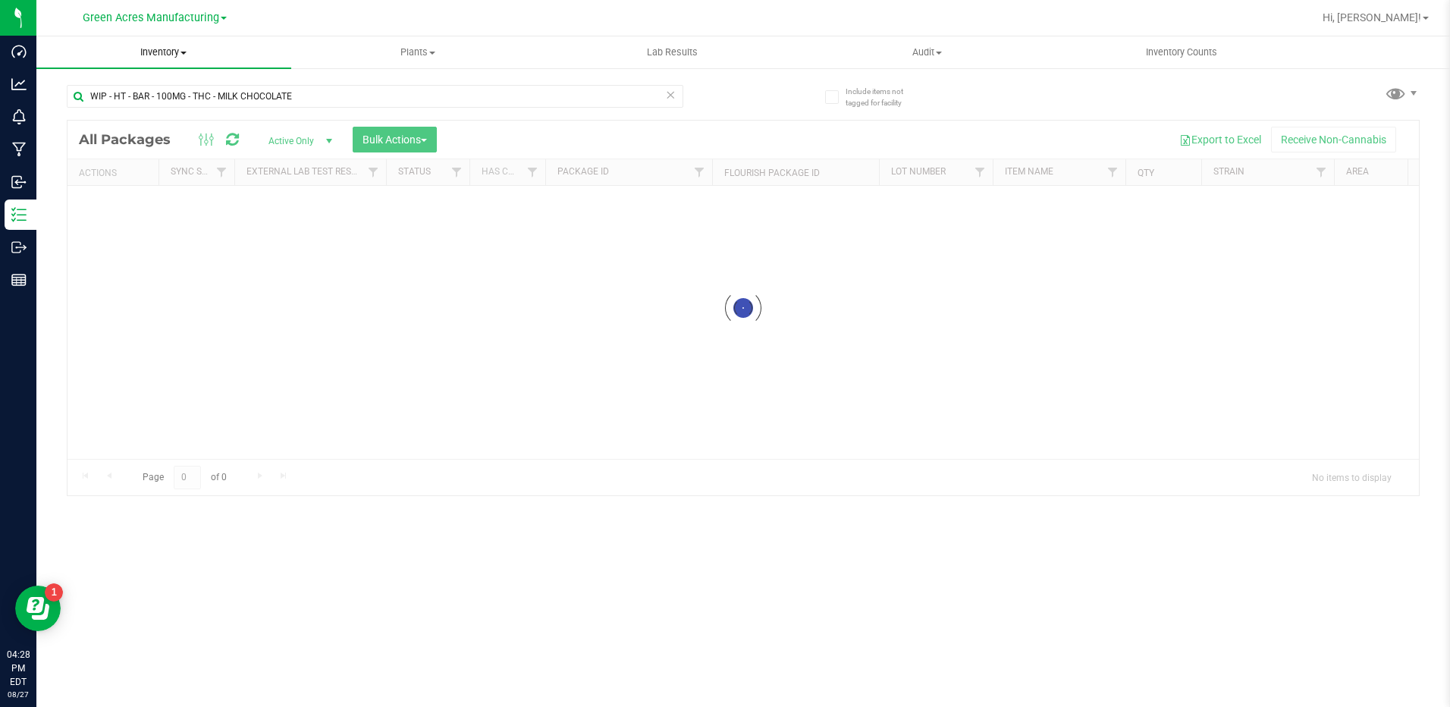
click at [186, 57] on span "Inventory" at bounding box center [163, 52] width 255 height 14
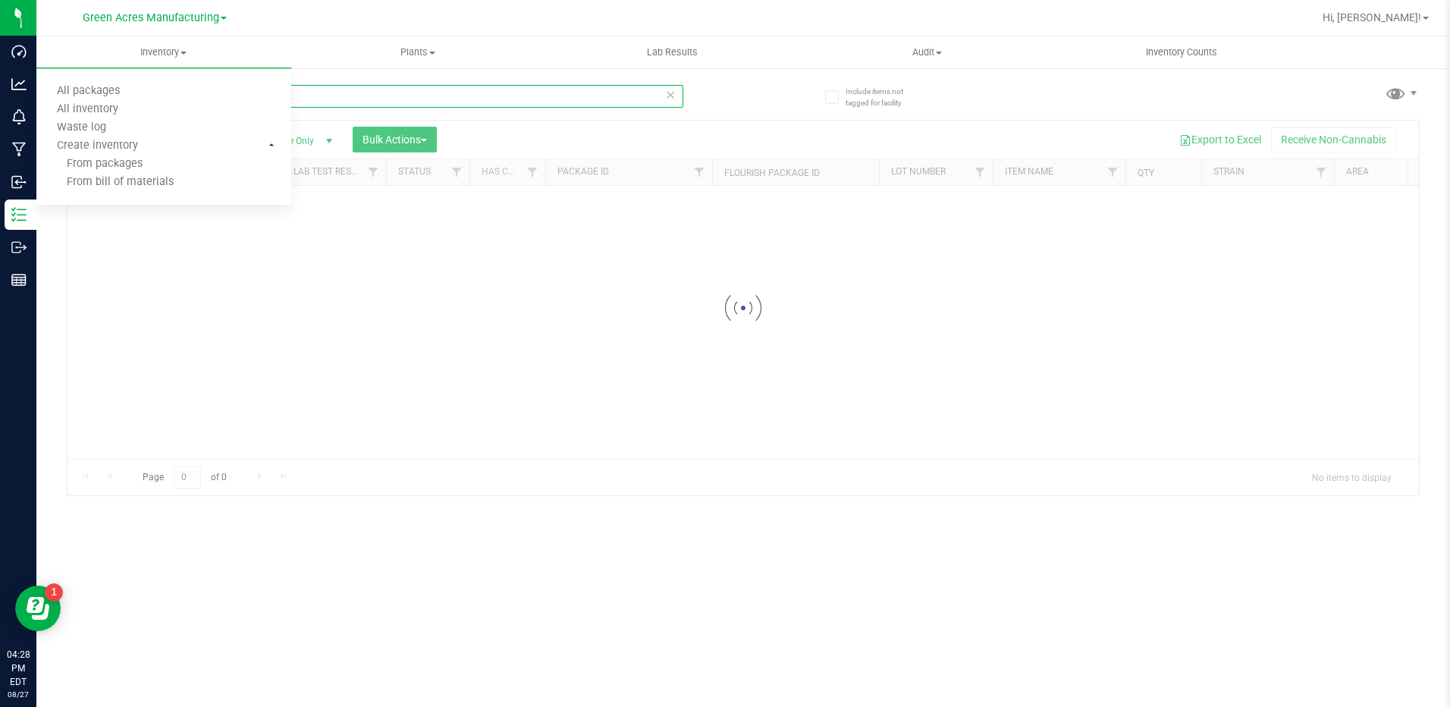
click at [375, 96] on input "WIP - HT - BAR - 100MG - THC - MILK CHOCOLATE" at bounding box center [375, 96] width 616 height 23
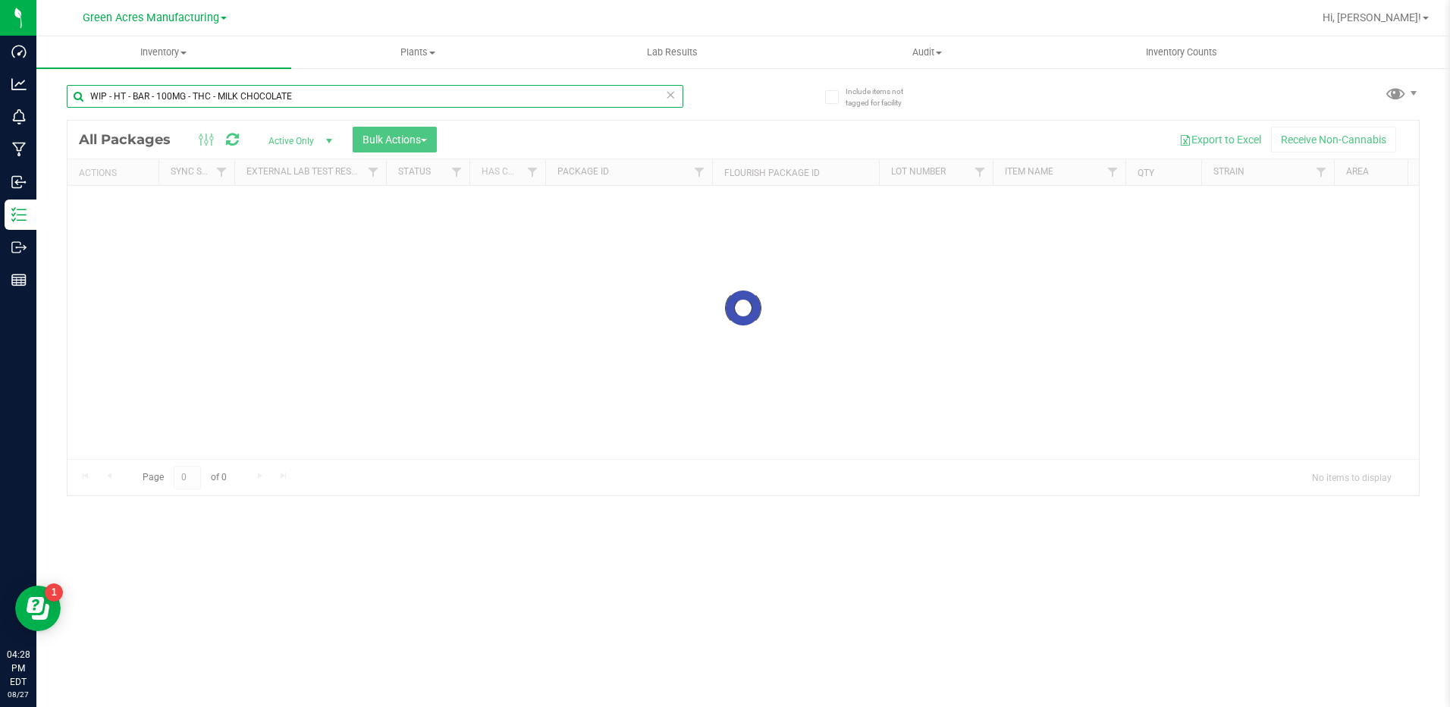
drag, startPoint x: 375, startPoint y: 96, endPoint x: 72, endPoint y: 92, distance: 302.6
click at [73, 94] on input "WIP - HT - BAR - 100MG - THC - MILK CHOCOLATE" at bounding box center [375, 96] width 616 height 23
paste input "9743831835484217"
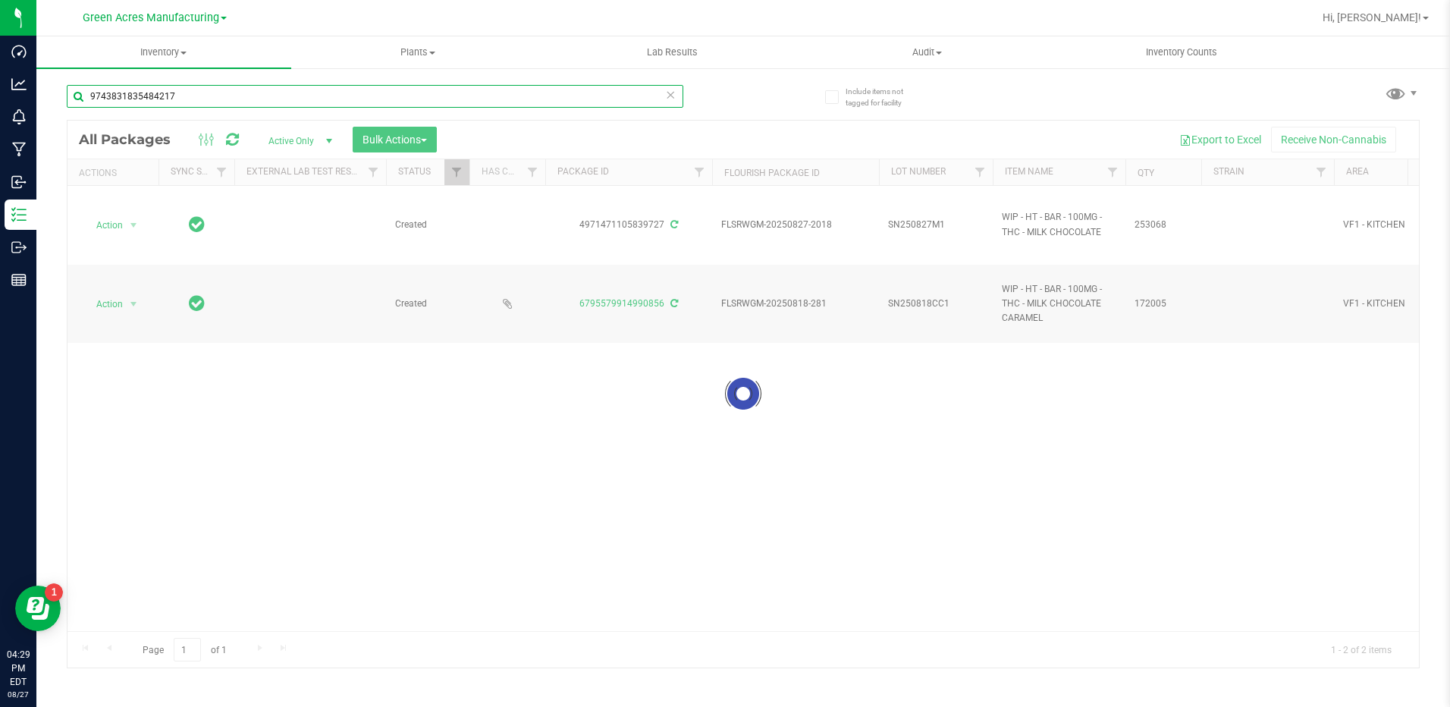
type input "9743831835484217"
click at [899, 218] on div at bounding box center [742, 394] width 1351 height 547
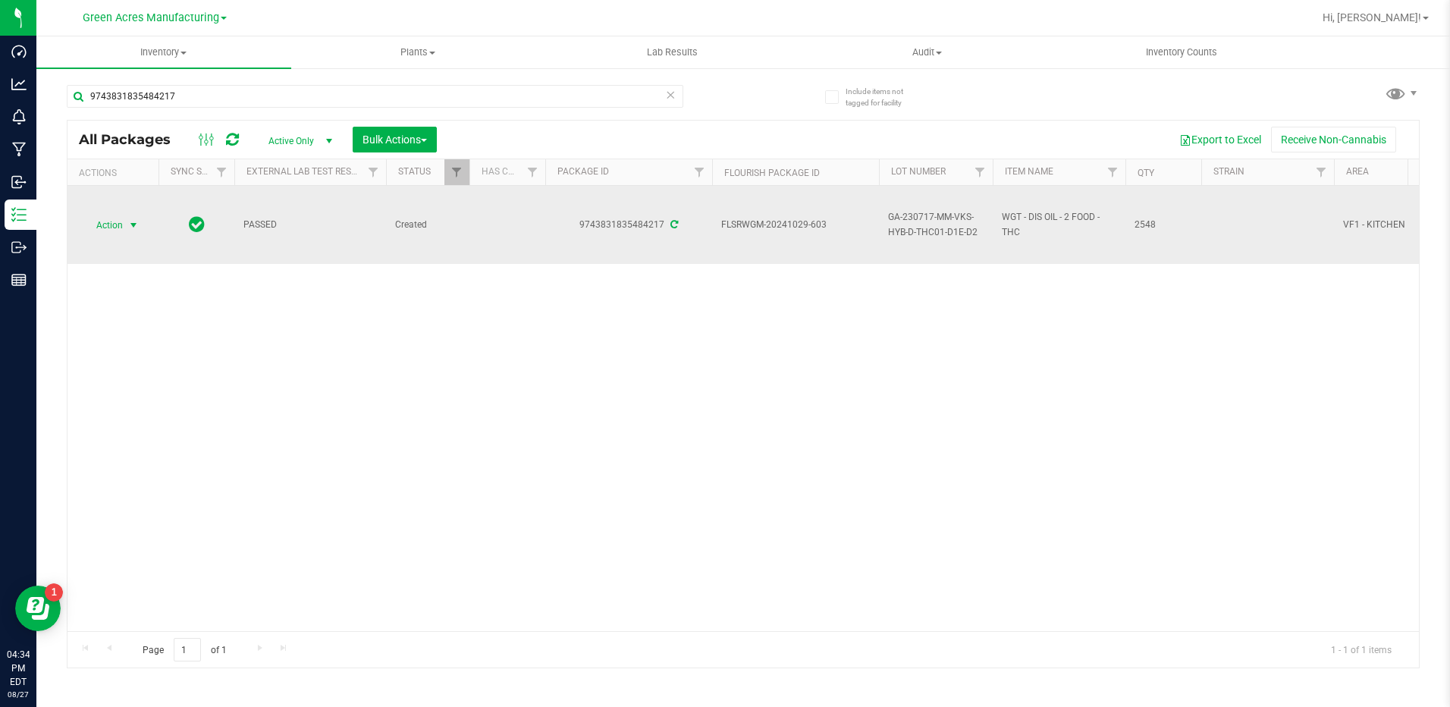
click at [105, 226] on span "Action" at bounding box center [103, 225] width 41 height 21
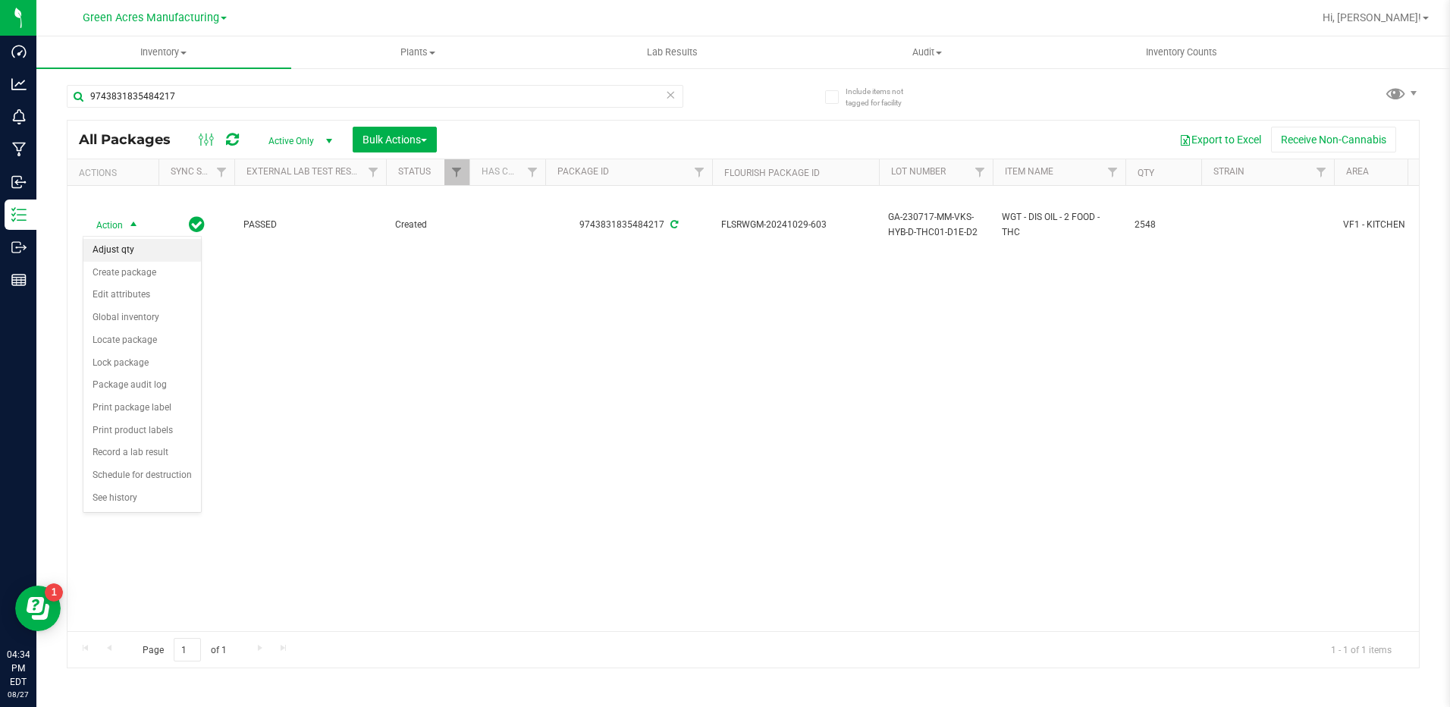
click at [139, 252] on li "Adjust qty" at bounding box center [142, 250] width 118 height 23
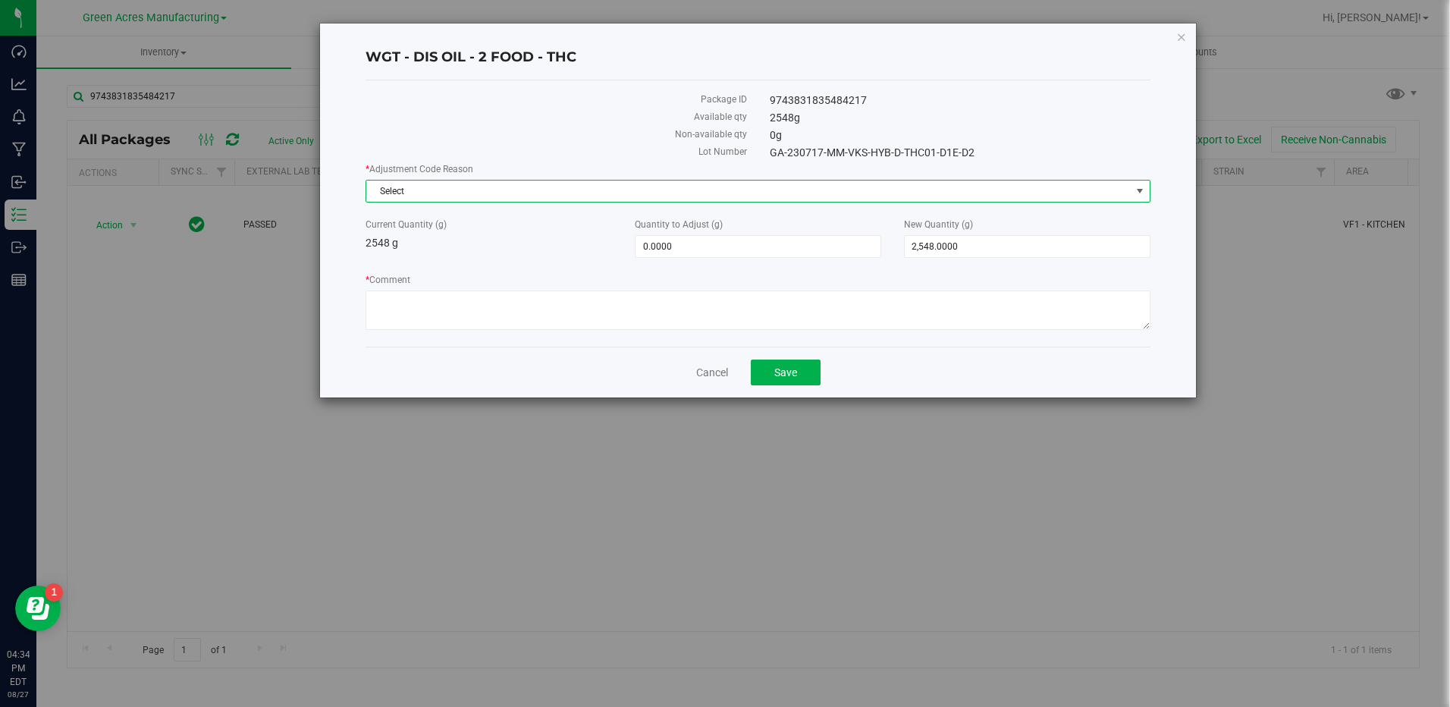
click at [764, 183] on span "Select" at bounding box center [748, 190] width 764 height 21
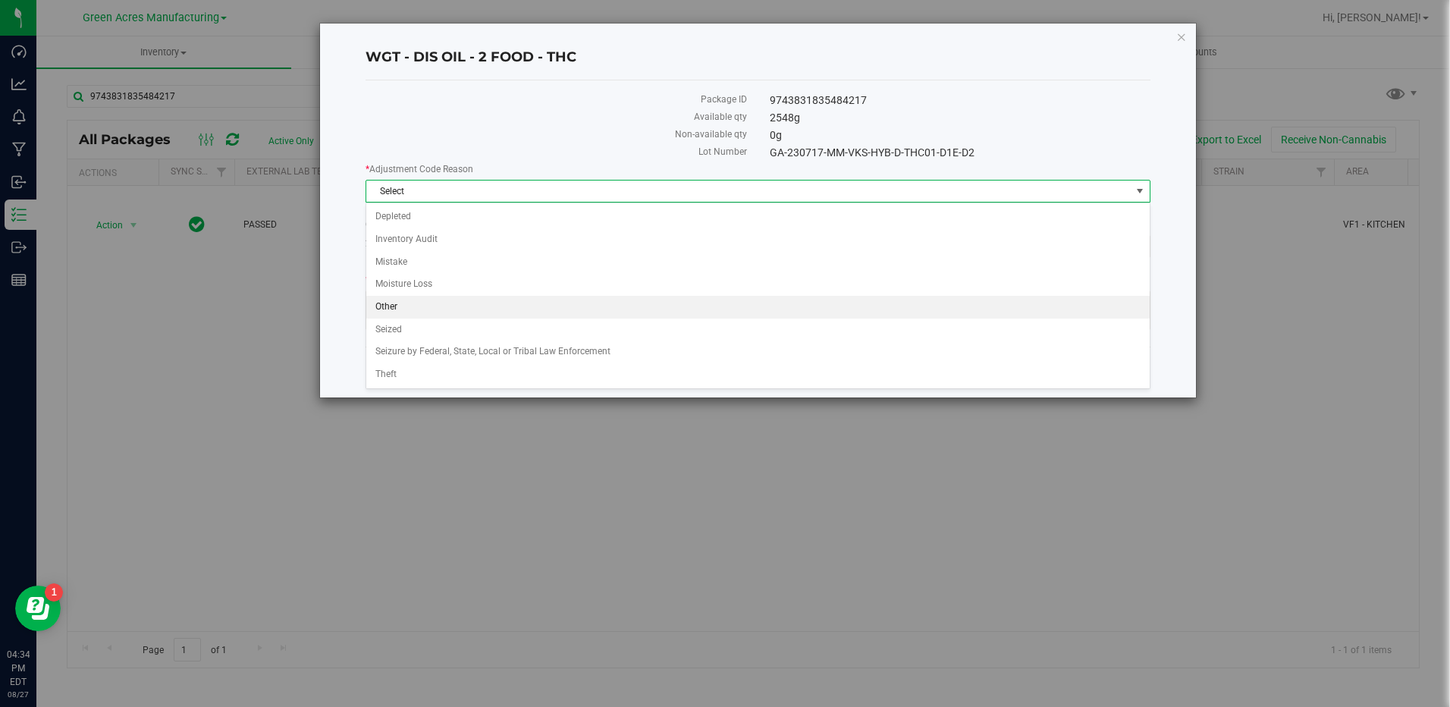
click at [743, 306] on li "Other" at bounding box center [757, 307] width 782 height 23
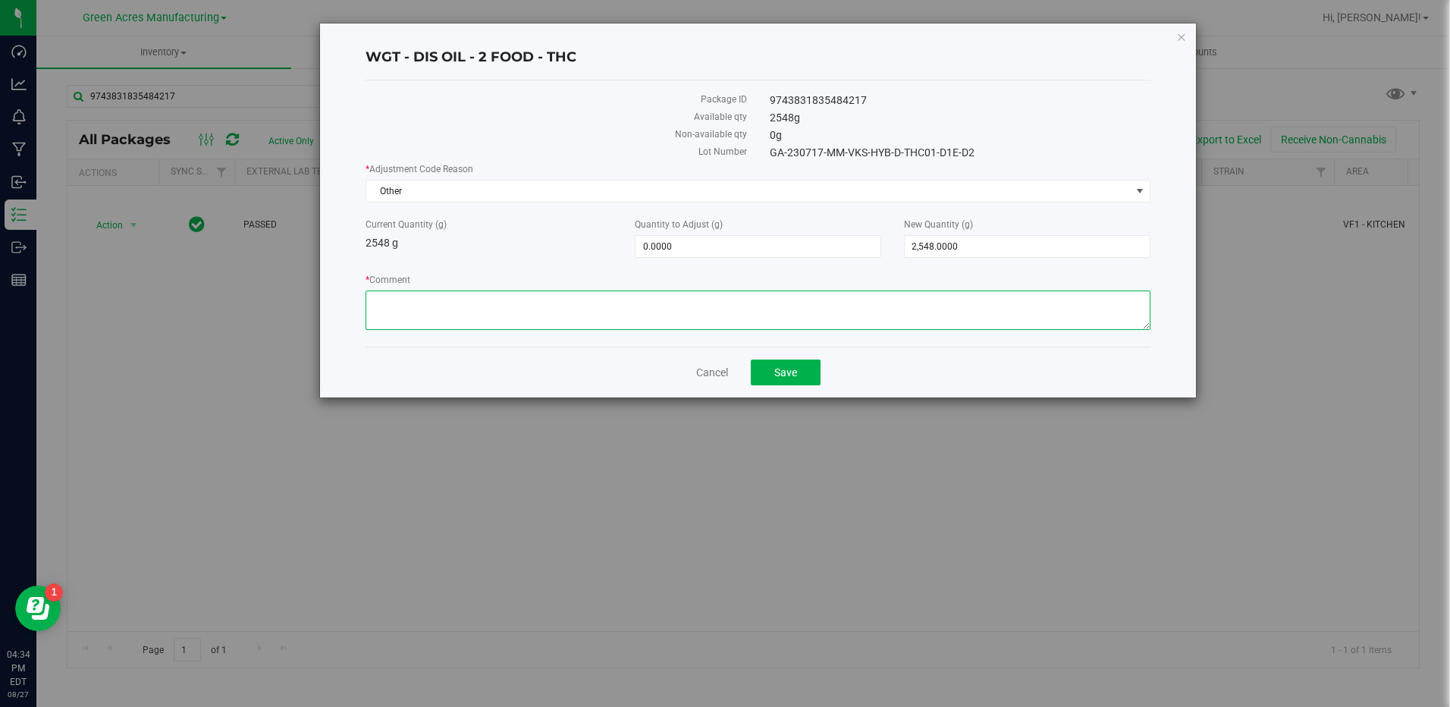
click at [729, 304] on textarea "* Comment" at bounding box center [757, 309] width 784 height 39
type textarea "PRODUCTION WASTE"
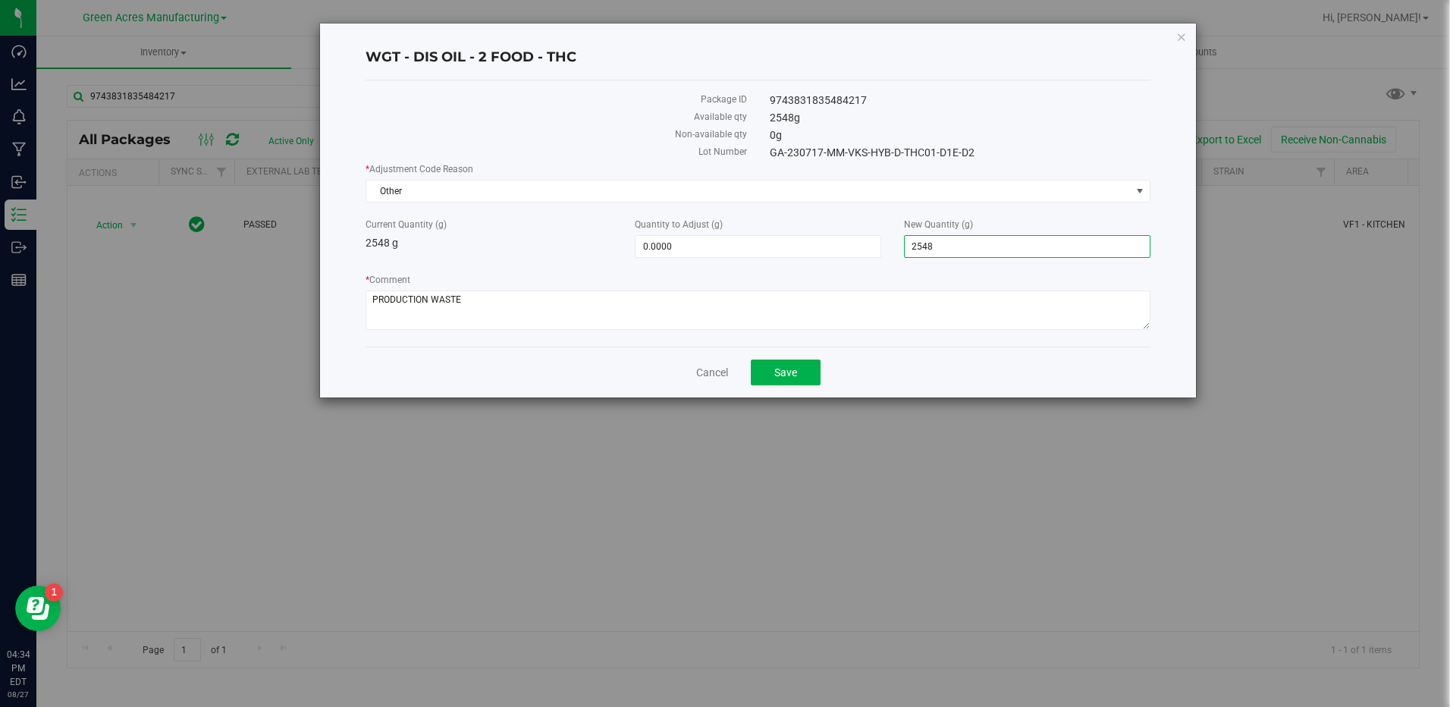
click at [977, 248] on span "2,548.0000 2548" at bounding box center [1027, 246] width 246 height 23
type input "2552.9"
type input "4.9000"
type input "2,552.9000"
click at [758, 368] on button "Save" at bounding box center [786, 372] width 70 height 26
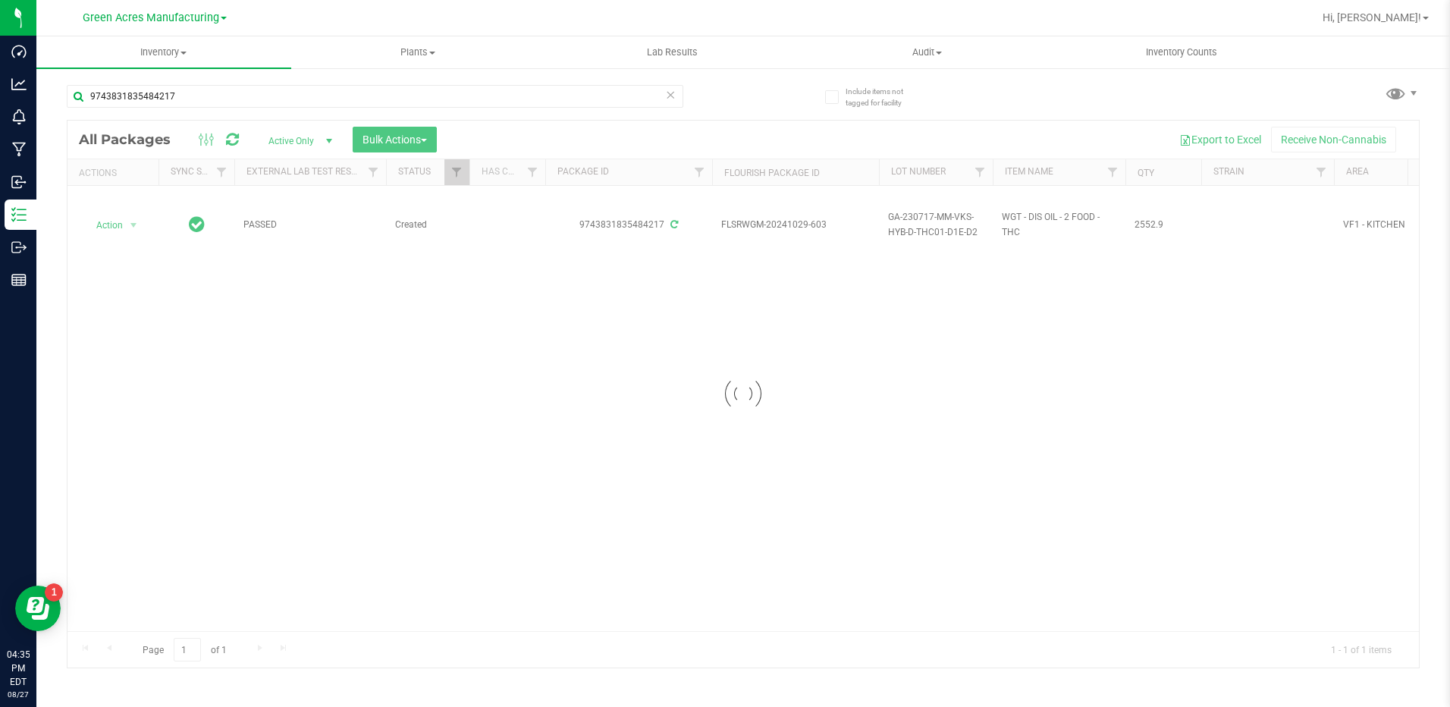
click at [107, 225] on div at bounding box center [742, 394] width 1351 height 547
click at [512, 500] on div at bounding box center [742, 394] width 1351 height 547
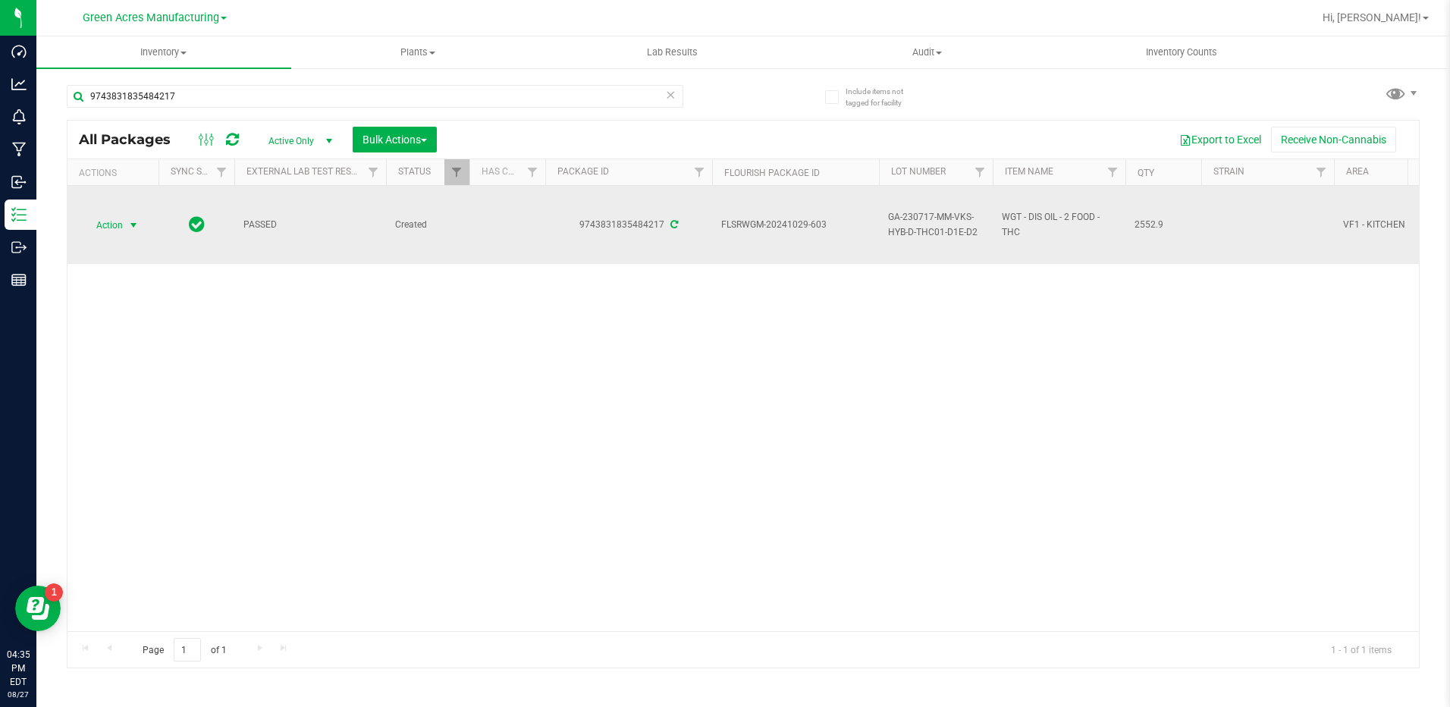
click at [128, 230] on span "select" at bounding box center [133, 225] width 12 height 12
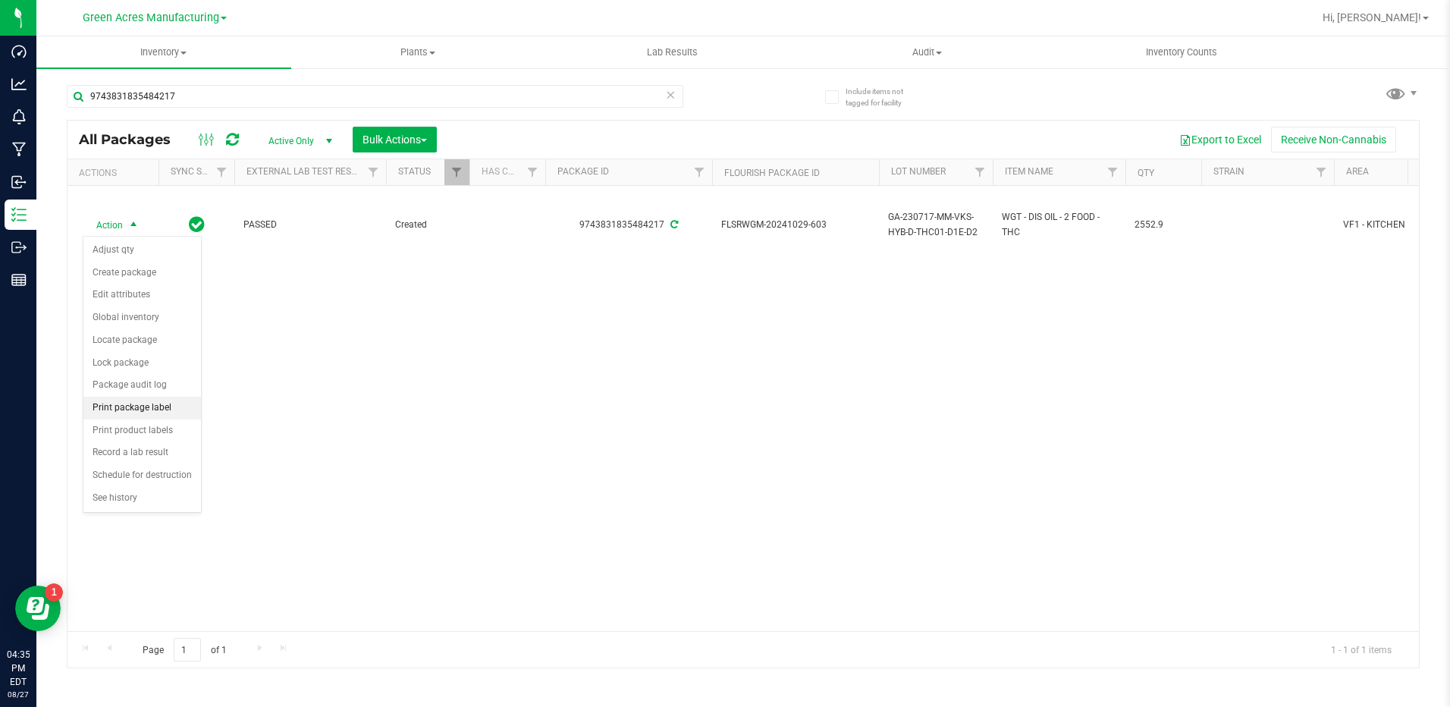
click at [136, 400] on li "Print package label" at bounding box center [142, 408] width 118 height 23
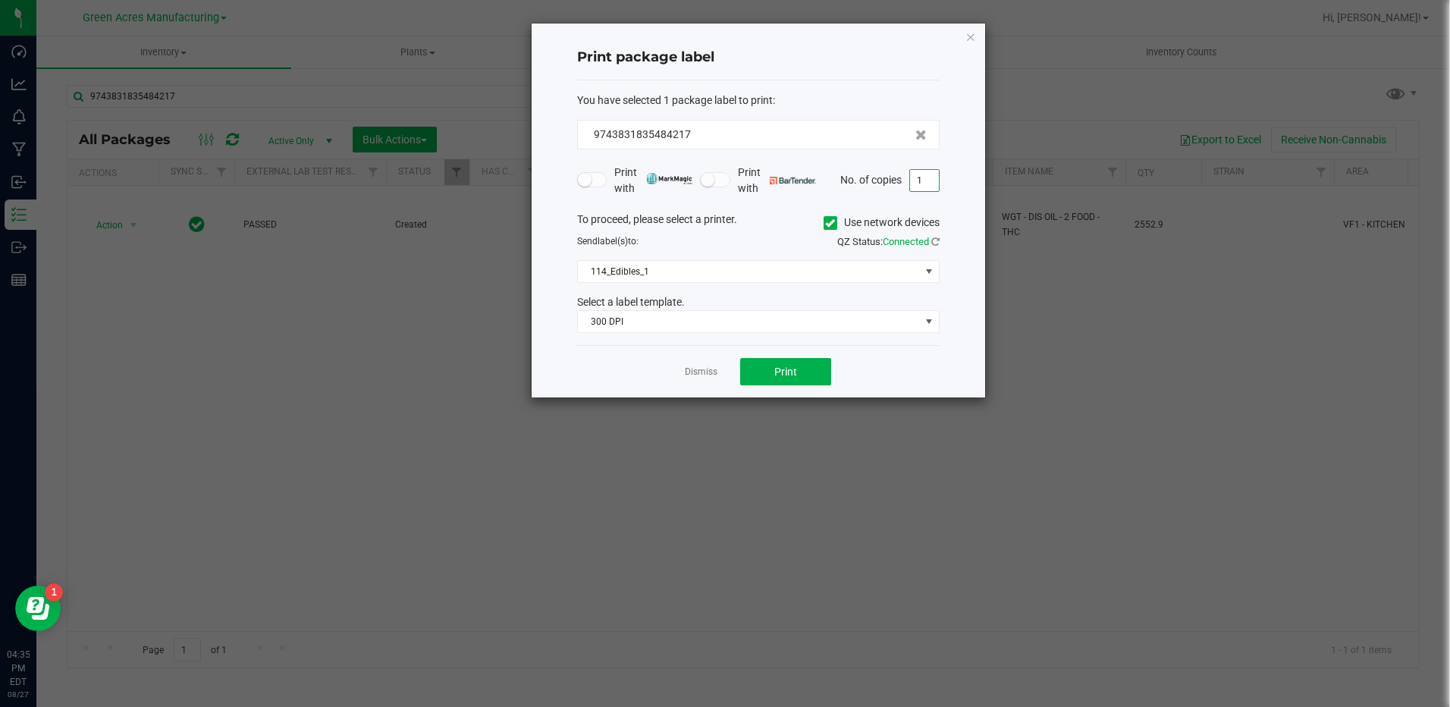
click at [931, 180] on input "1" at bounding box center [924, 180] width 29 height 21
type input "2"
click at [800, 375] on button "Print" at bounding box center [785, 371] width 91 height 27
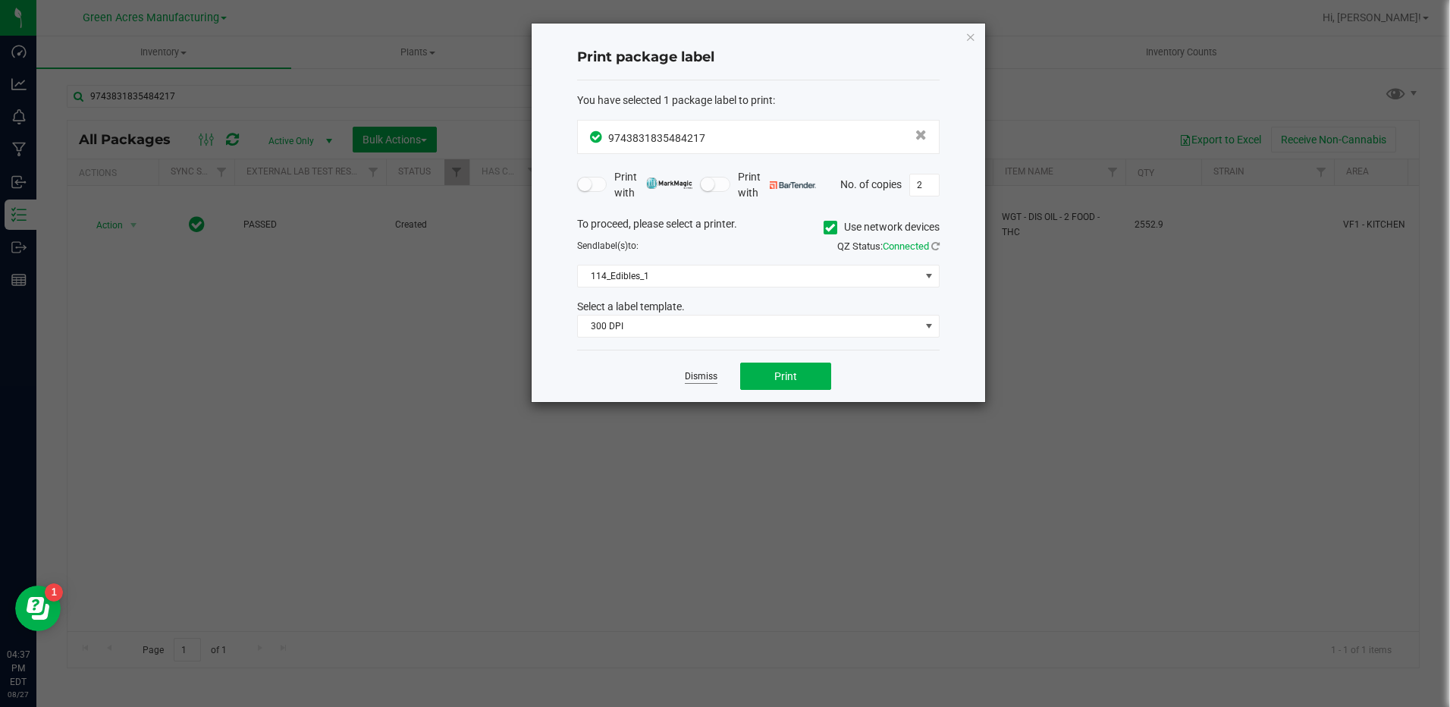
click at [702, 377] on link "Dismiss" at bounding box center [701, 376] width 33 height 13
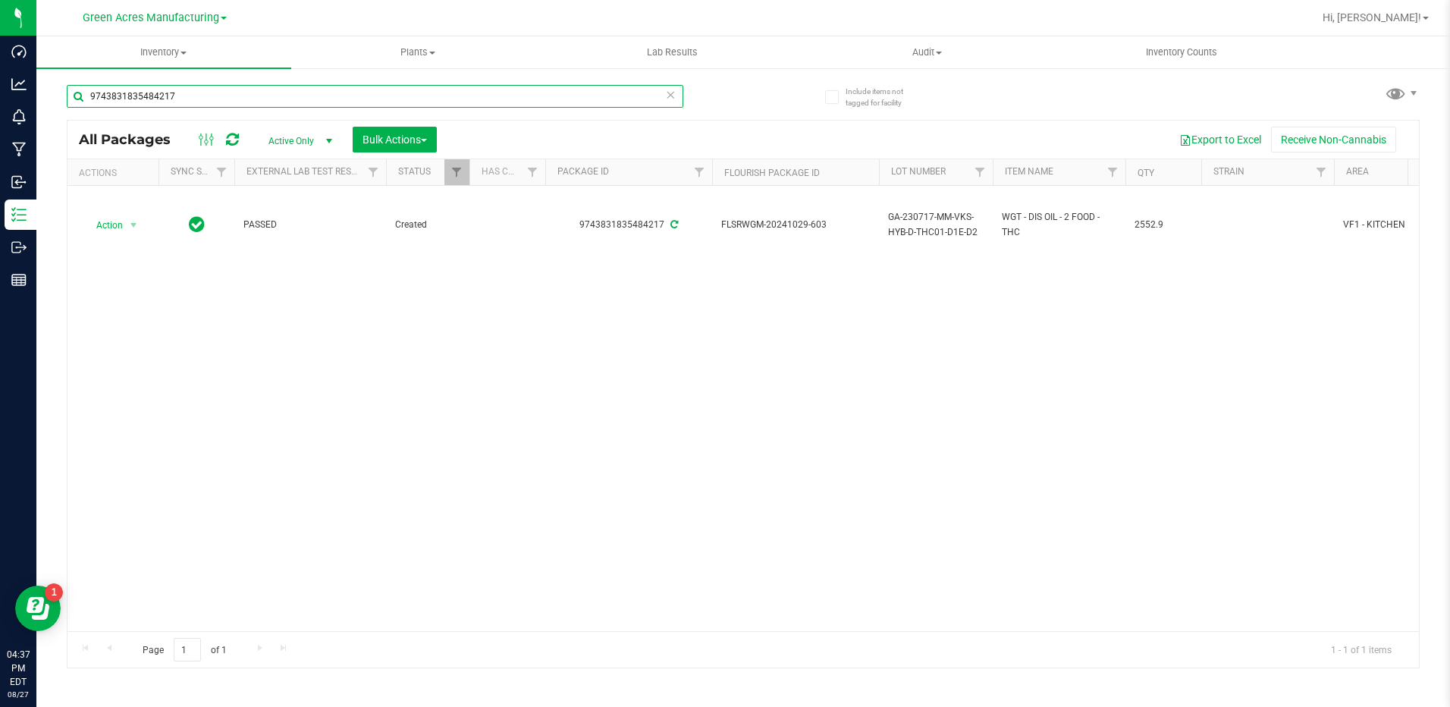
drag, startPoint x: 225, startPoint y: 91, endPoint x: 87, endPoint y: 99, distance: 138.2
click at [87, 99] on input "9743831835484217" at bounding box center [375, 96] width 616 height 23
paste input "1376686049884363"
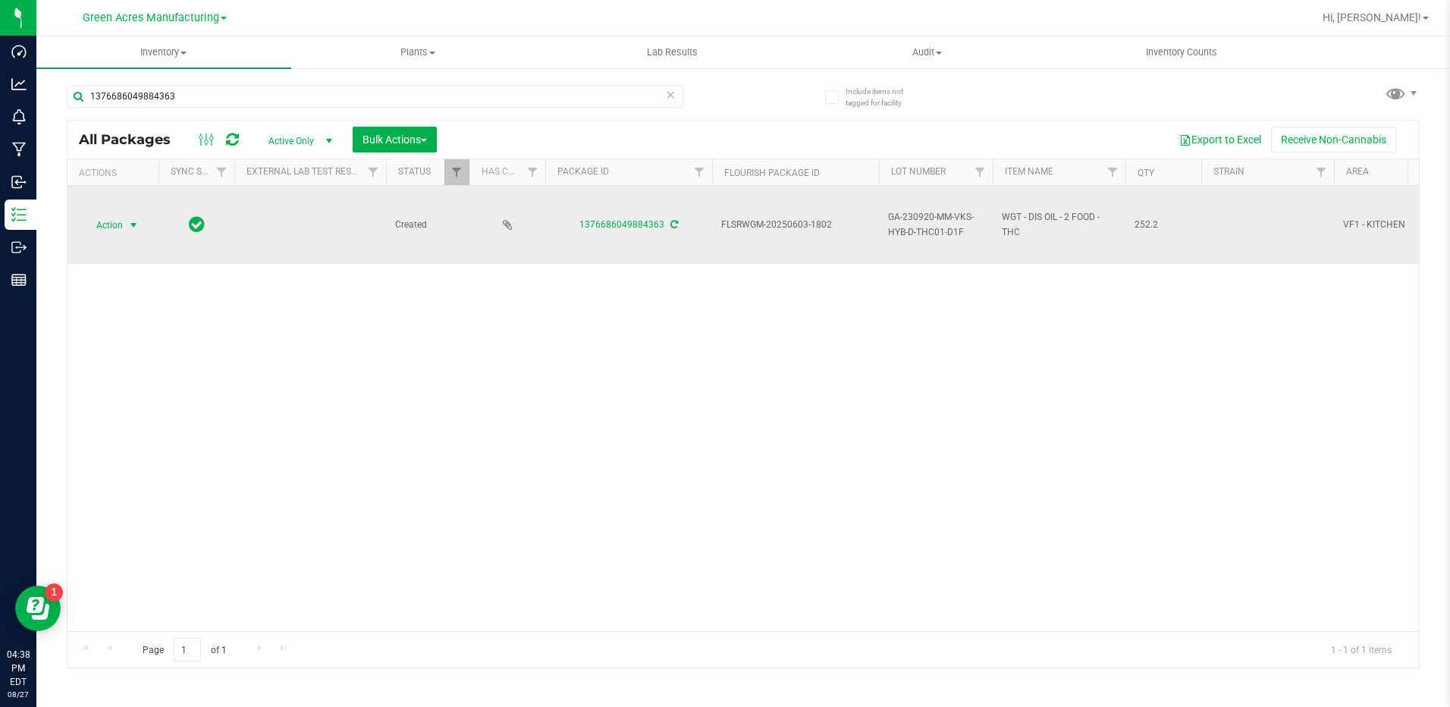
click at [127, 229] on span "select" at bounding box center [133, 225] width 19 height 21
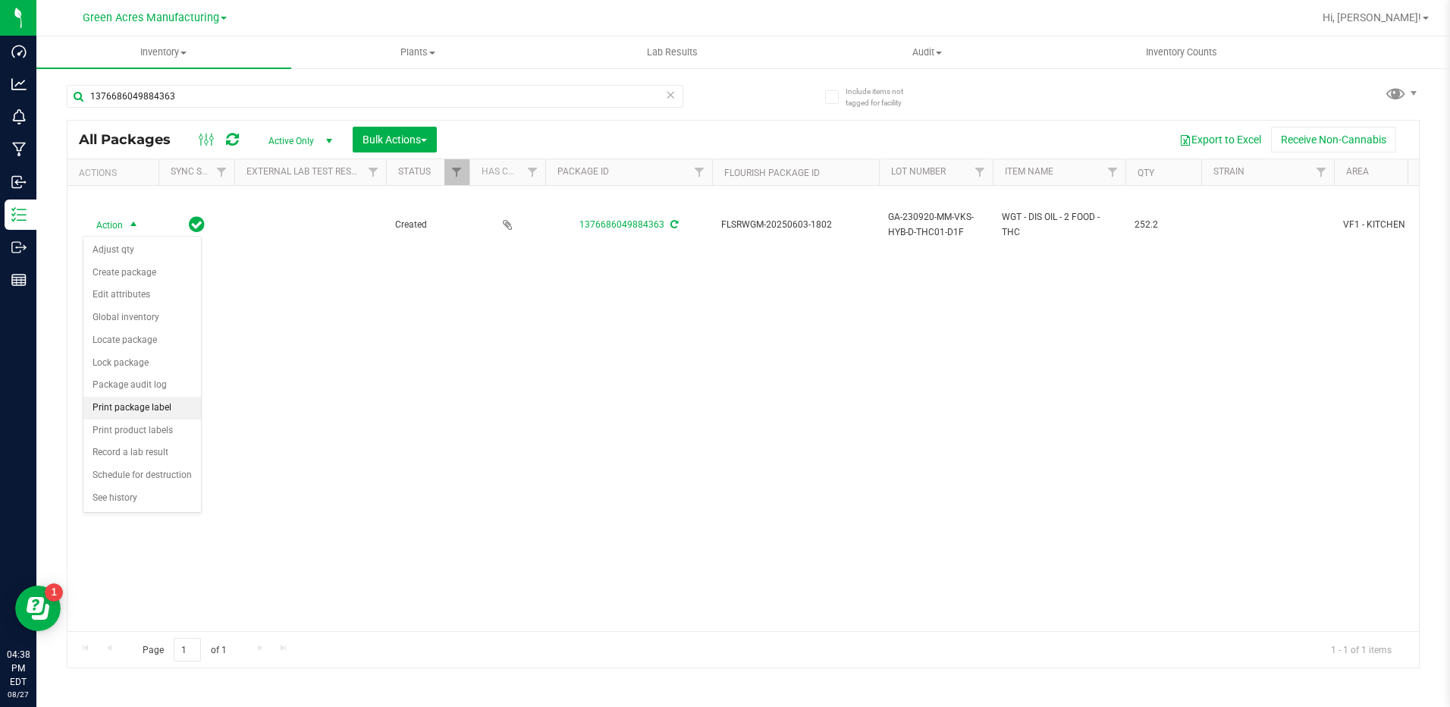
click at [133, 410] on li "Print package label" at bounding box center [142, 408] width 118 height 23
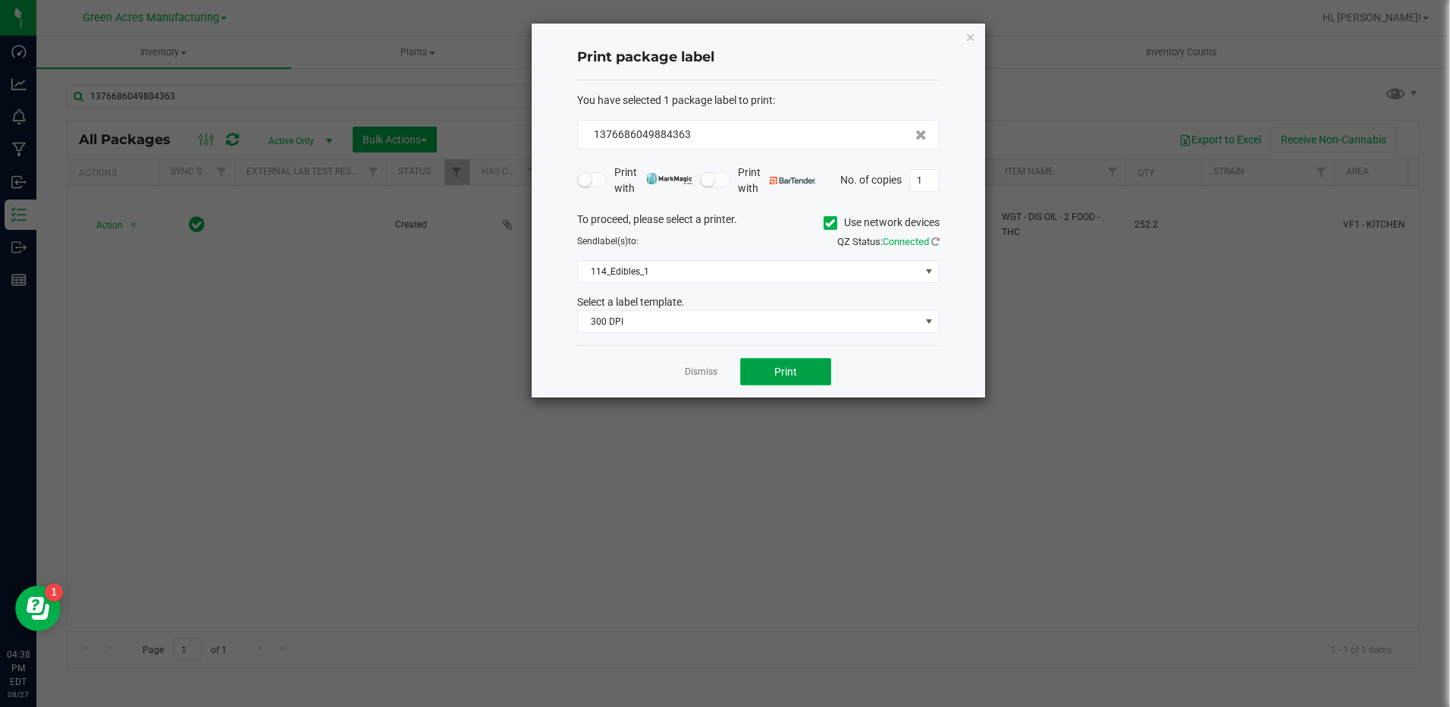
click at [795, 375] on span "Print" at bounding box center [785, 371] width 23 height 12
click at [765, 368] on button "Print" at bounding box center [785, 371] width 91 height 27
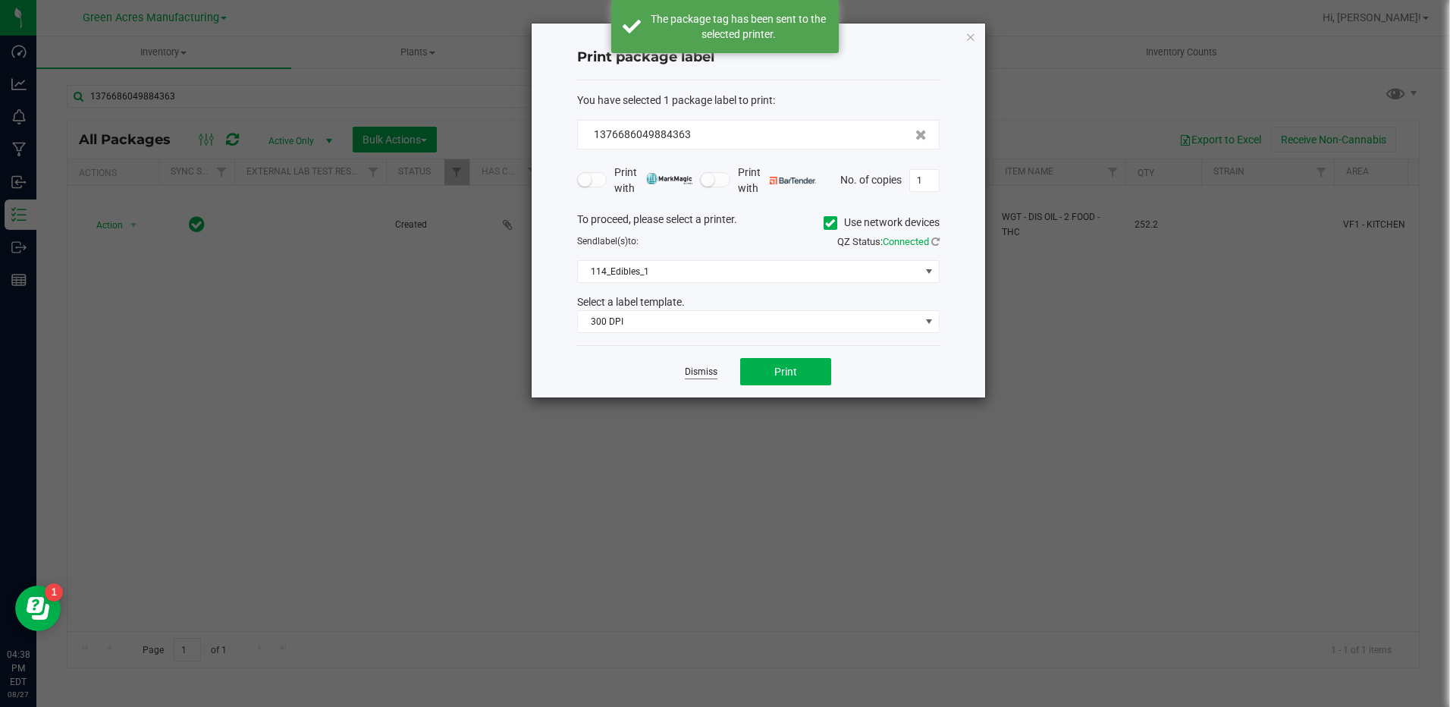
click at [713, 372] on link "Dismiss" at bounding box center [701, 371] width 33 height 13
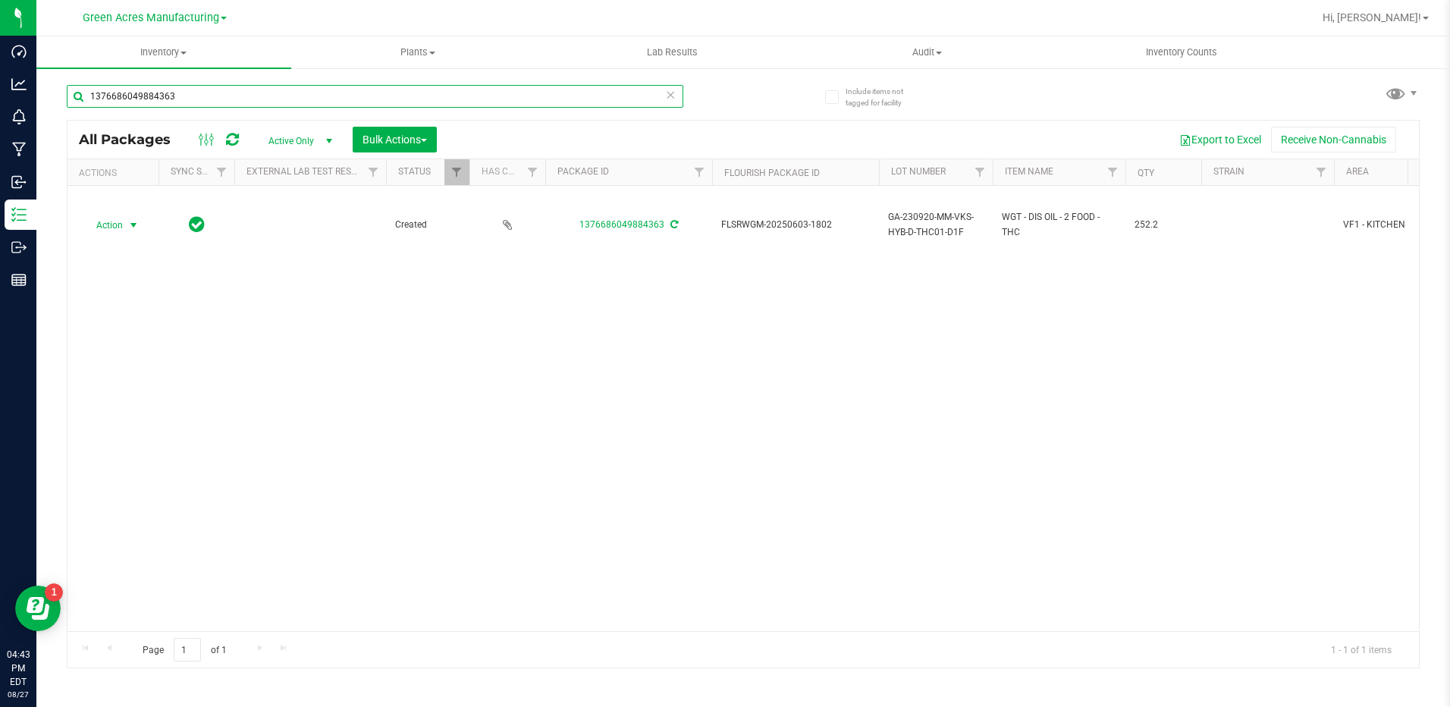
click at [286, 89] on input "1376686049884363" at bounding box center [375, 96] width 616 height 23
drag, startPoint x: 286, startPoint y: 89, endPoint x: 77, endPoint y: 99, distance: 209.5
click at [77, 99] on input "1376686049884363" at bounding box center [375, 96] width 616 height 23
type input "MINTS"
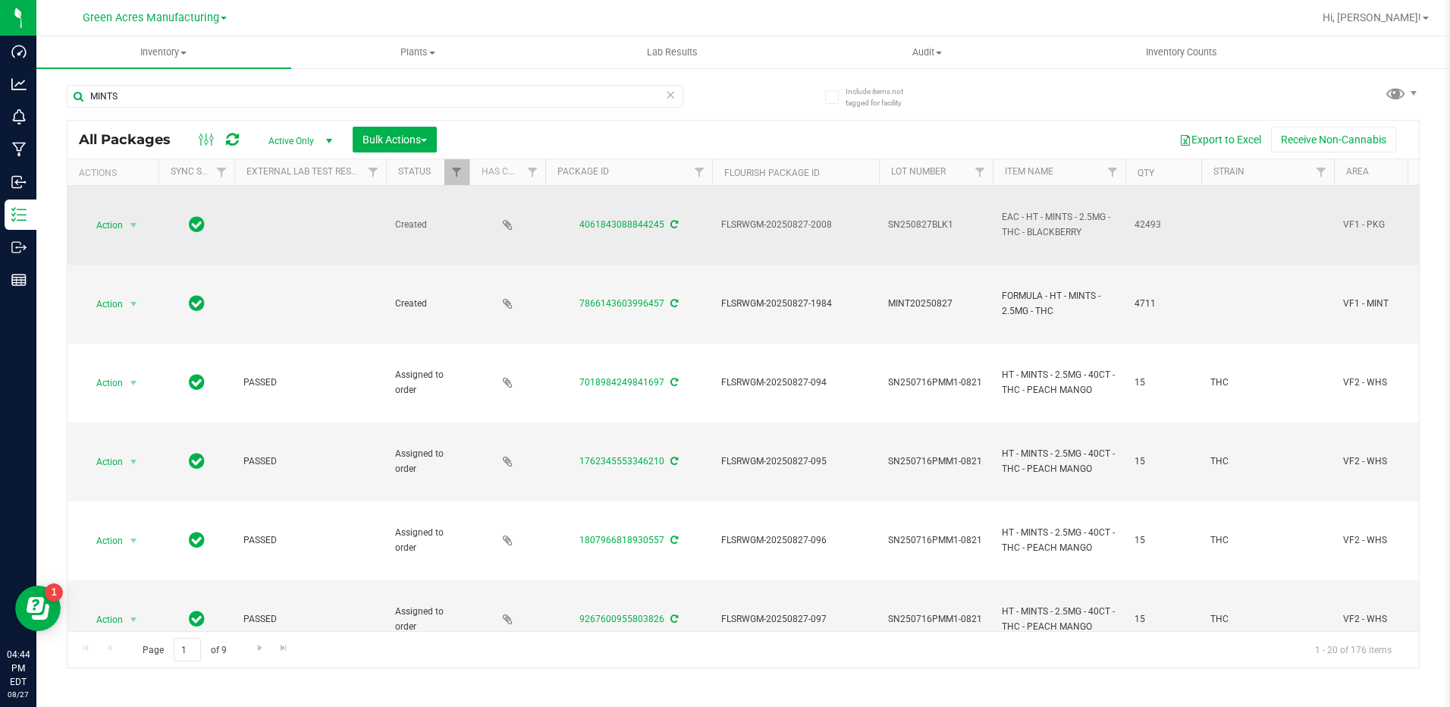
drag, startPoint x: 963, startPoint y: 218, endPoint x: 874, endPoint y: 228, distance: 89.3
drag, startPoint x: 666, startPoint y: 227, endPoint x: 579, endPoint y: 231, distance: 87.3
click at [579, 231] on div "4061843088844245" at bounding box center [628, 225] width 171 height 14
drag, startPoint x: 956, startPoint y: 225, endPoint x: 889, endPoint y: 230, distance: 67.6
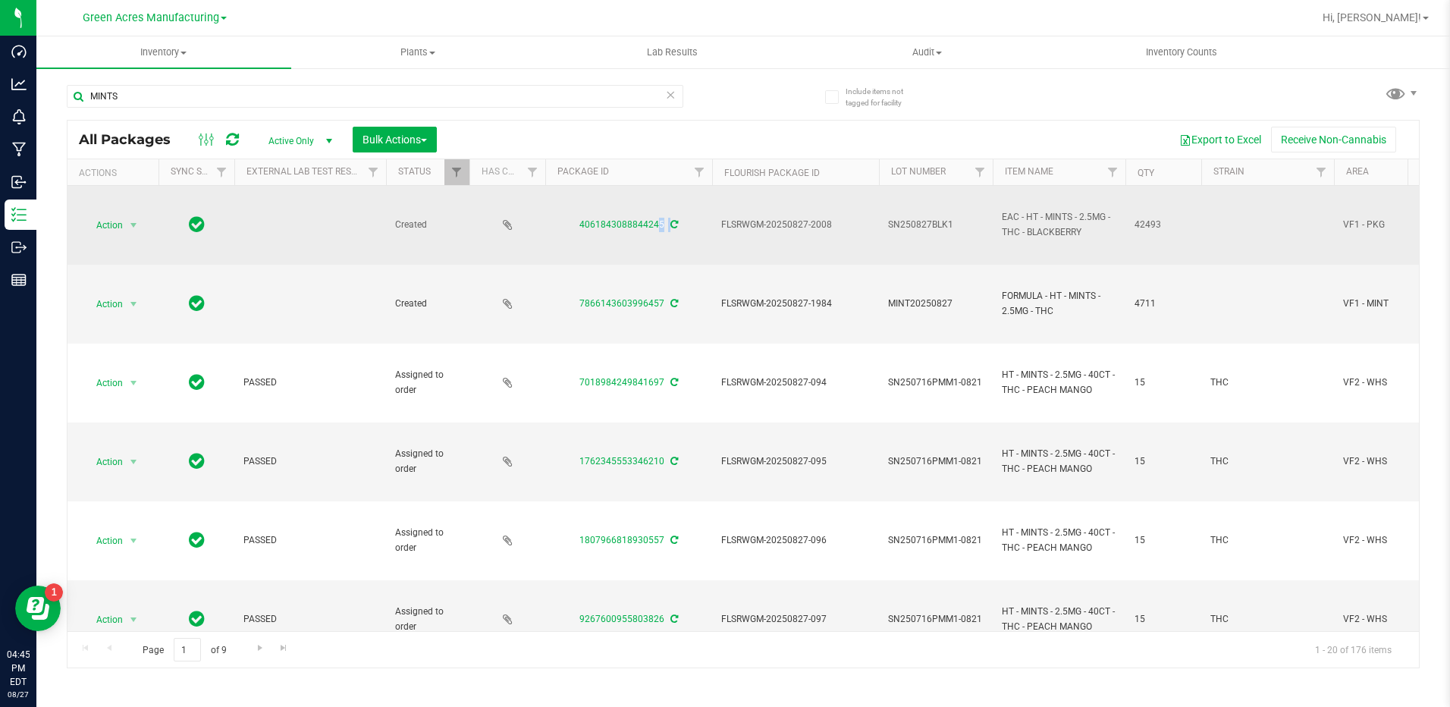
click at [889, 230] on span "SN250827BLK1" at bounding box center [936, 225] width 96 height 14
drag, startPoint x: 952, startPoint y: 221, endPoint x: 882, endPoint y: 222, distance: 69.8
click at [882, 222] on input "SN250827BLK1" at bounding box center [932, 225] width 108 height 24
